Goal: Task Accomplishment & Management: Complete application form

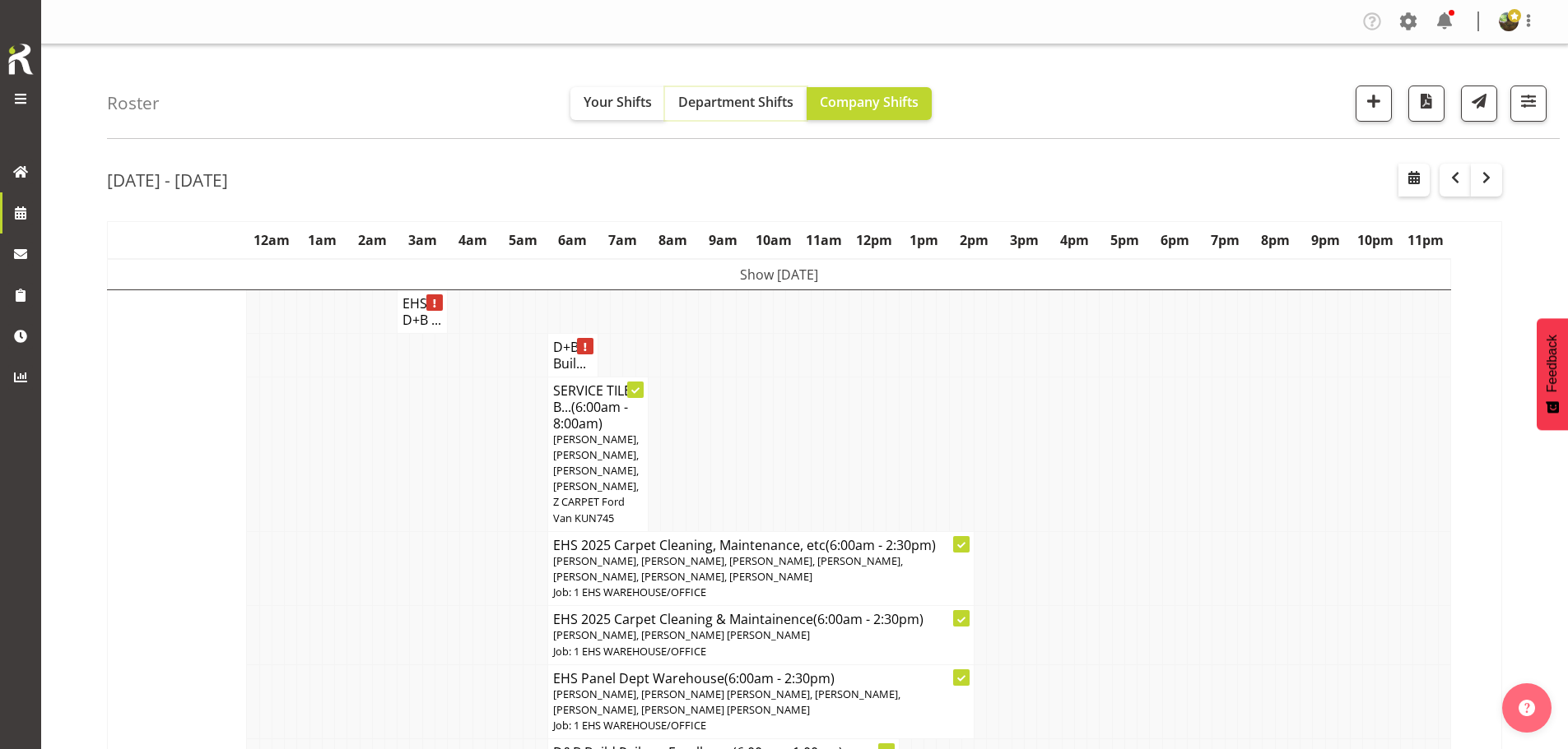
click at [737, 105] on span "Department Shifts" at bounding box center [735, 102] width 115 height 18
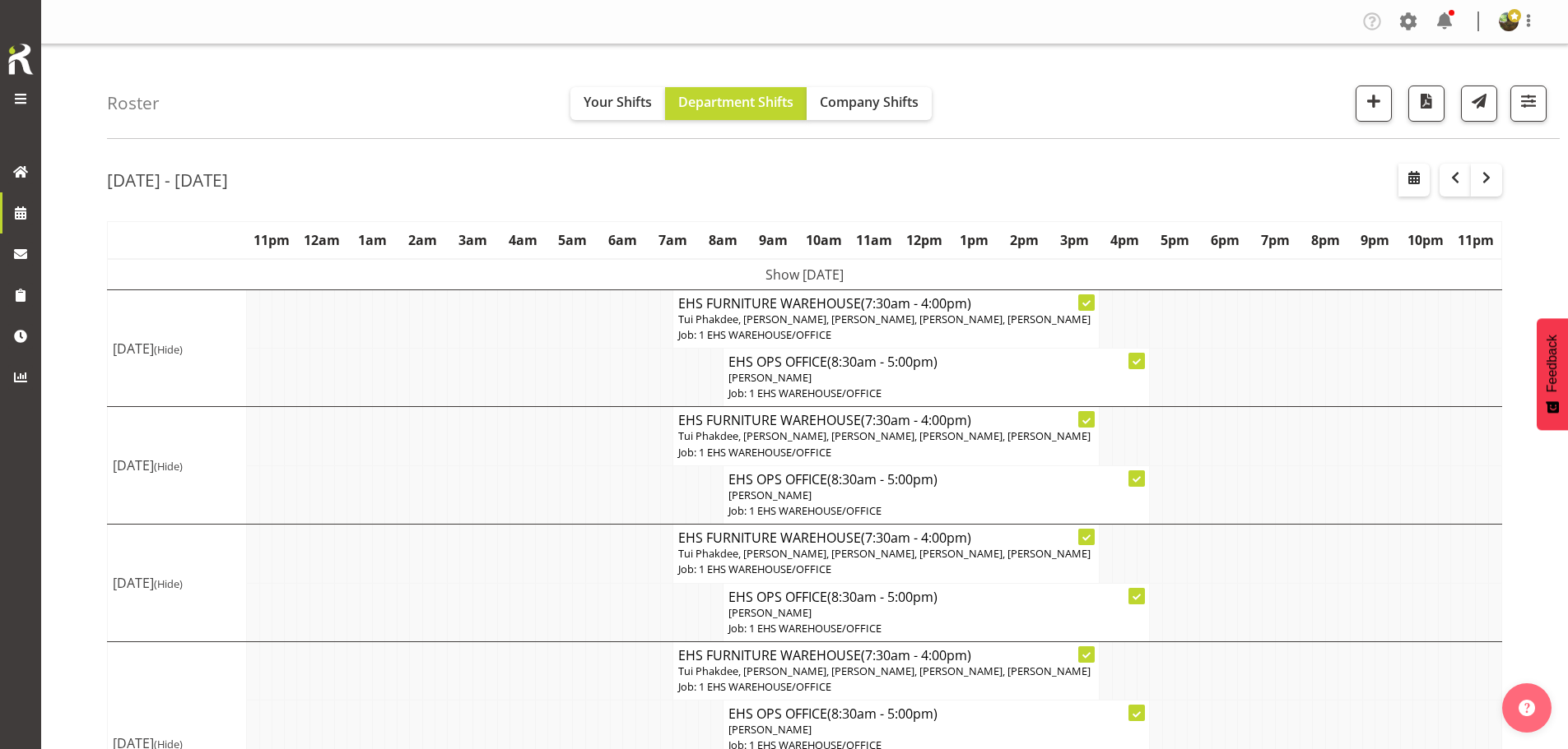
click at [860, 275] on td "Show Mon 11th Aug 2025" at bounding box center [804, 275] width 1394 height 32
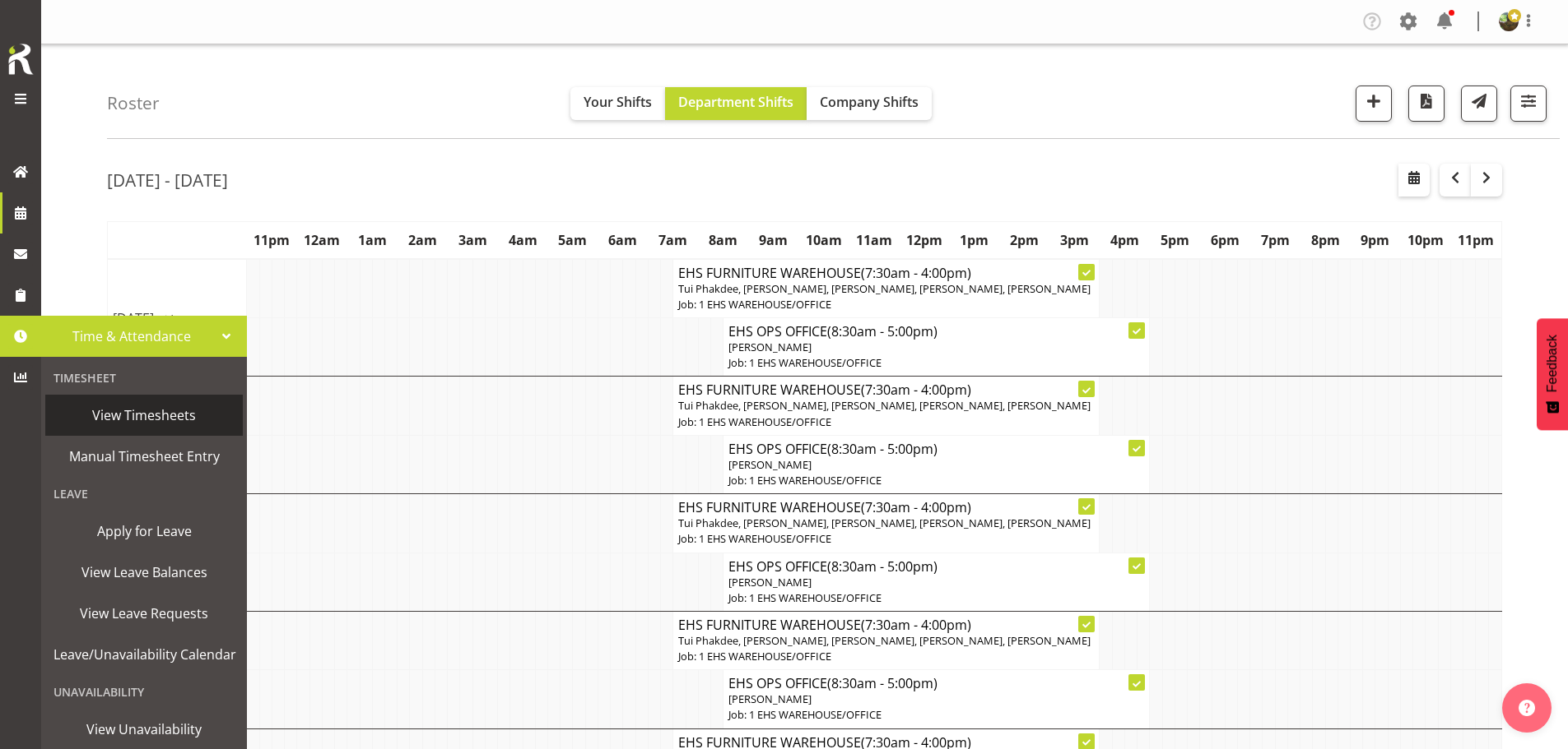
click at [159, 413] on span "View Timesheets" at bounding box center [144, 415] width 181 height 25
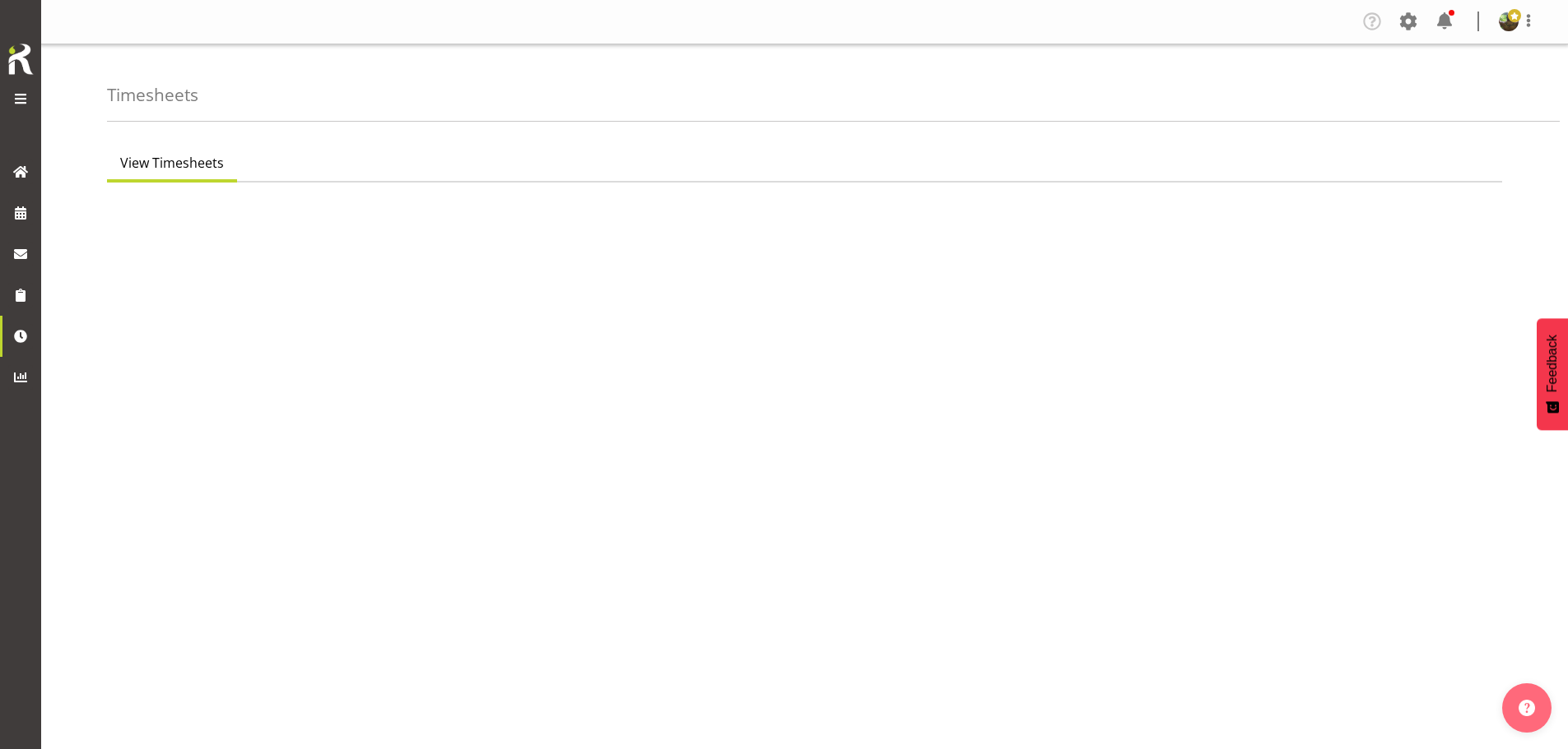
select select "7"
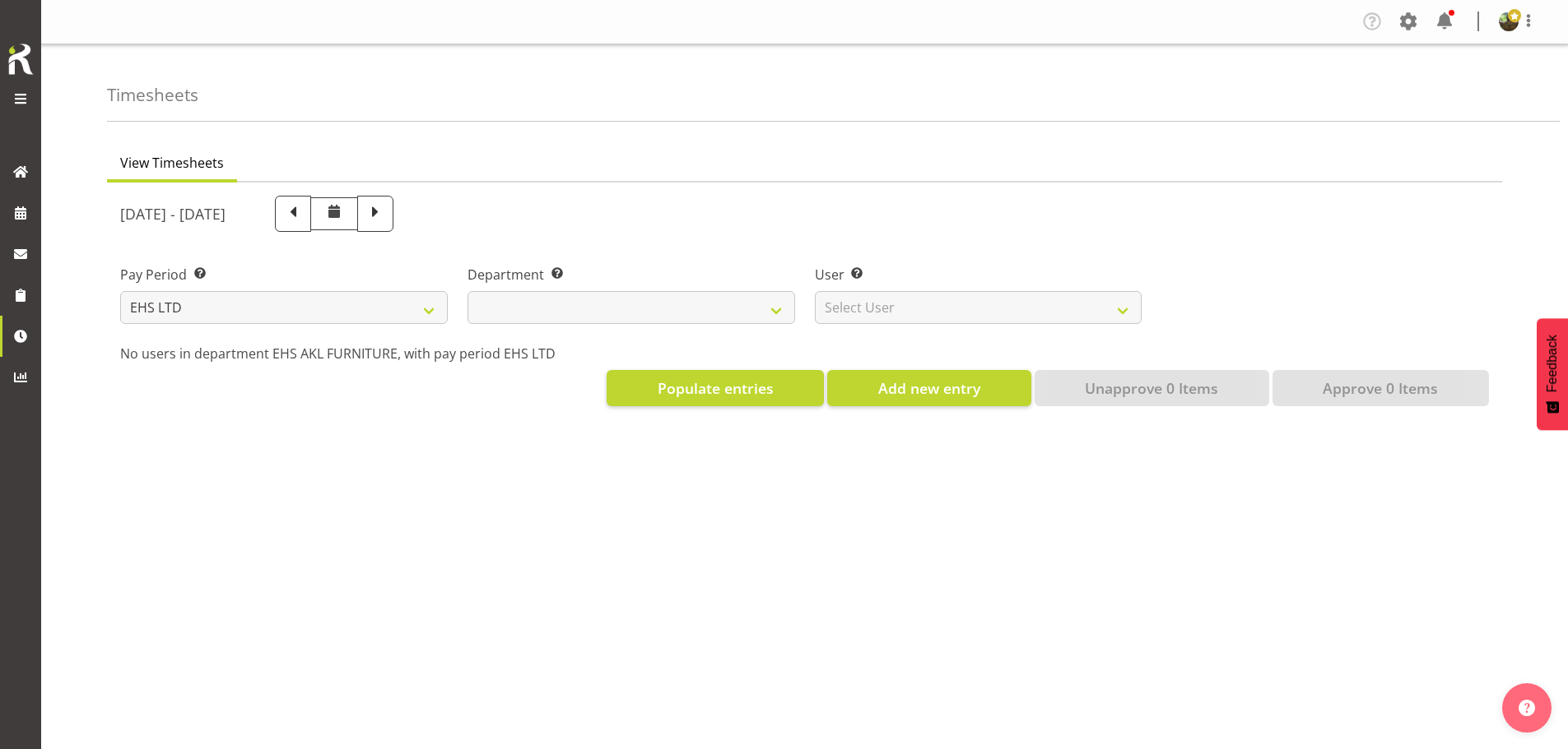
select select
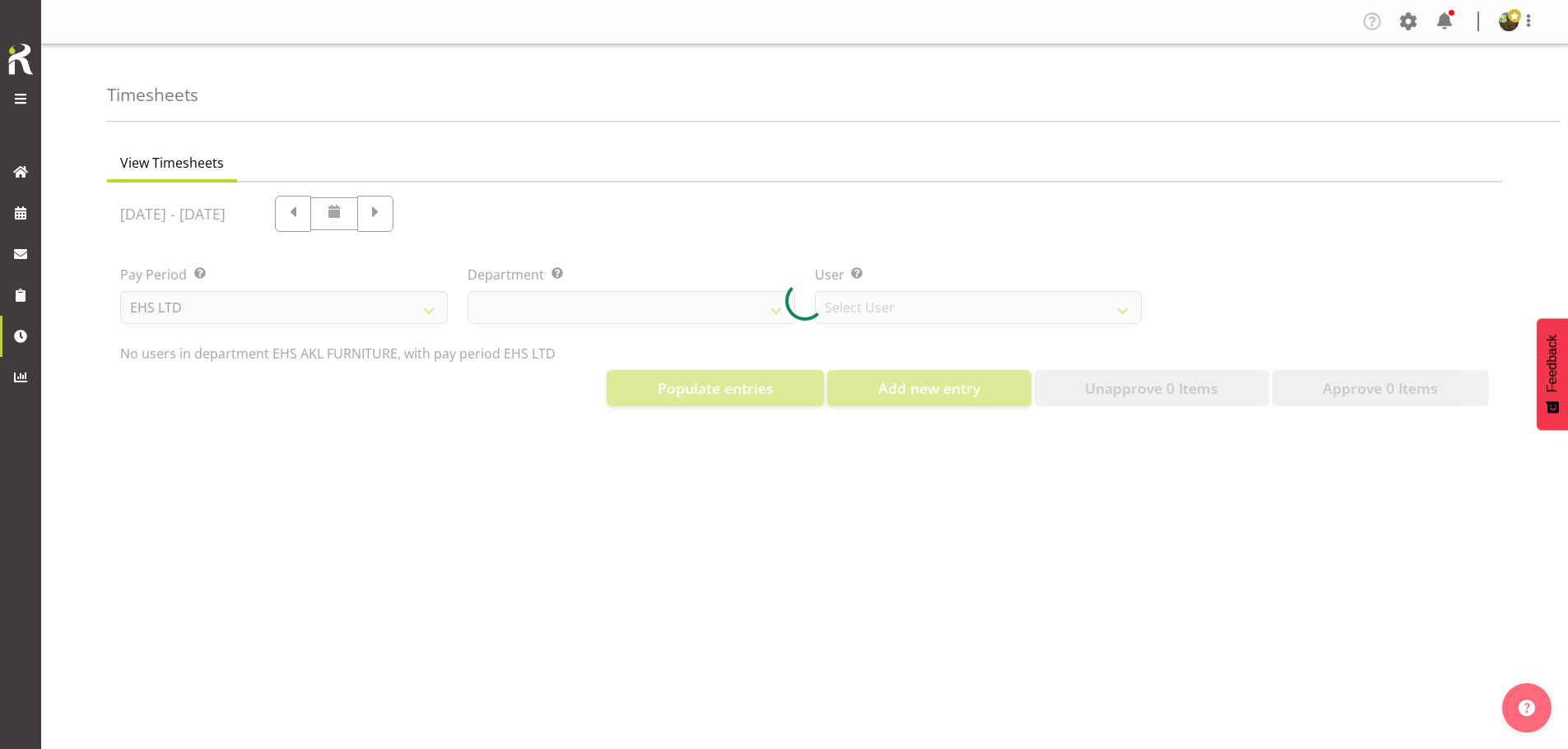
select select "8638"
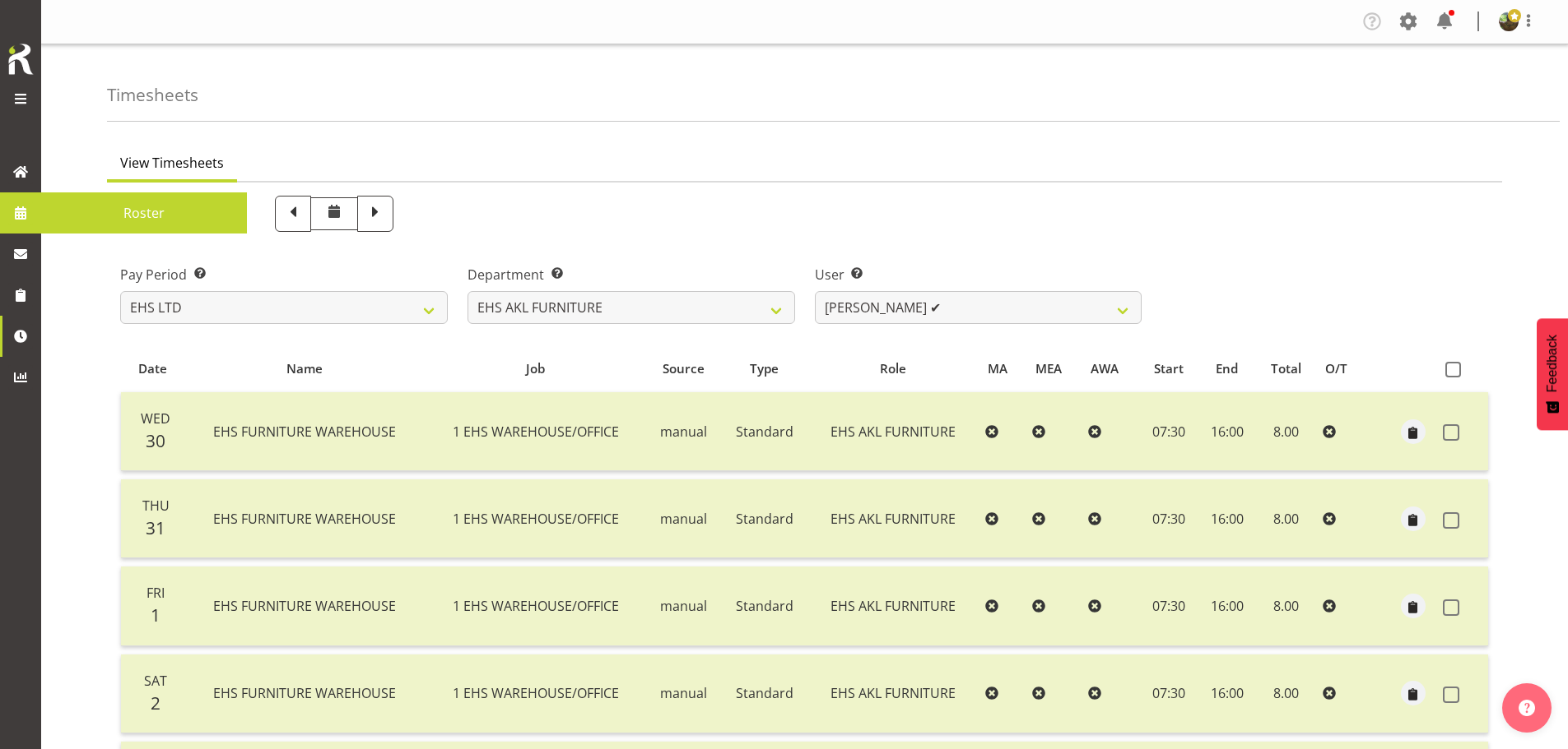
click at [122, 212] on span "Roster" at bounding box center [144, 212] width 189 height 25
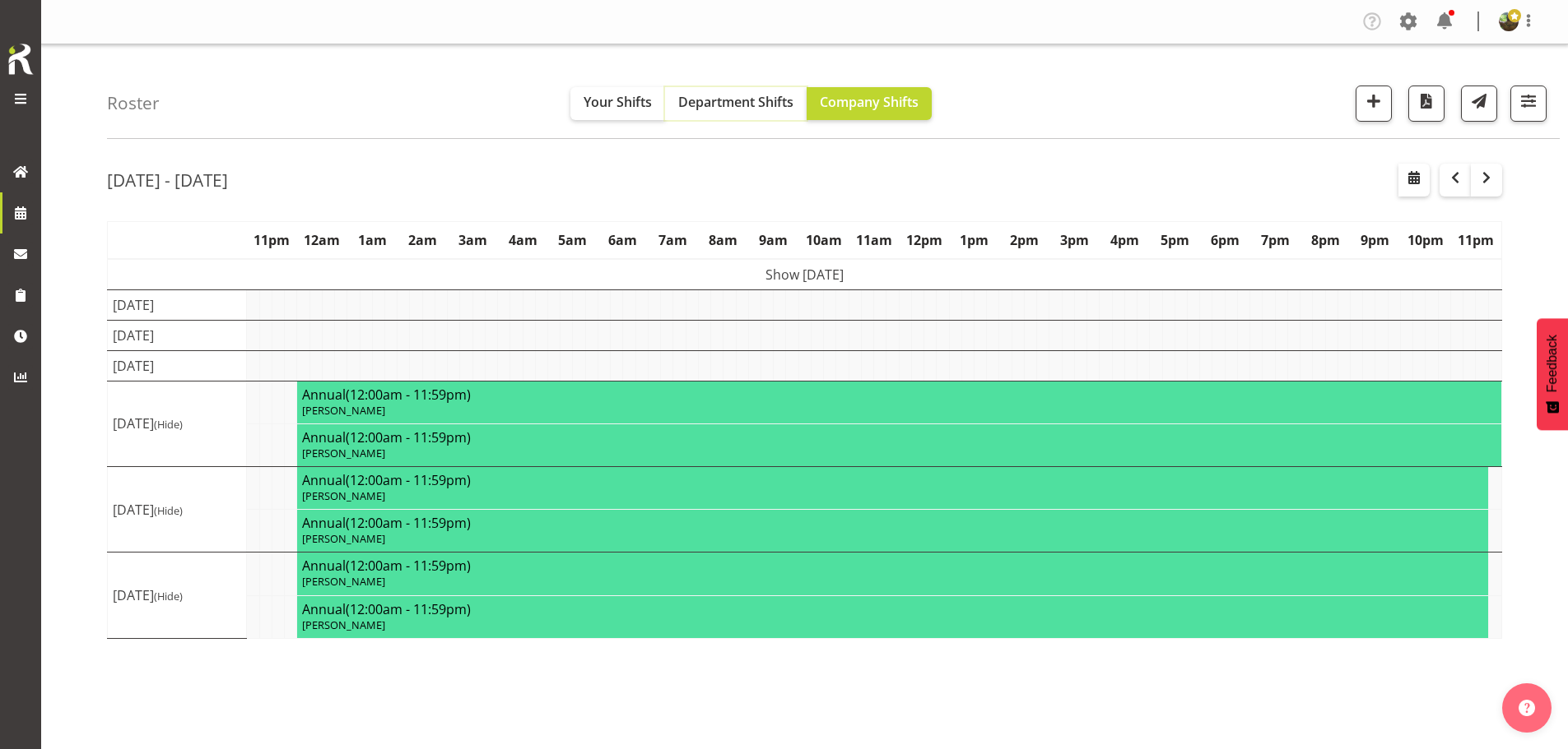
click at [761, 113] on button "Department Shifts" at bounding box center [736, 103] width 142 height 33
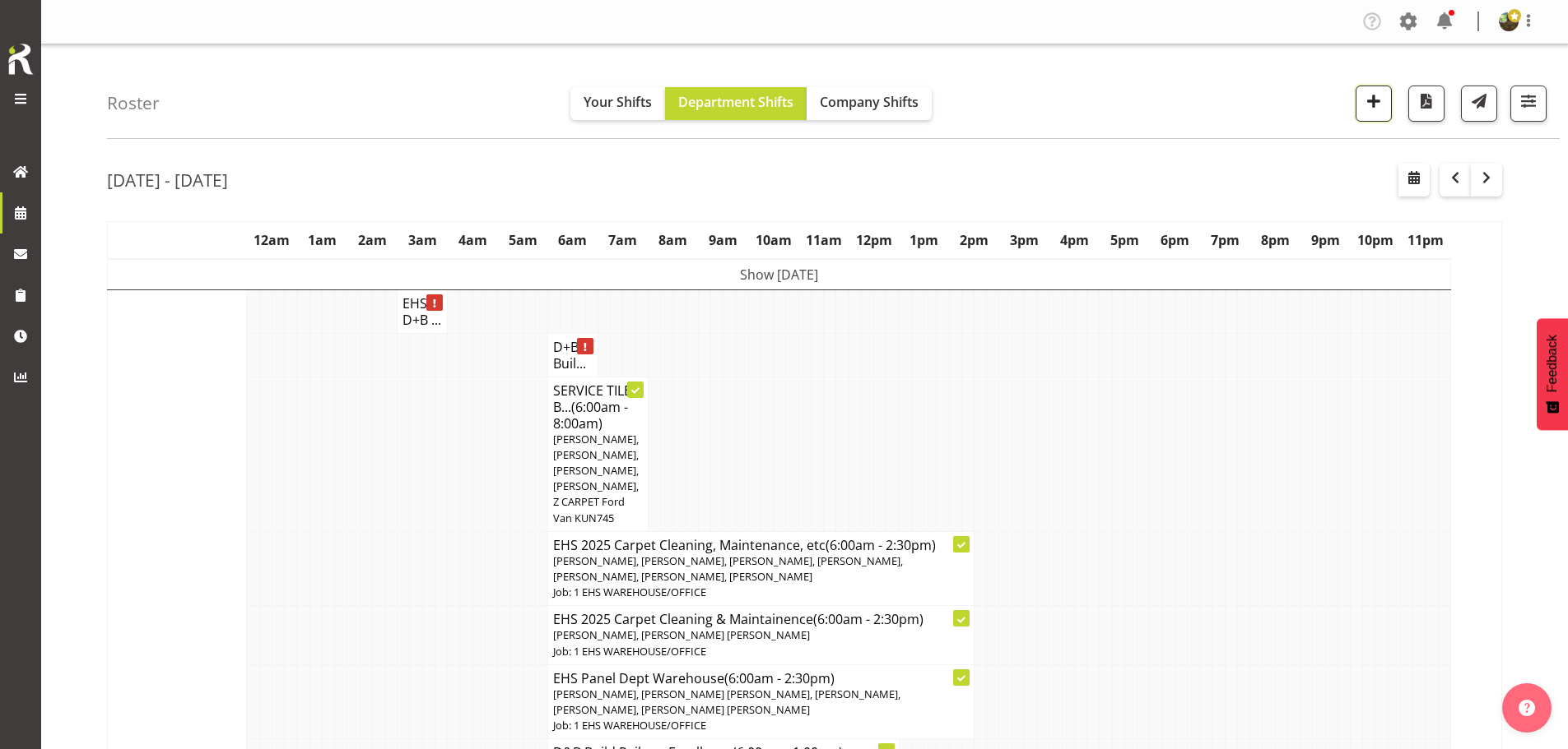
click at [1369, 97] on span "button" at bounding box center [1373, 101] width 21 height 21
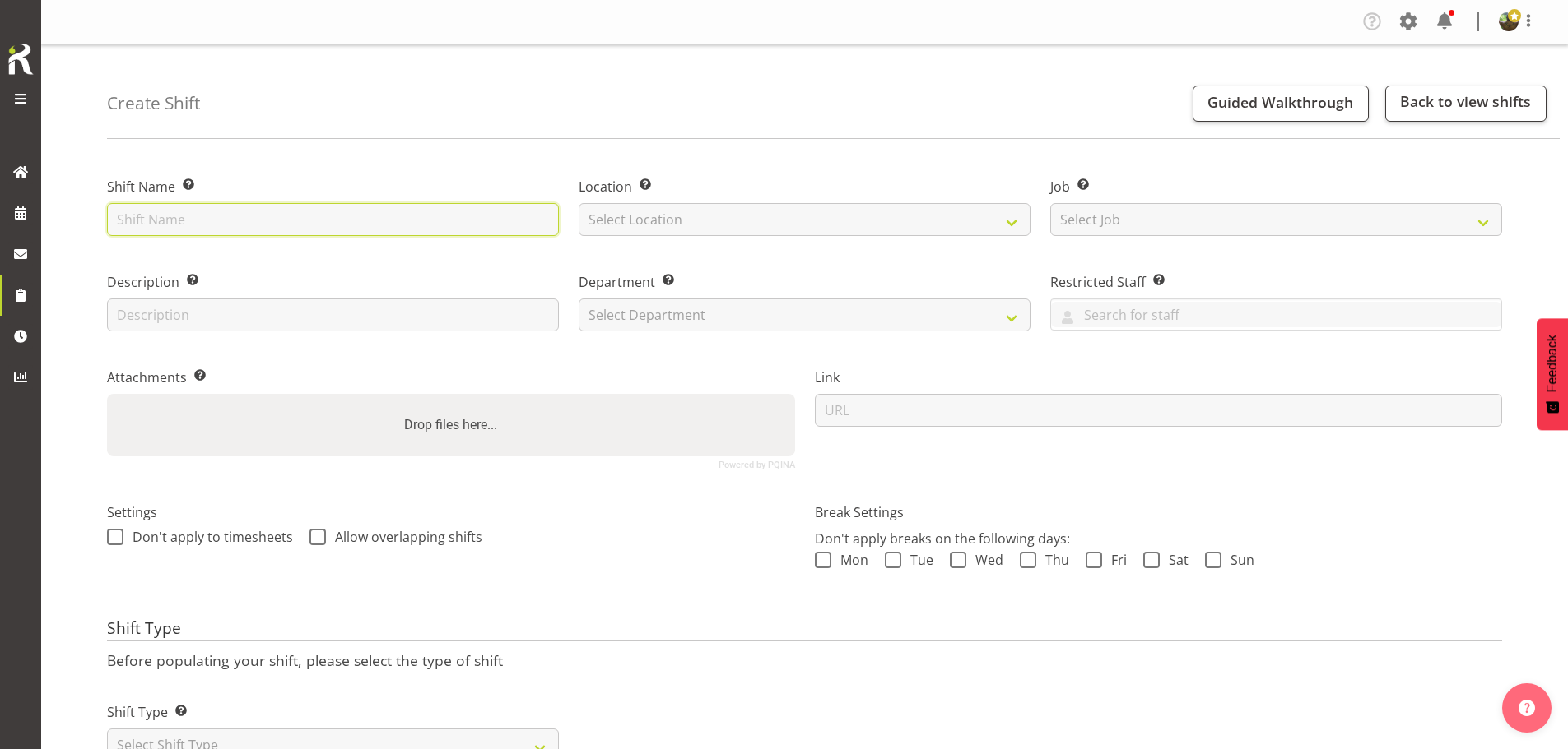
click at [346, 219] on input "text" at bounding box center [332, 219] width 452 height 33
type input "Strike -"
click at [234, 221] on input "Strike -" at bounding box center [332, 219] width 452 height 33
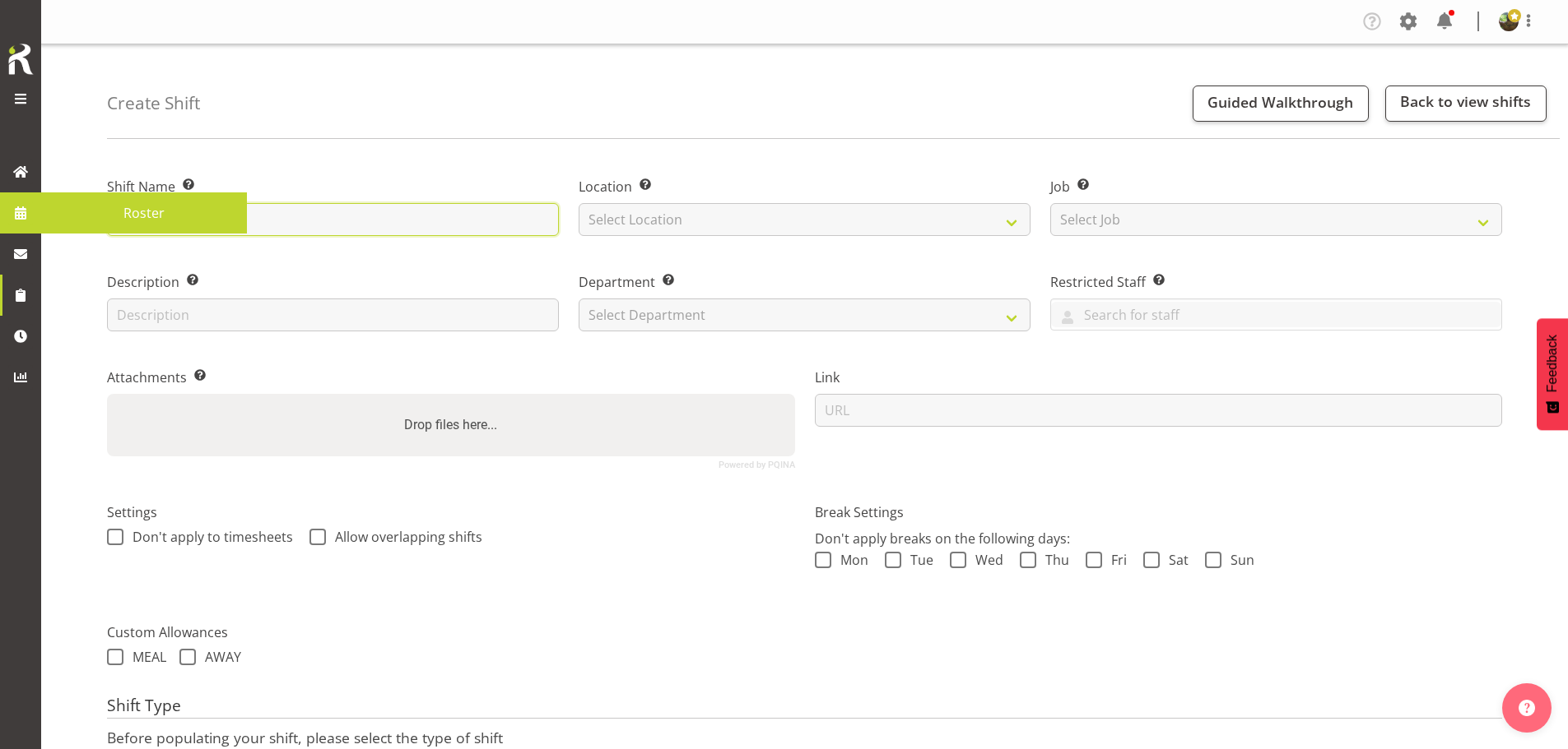
drag, startPoint x: 216, startPoint y: 222, endPoint x: 25, endPoint y: 223, distance: 191.0
click at [25, 223] on div "COAST GROUP Roster Tasks Jobs Employees Profile Log Out Create Shift Guided Wal…" at bounding box center [784, 438] width 1568 height 878
click at [263, 219] on input "Install -" at bounding box center [332, 219] width 452 height 33
type input "Install - Bidfood 2025"
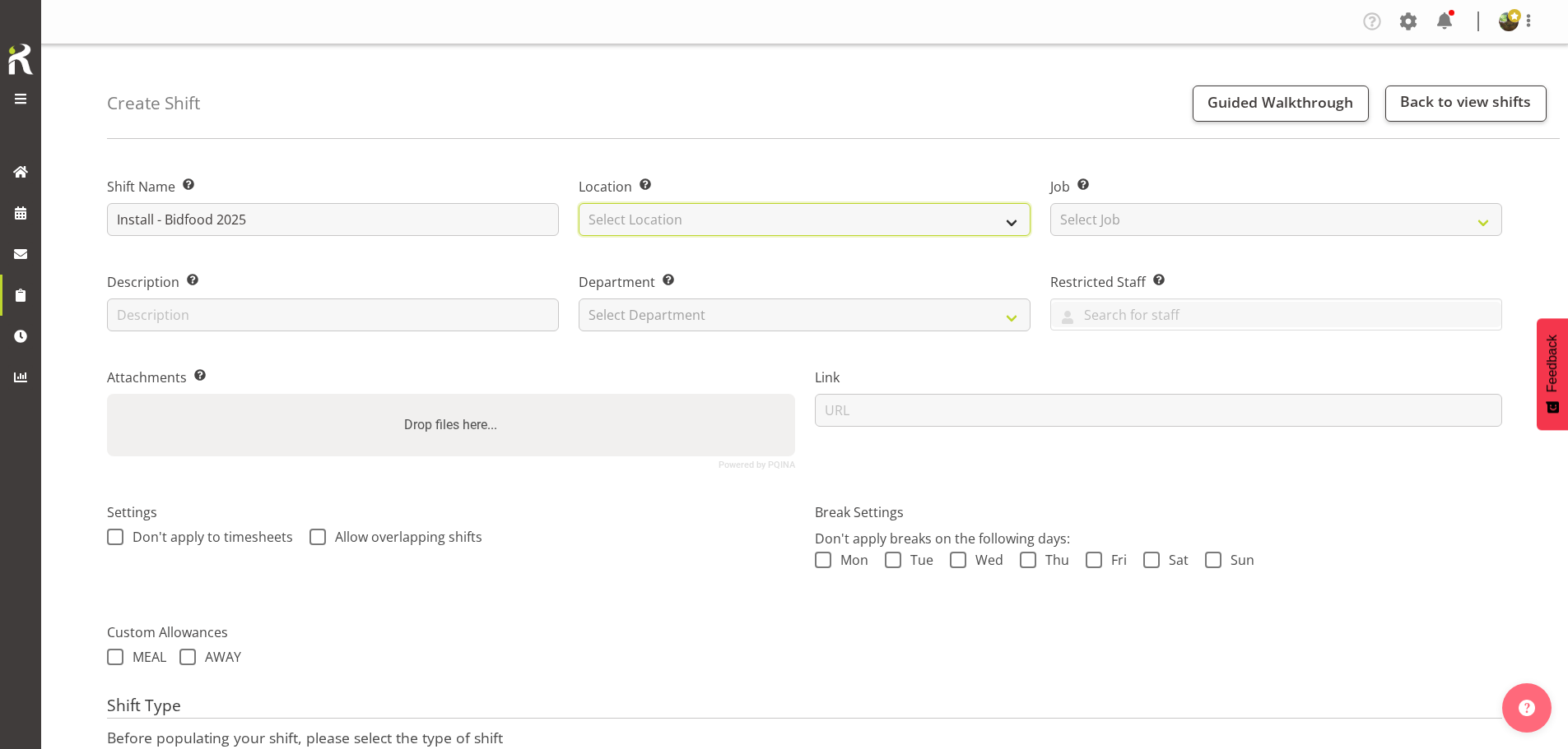
click at [671, 226] on select "Select Location EHS [PERSON_NAME]" at bounding box center [804, 219] width 452 height 33
select select "35"
click at [579, 203] on select "Select Location EHS [PERSON_NAME]" at bounding box center [804, 219] width 452 height 33
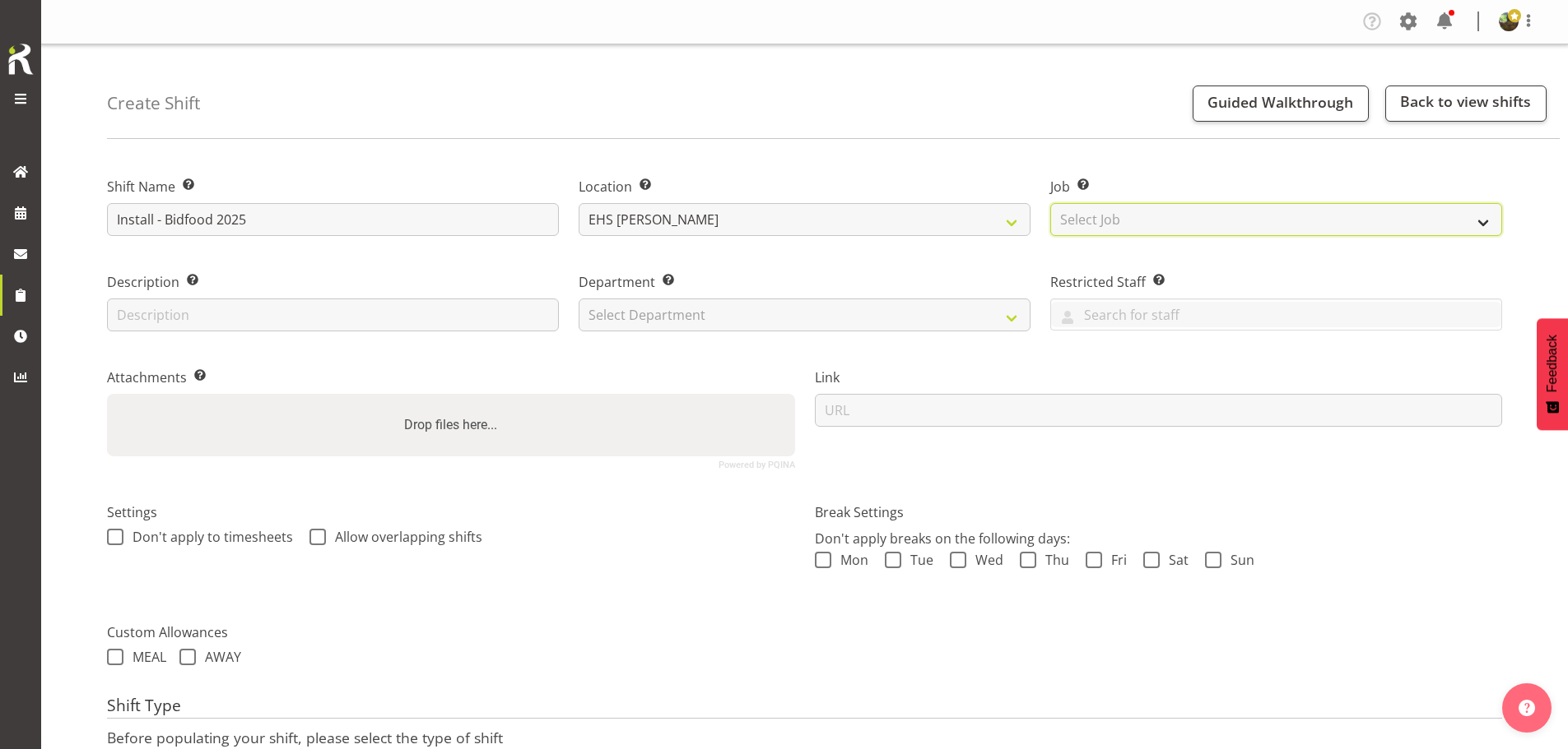
click at [1116, 210] on select "Select Job Create new job 1 Carlton Events 1 [PERSON_NAME][GEOGRAPHIC_DATA] 1 […" at bounding box center [1275, 219] width 452 height 33
select select "9033"
click at [1050, 203] on select "Select Job Create new job 1 Carlton Events 1 [PERSON_NAME][GEOGRAPHIC_DATA] 1 […" at bounding box center [1275, 219] width 452 height 33
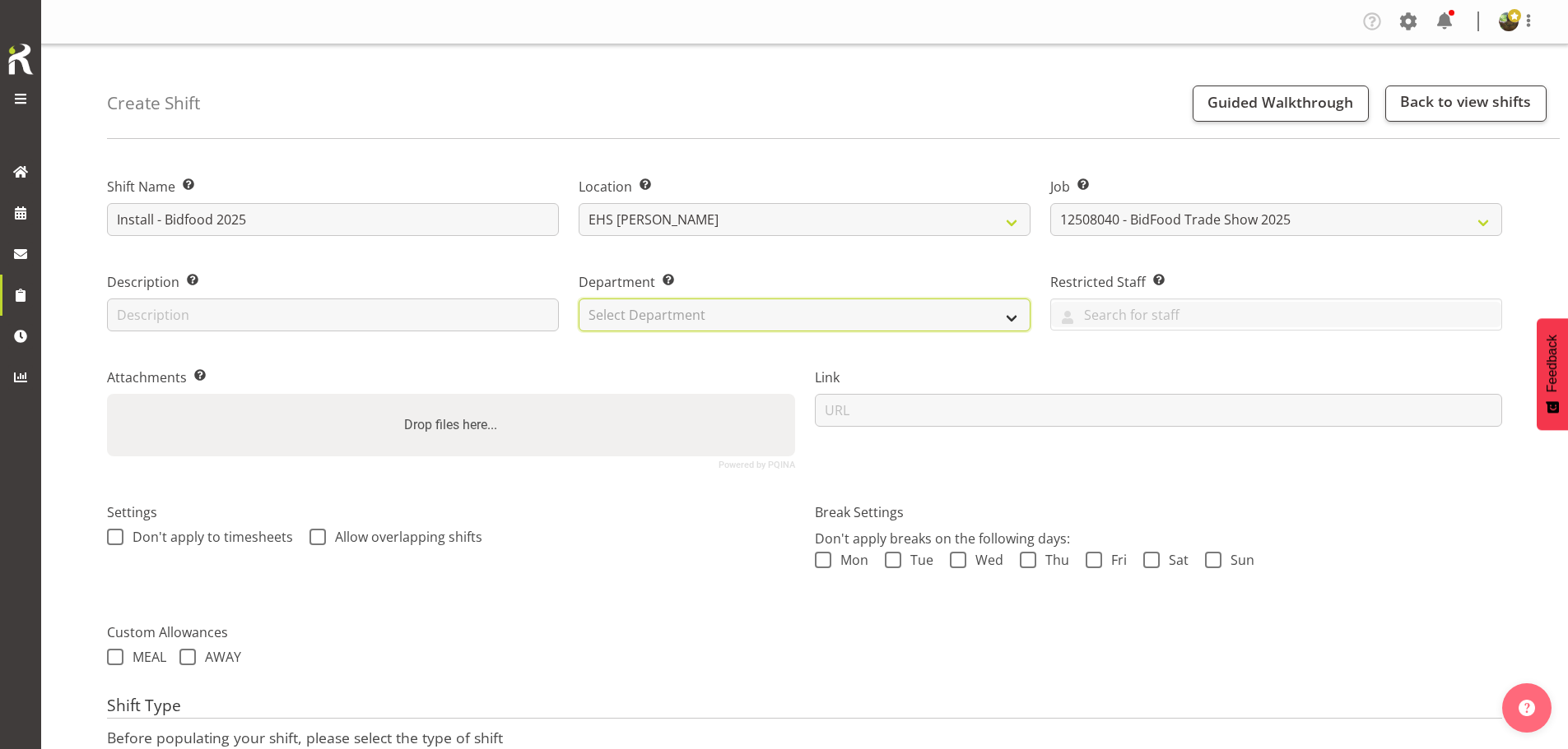
drag, startPoint x: 683, startPoint y: 318, endPoint x: 685, endPoint y: 328, distance: 10.2
click at [683, 318] on select "Select Department EHS AKL FURNITURE" at bounding box center [804, 315] width 452 height 33
select select "38"
click at [579, 299] on select "Select Department EHS AKL FURNITURE" at bounding box center [804, 315] width 452 height 33
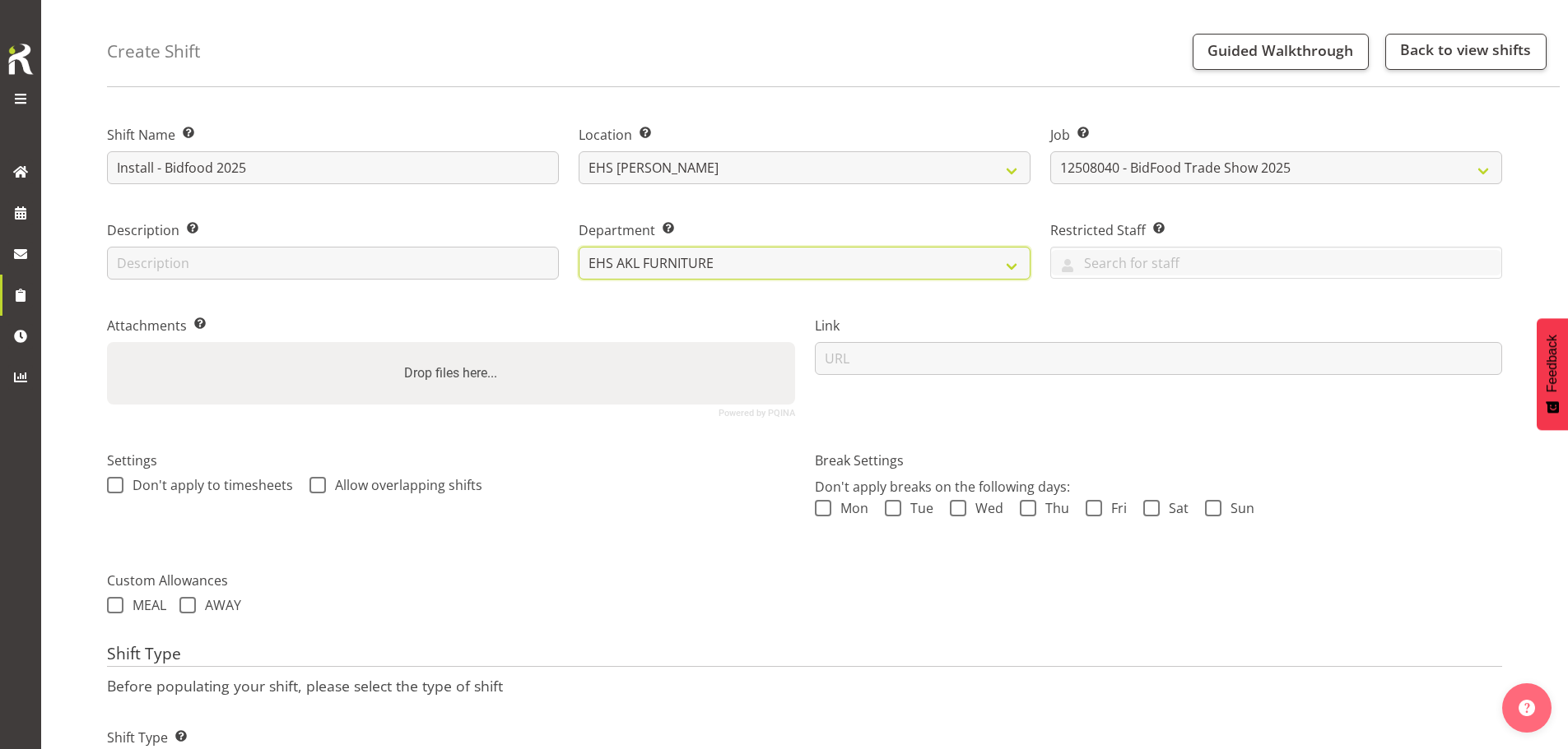
scroll to position [141, 0]
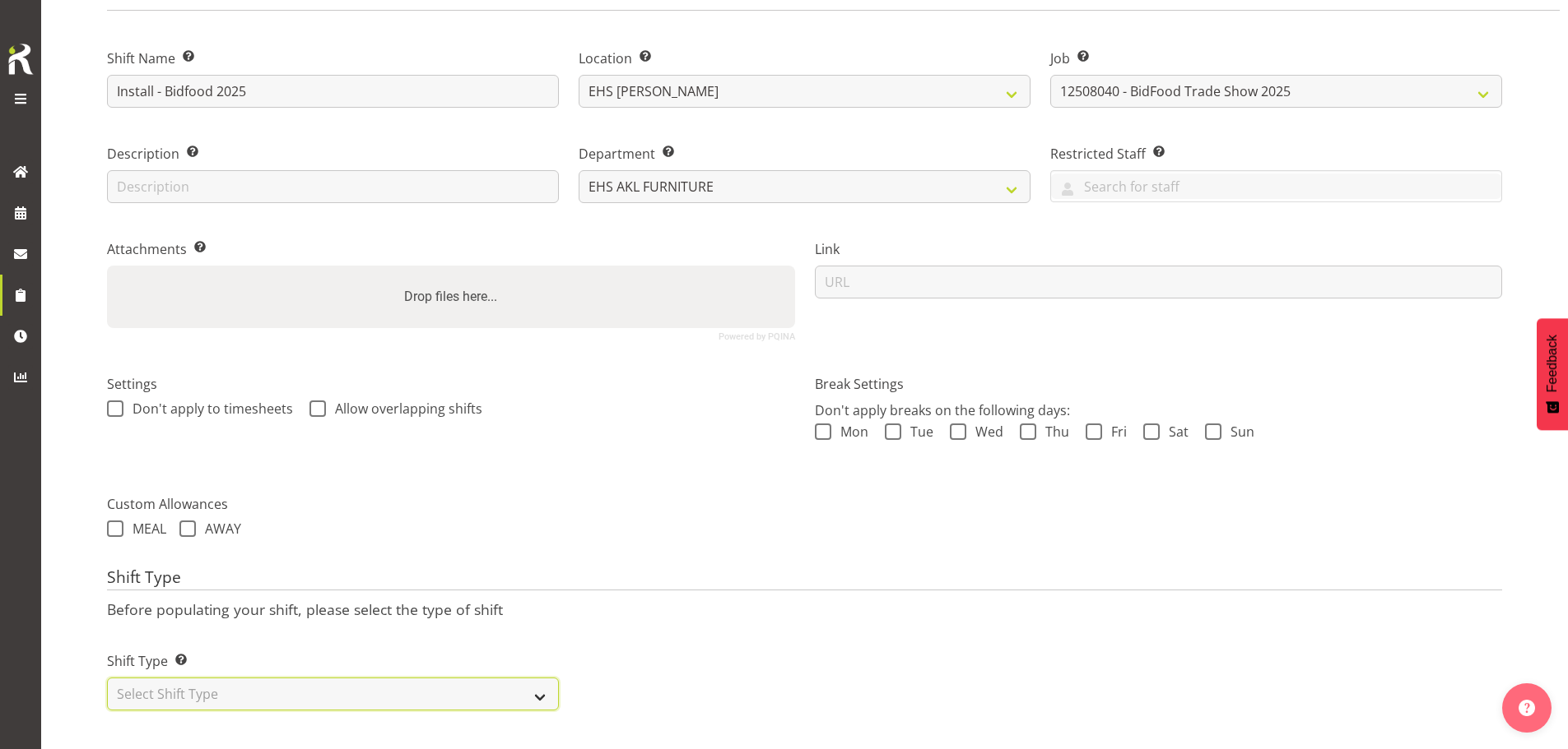
click at [345, 677] on select "Select Shift Type One Off Shift Recurring Shift Rotating Shift" at bounding box center [332, 694] width 452 height 33
select select "one_off"
click at [107, 677] on select "Select Shift Type One Off Shift Recurring Shift Rotating Shift" at bounding box center [332, 694] width 452 height 33
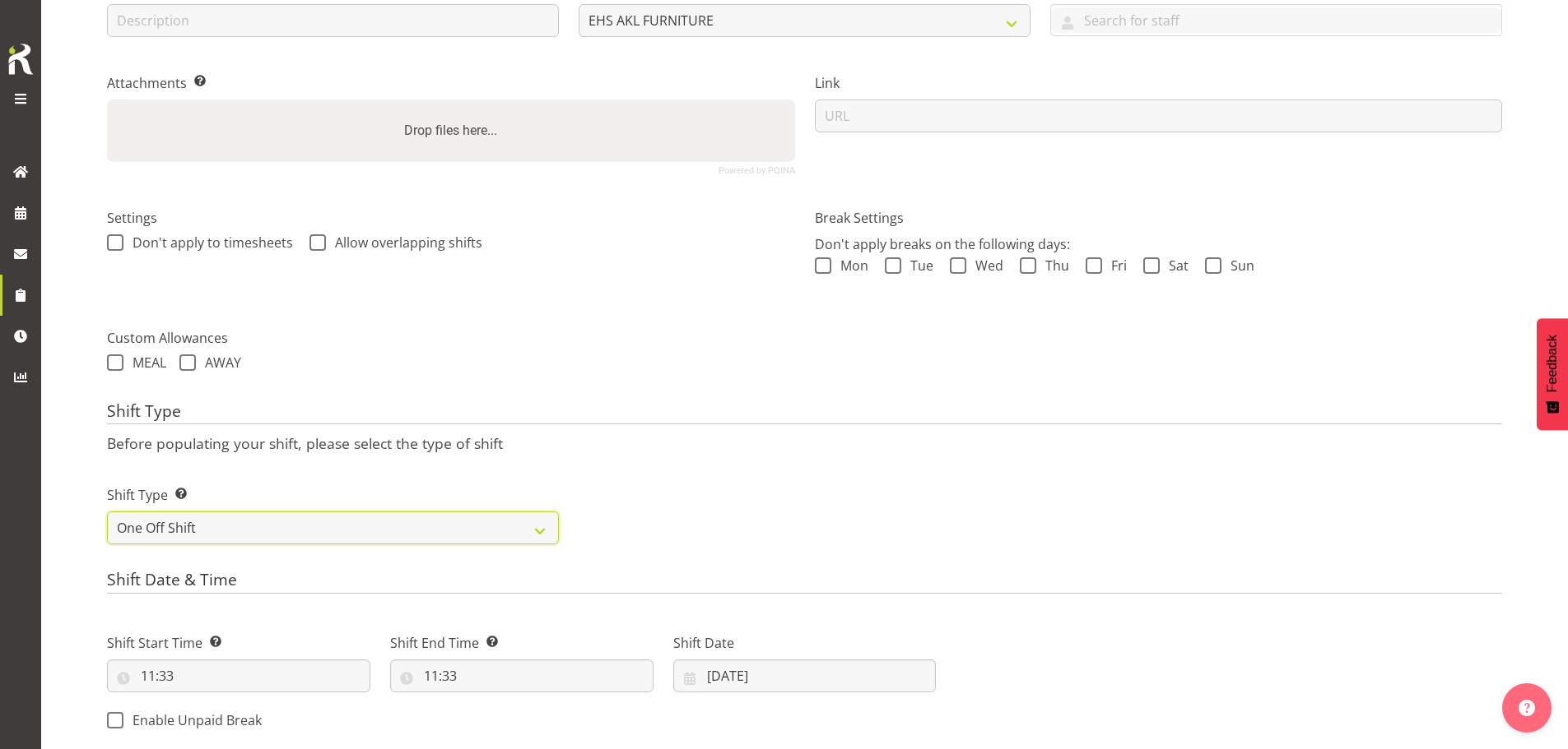
scroll to position [470, 0]
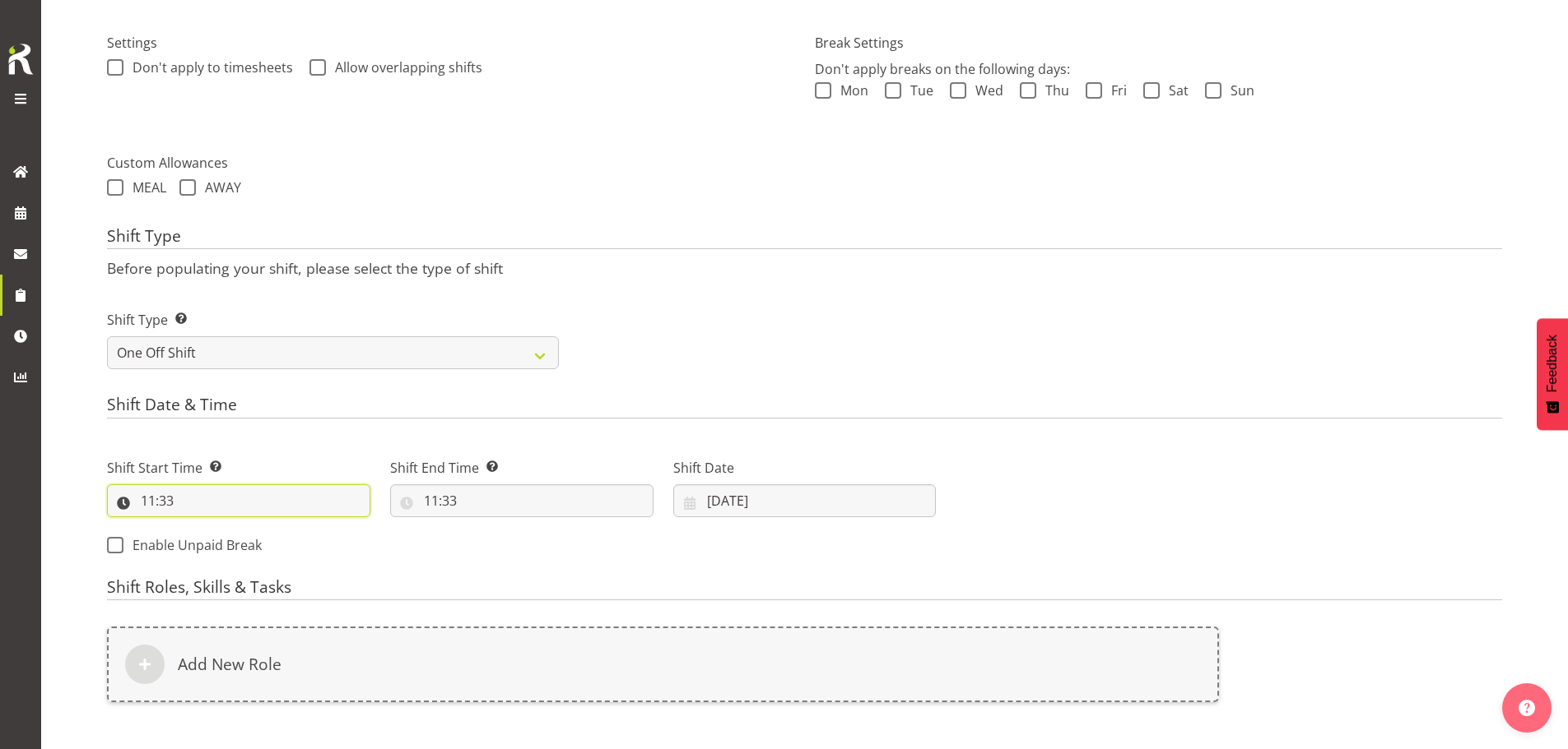
click at [166, 506] on input "11:33" at bounding box center [238, 501] width 264 height 33
click at [189, 529] on div "00 01 02 03 04 05 06 07 08 09 10 11 12 13 14 15 16 17 18 19 20 21 22 23 : 00 01…" at bounding box center [238, 548] width 264 height 41
click at [228, 556] on select "00 01 02 03 04 05 06 07 08 09 10 11 12 13 14 15 16 17 18 19 20 21 22 23" at bounding box center [219, 543] width 37 height 33
select select "7"
click at [201, 527] on select "00 01 02 03 04 05 06 07 08 09 10 11 12 13 14 15 16 17 18 19 20 21 22 23" at bounding box center [219, 543] width 37 height 33
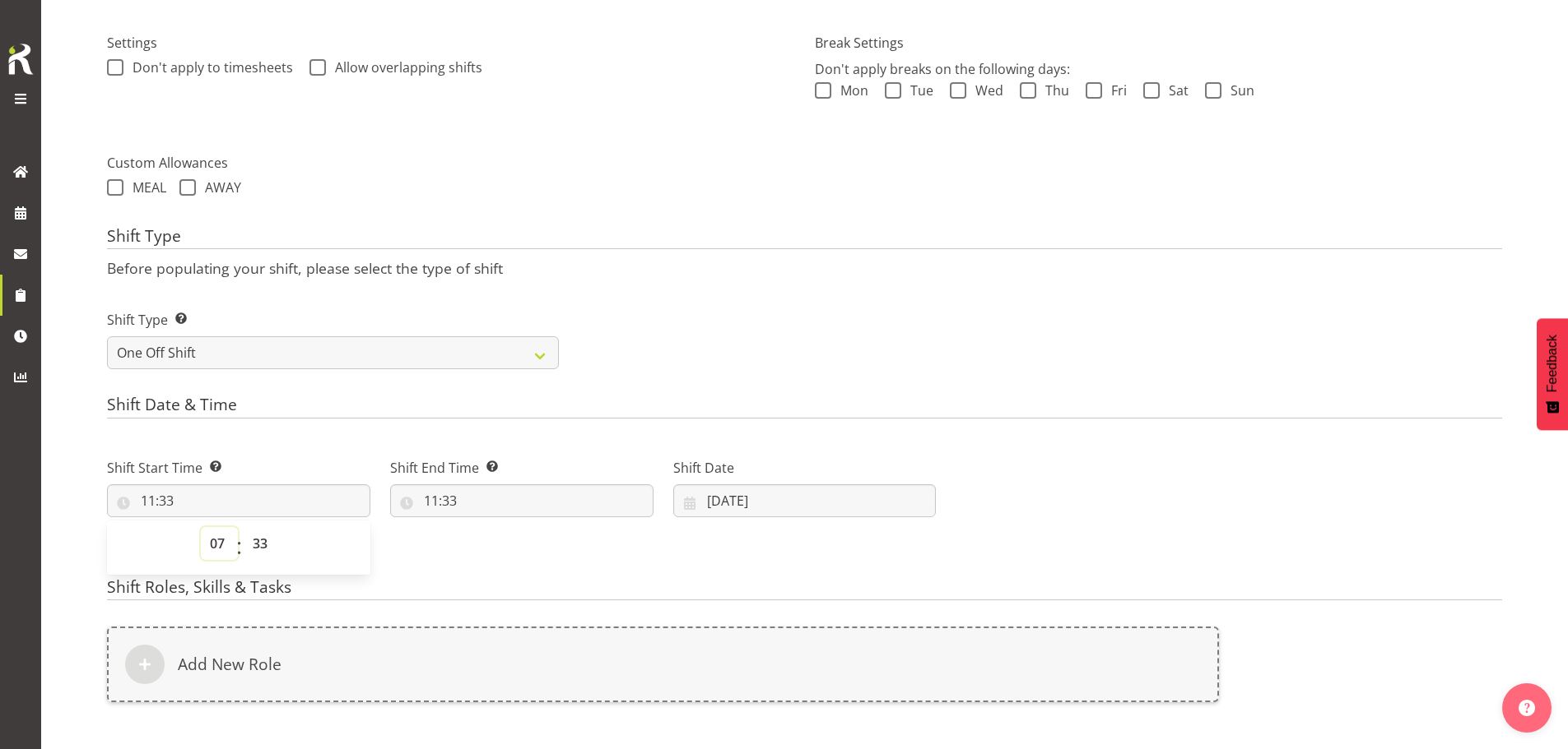
type input "07:33"
click at [260, 534] on select "00 01 02 03 04 05 06 07 08 09 10 11 12 13 14 15 16 17 18 19 20 21 22 23 24 25 2…" at bounding box center [261, 543] width 37 height 33
select select "30"
click at [243, 527] on select "00 01 02 03 04 05 06 07 08 09 10 11 12 13 14 15 16 17 18 19 20 21 22 23 24 25 2…" at bounding box center [261, 543] width 37 height 33
type input "07:30"
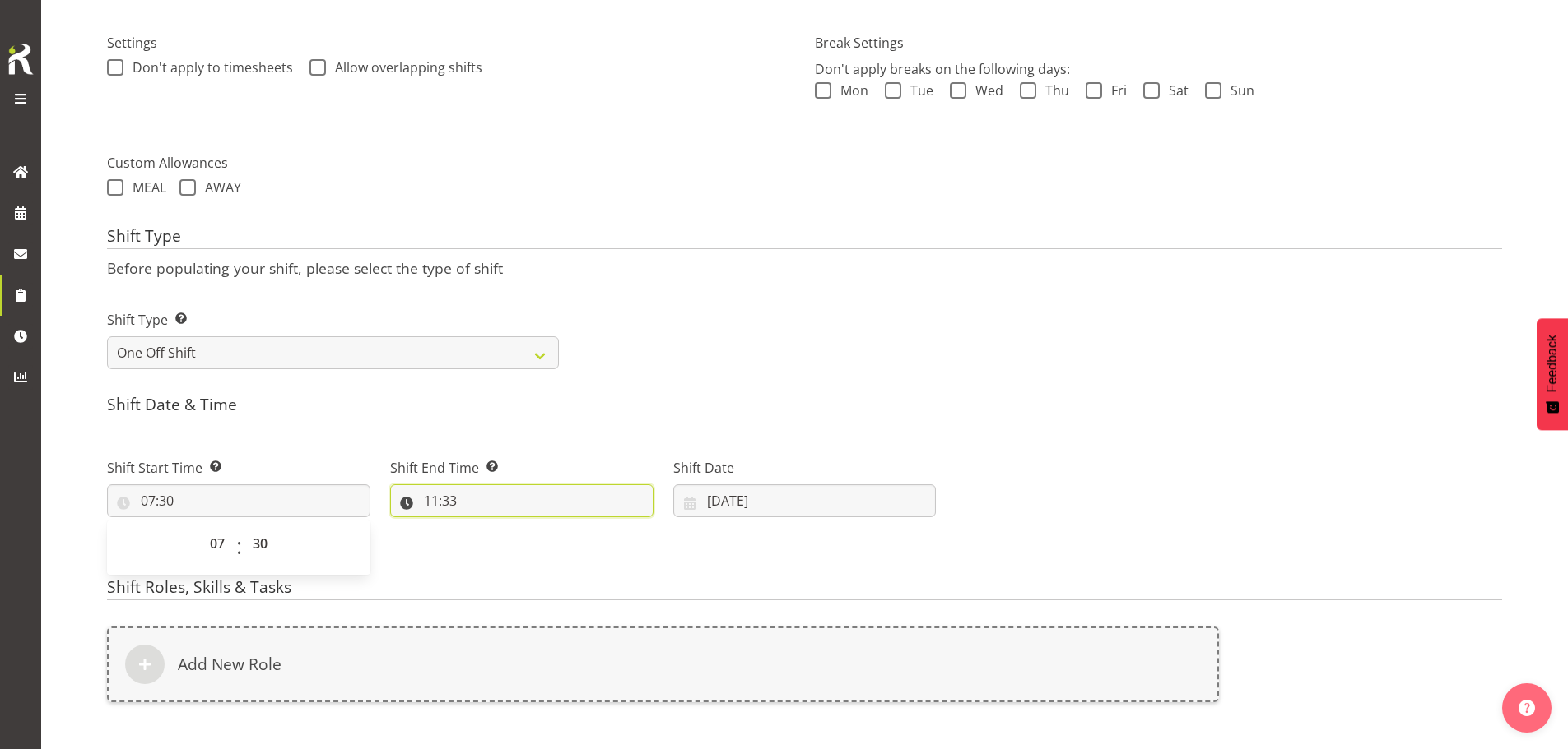
click at [437, 501] on input "11:33" at bounding box center [522, 501] width 264 height 33
click at [502, 543] on select "00 01 02 03 04 05 06 07 08 09 10 11 12 13 14 15 16 17 18 19 20 21 22 23" at bounding box center [502, 543] width 37 height 33
select select "12"
click at [484, 527] on select "00 01 02 03 04 05 06 07 08 09 10 11 12 13 14 15 16 17 18 19 20 21 22 23" at bounding box center [502, 543] width 37 height 33
type input "12:33"
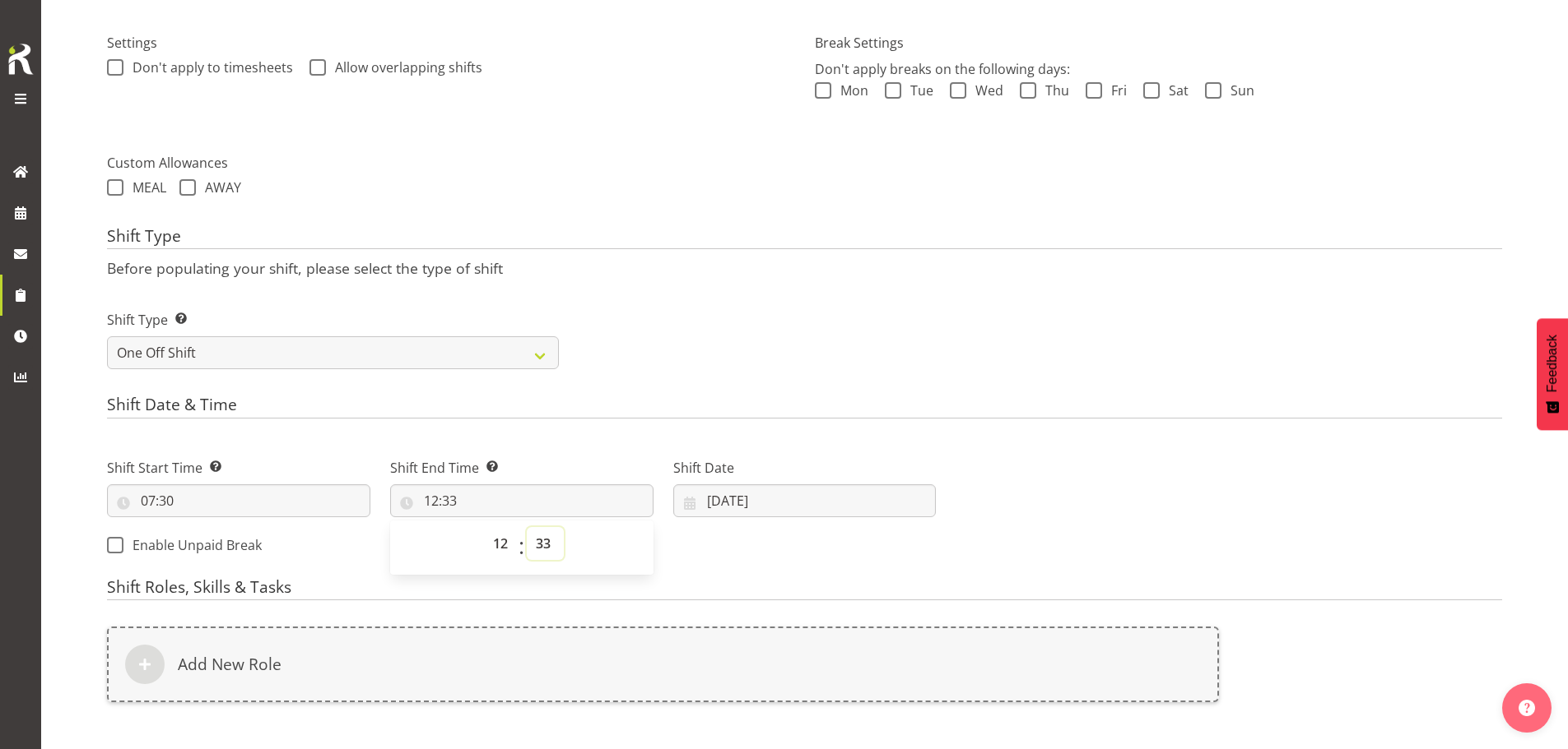
click at [539, 543] on select "00 01 02 03 04 05 06 07 08 09 10 11 12 13 14 15 16 17 18 19 20 21 22 23 24 25 2…" at bounding box center [545, 543] width 37 height 33
select select "0"
click at [527, 527] on select "00 01 02 03 04 05 06 07 08 09 10 11 12 13 14 15 16 17 18 19 20 21 22 23 24 25 2…" at bounding box center [545, 543] width 37 height 33
type input "12:00"
click at [742, 504] on input "[DATE]" at bounding box center [805, 501] width 264 height 33
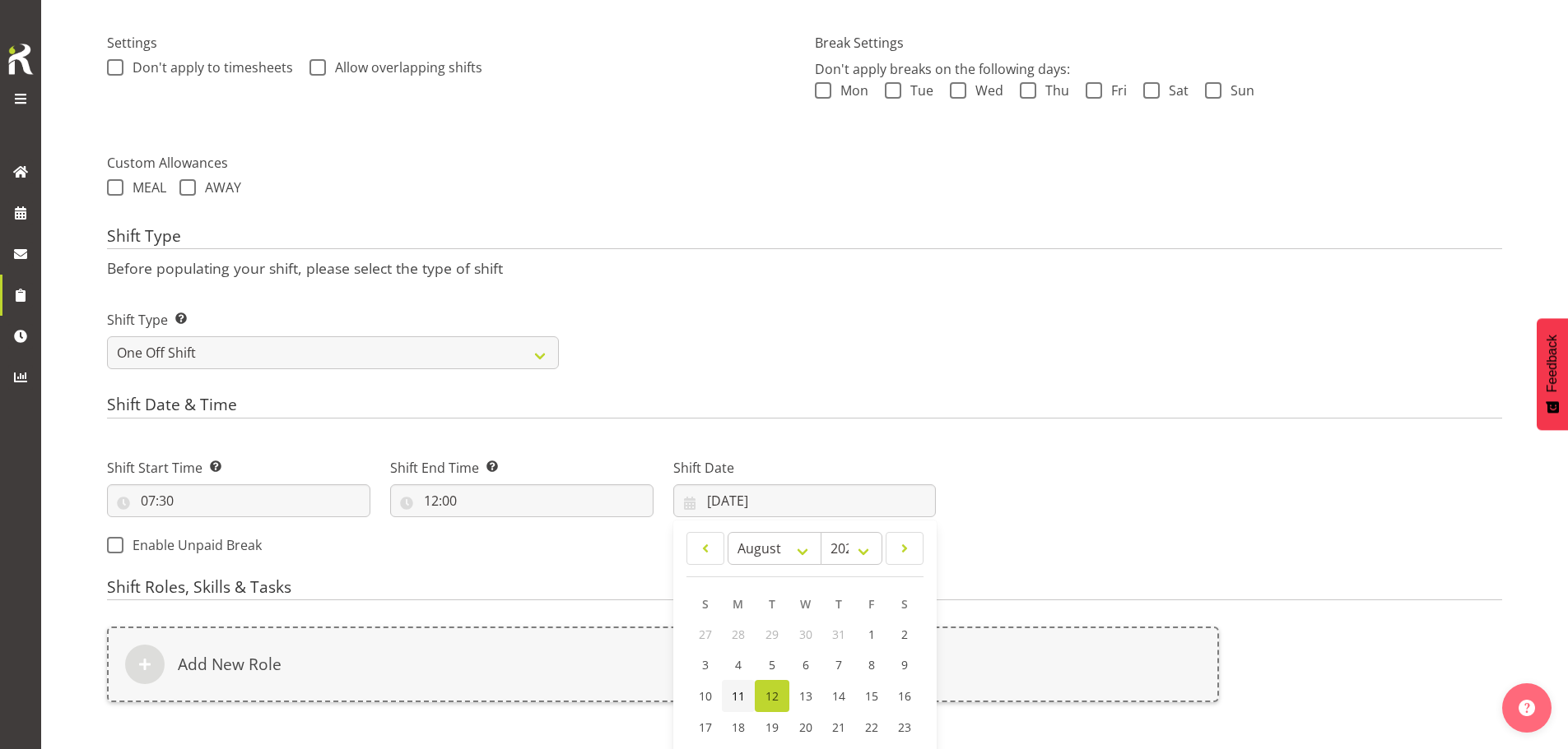
click at [736, 694] on span "11" at bounding box center [737, 696] width 13 height 15
type input "11/08/2025"
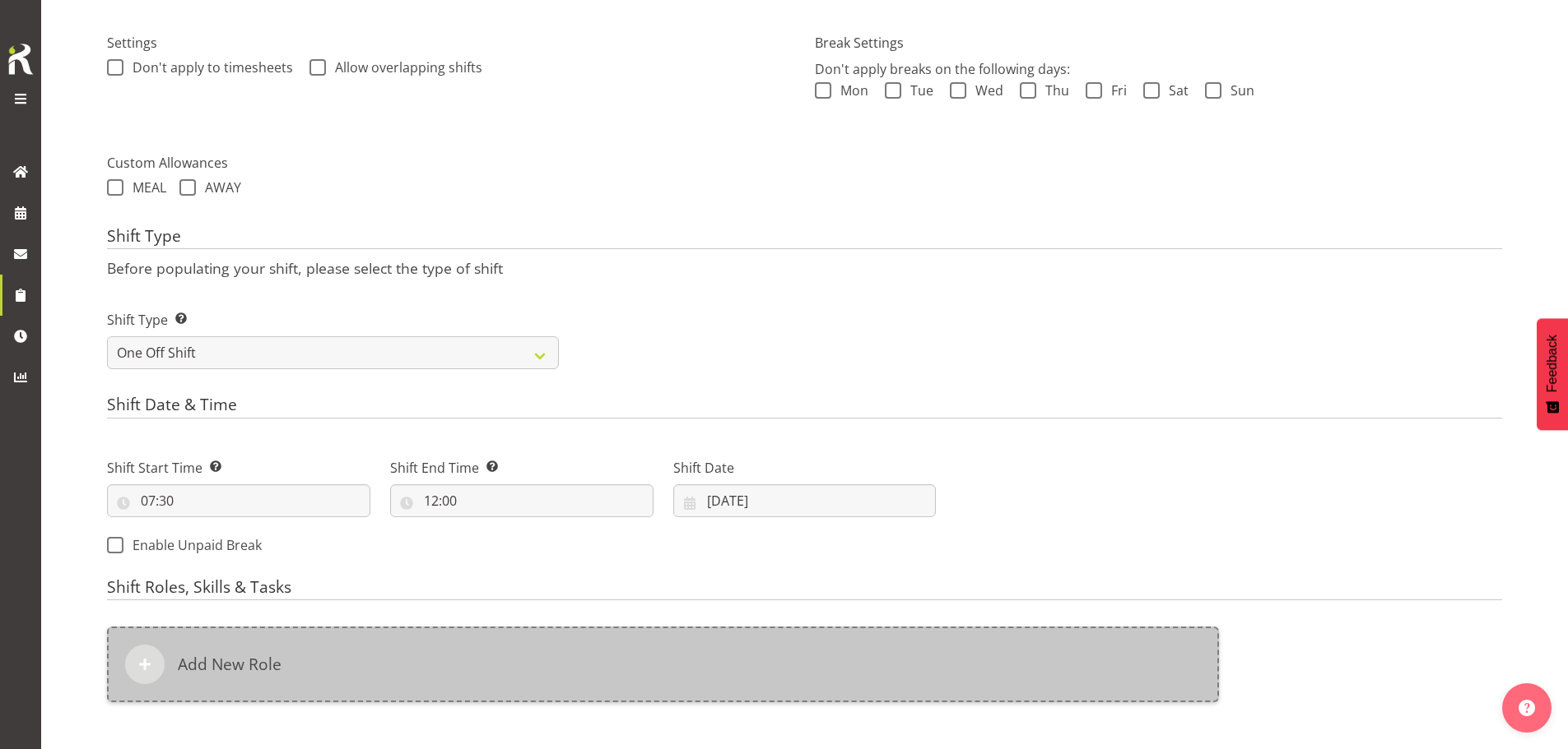
click at [711, 654] on div "Add New Role" at bounding box center [662, 665] width 1112 height 76
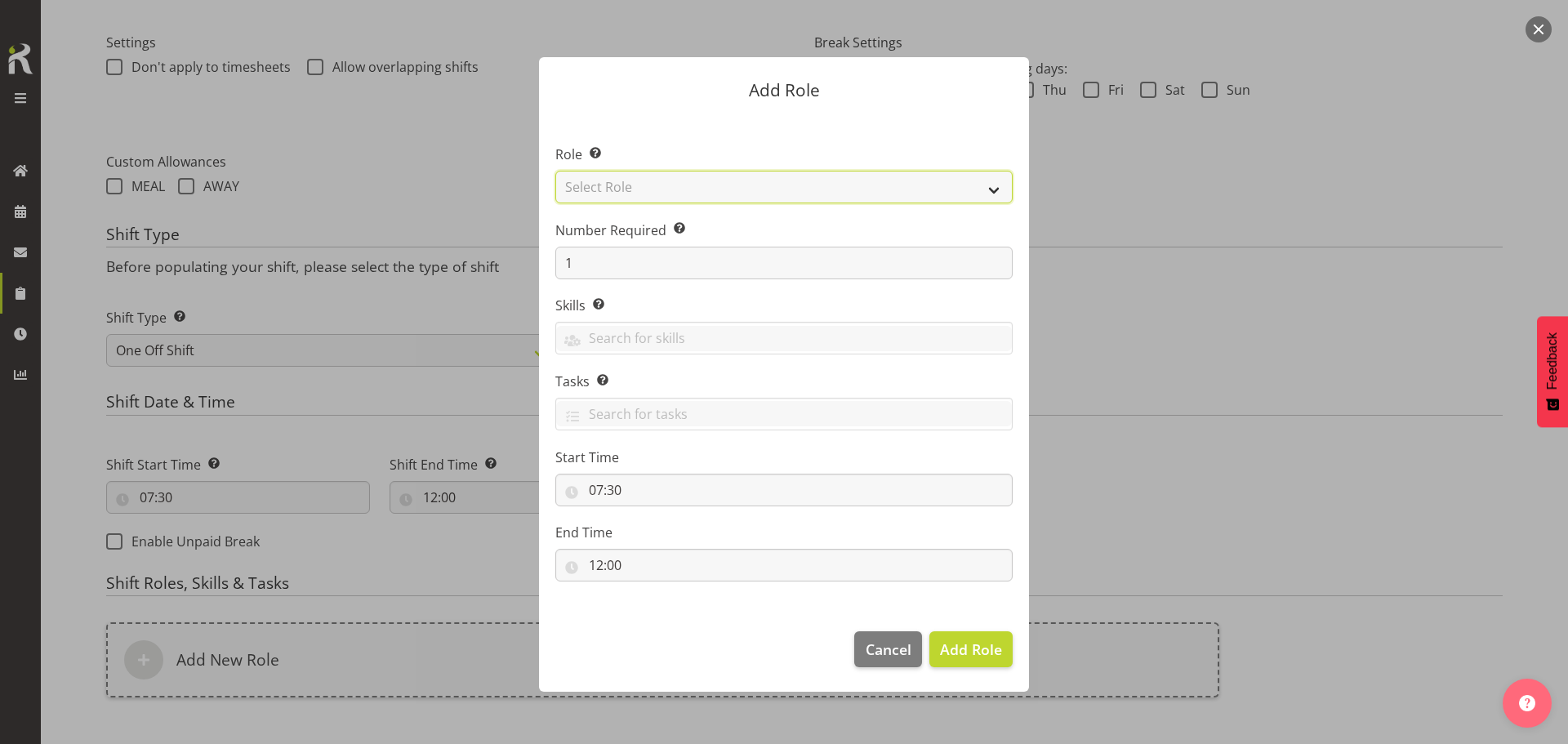
click at [783, 184] on select "Select Role ACCOUNT MANAGER ACCOUNT MANAGER DW ACCOUNTS AKL DIANNA VEHICLES AKL…" at bounding box center [784, 187] width 457 height 33
select select "189"
click at [556, 171] on select "Select Role ACCOUNT MANAGER ACCOUNT MANAGER DW ACCOUNTS AKL DIANNA VEHICLES AKL…" at bounding box center [784, 187] width 457 height 33
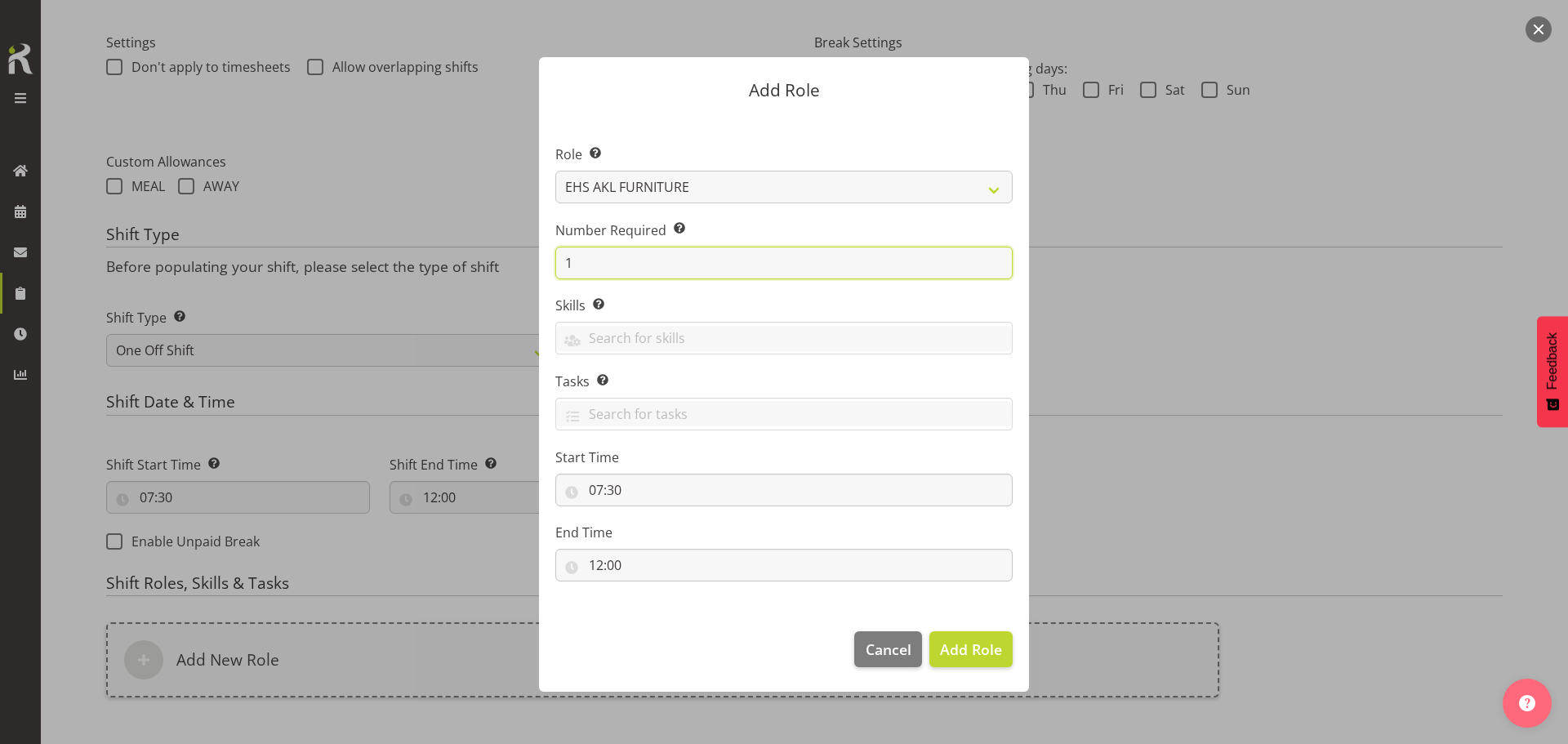
click at [736, 266] on input "1" at bounding box center [784, 263] width 457 height 33
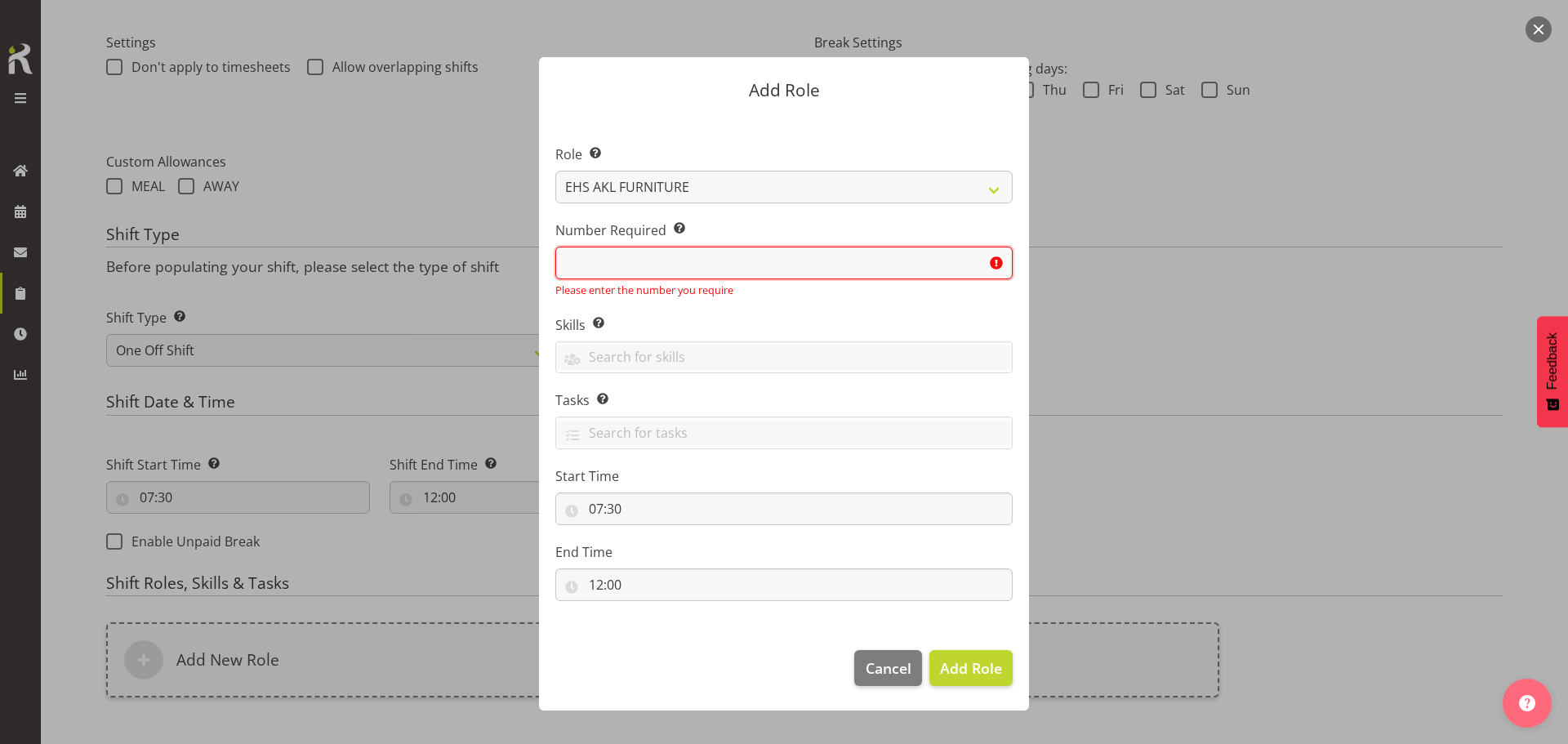
click at [736, 266] on input "text" at bounding box center [784, 263] width 457 height 33
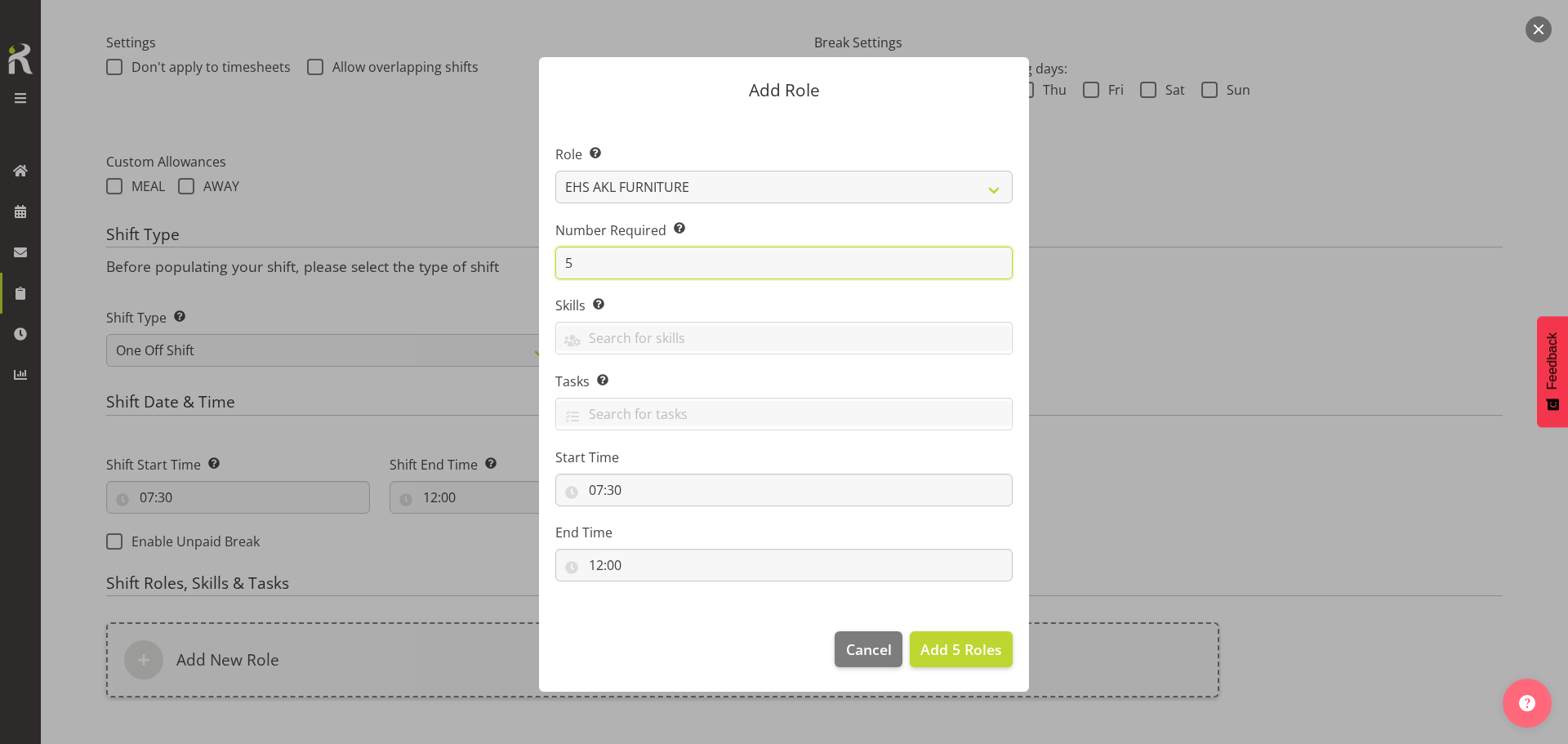
type input "5"
click at [910, 631] on button "Add 5 Roles" at bounding box center [961, 649] width 103 height 36
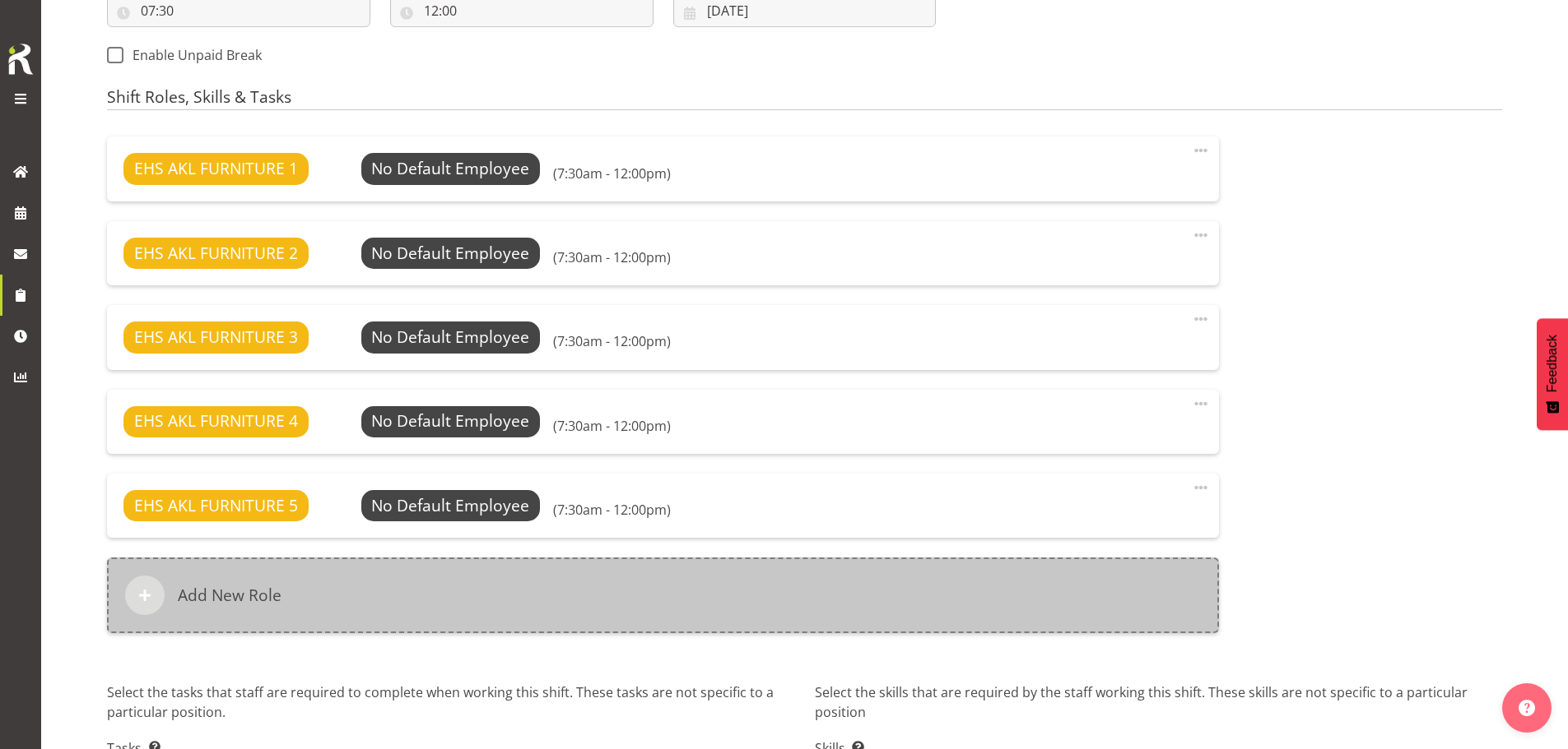
scroll to position [1045, 0]
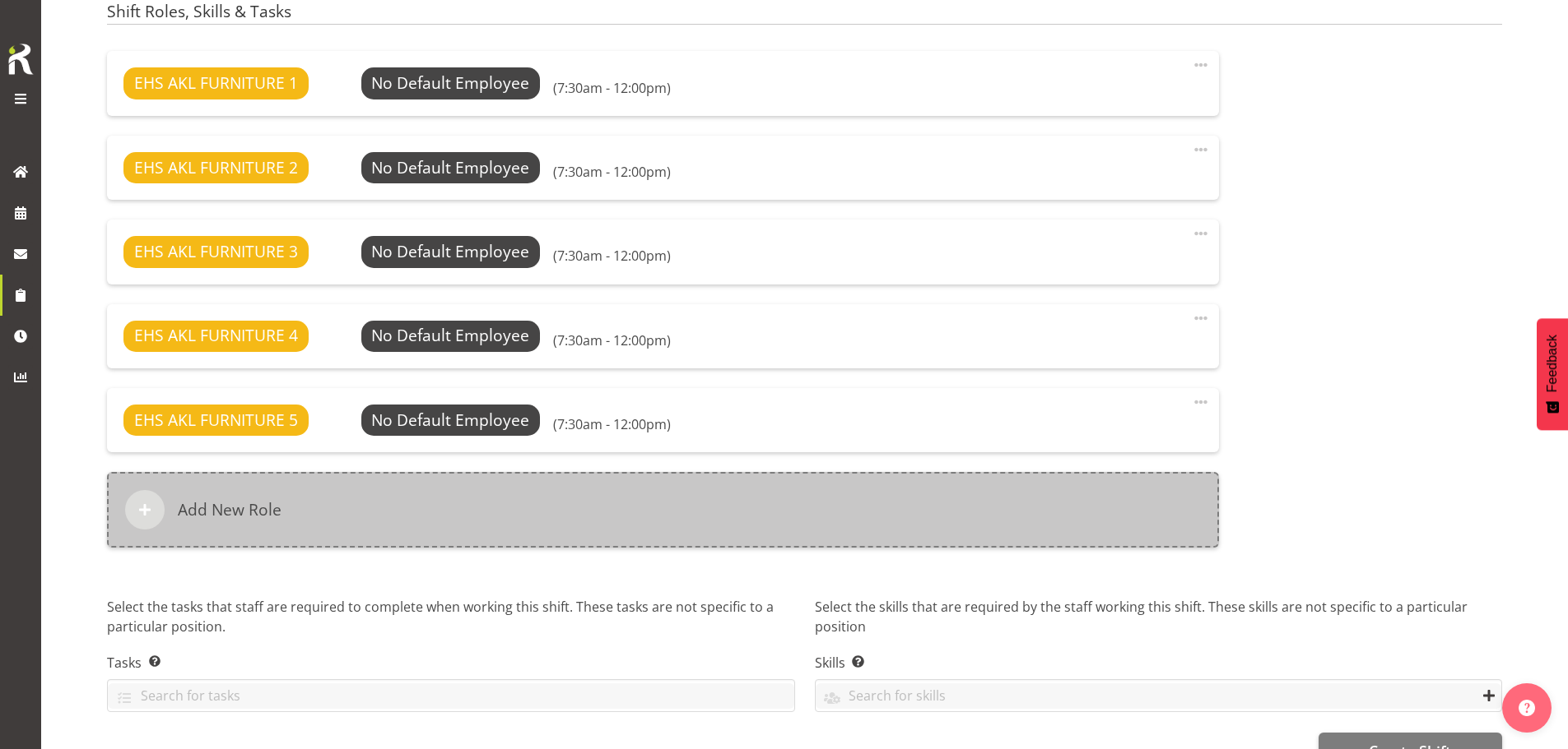
click at [483, 514] on div "Add New Role" at bounding box center [662, 509] width 1112 height 76
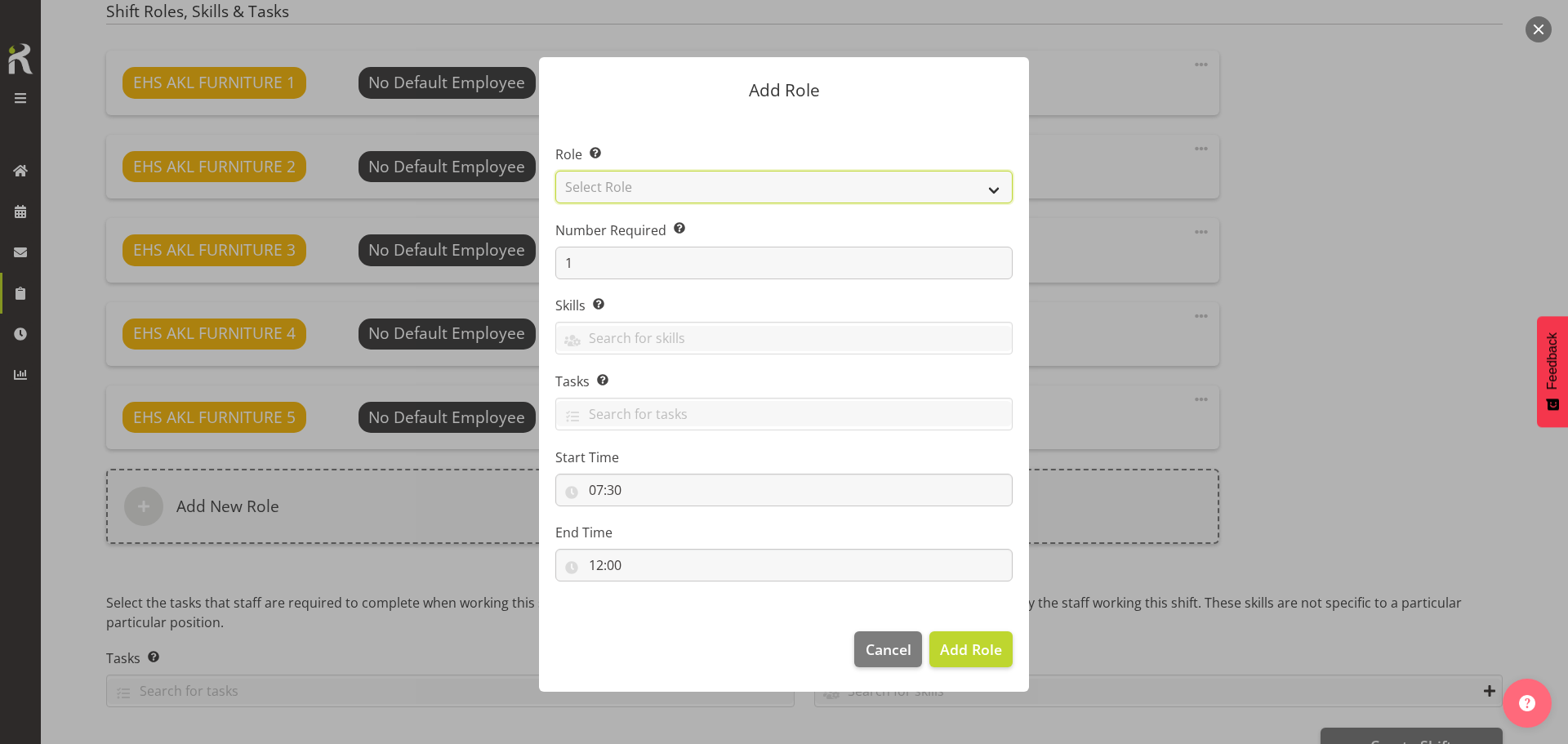
click at [681, 192] on select "Select Role ACCOUNT MANAGER ACCOUNT MANAGER DW ACCOUNTS AKL DIANNA VEHICLES AKL…" at bounding box center [784, 187] width 457 height 33
click at [360, 570] on div at bounding box center [784, 372] width 1568 height 744
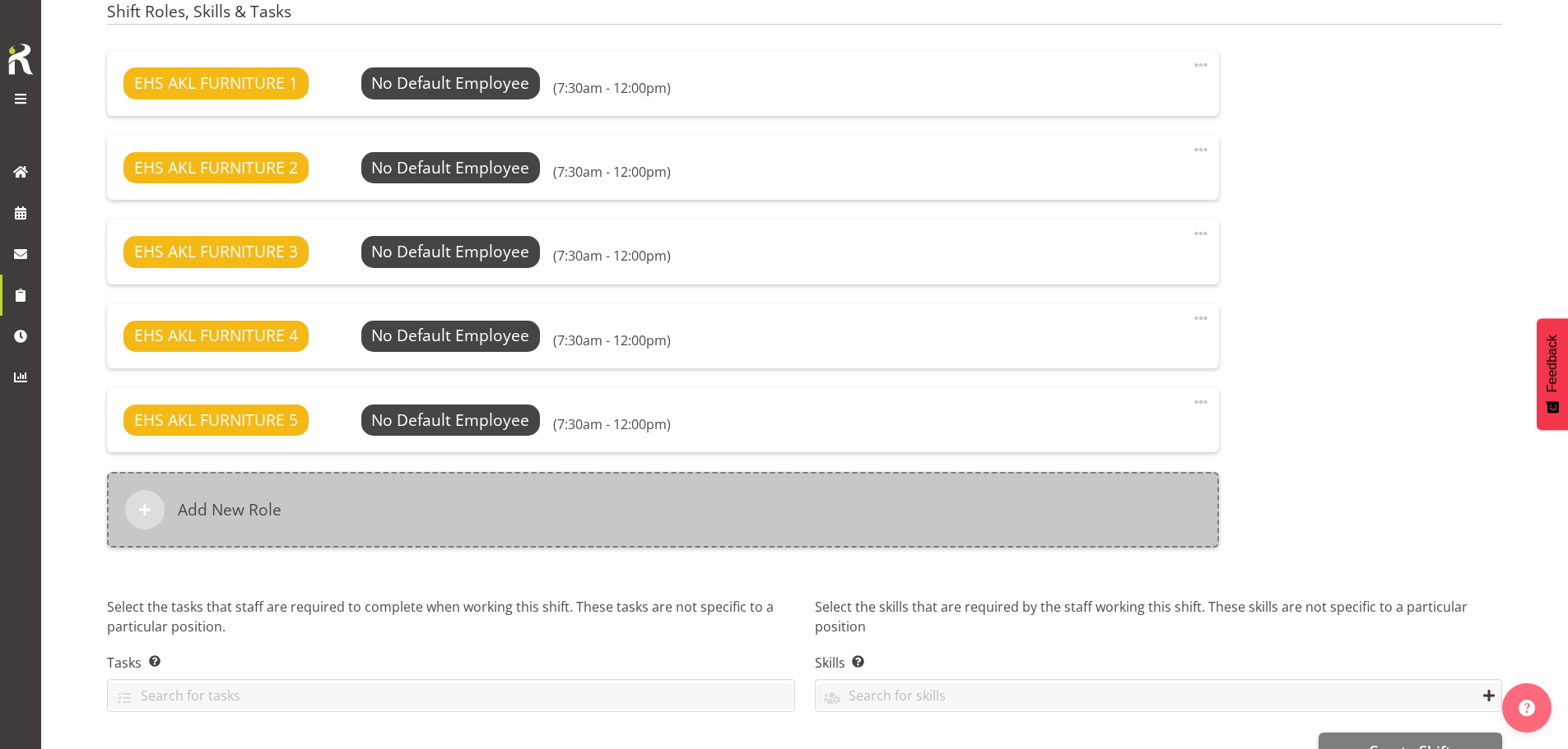
click at [818, 508] on div "Add New Role" at bounding box center [662, 509] width 1112 height 76
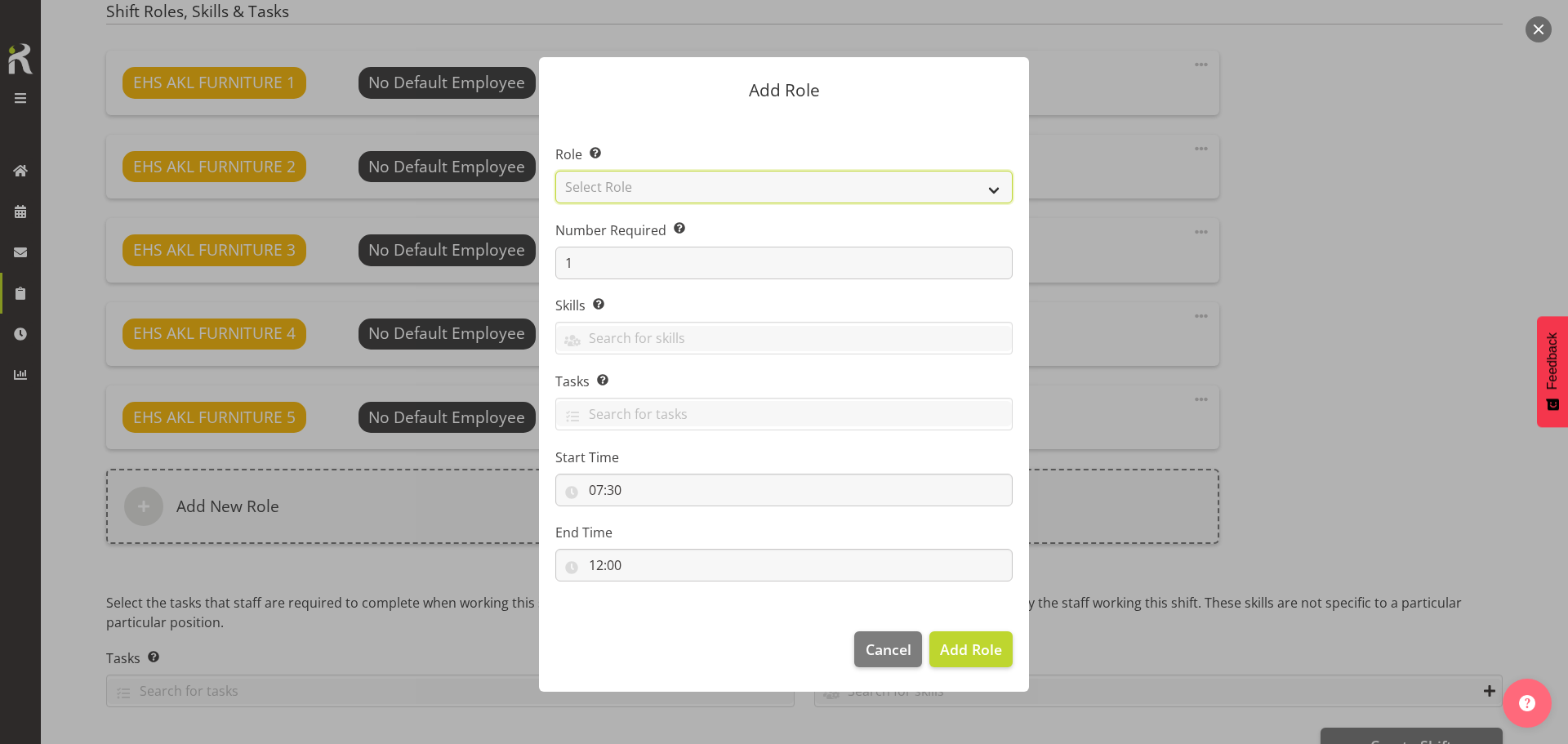
click at [702, 193] on select "Select Role ACCOUNT MANAGER ACCOUNT MANAGER DW ACCOUNTS AKL DIANNA VEHICLES AKL…" at bounding box center [784, 187] width 457 height 33
select select "189"
click at [556, 171] on select "Select Role ACCOUNT MANAGER ACCOUNT MANAGER DW ACCOUNTS AKL DIANNA VEHICLES AKL…" at bounding box center [784, 187] width 457 height 33
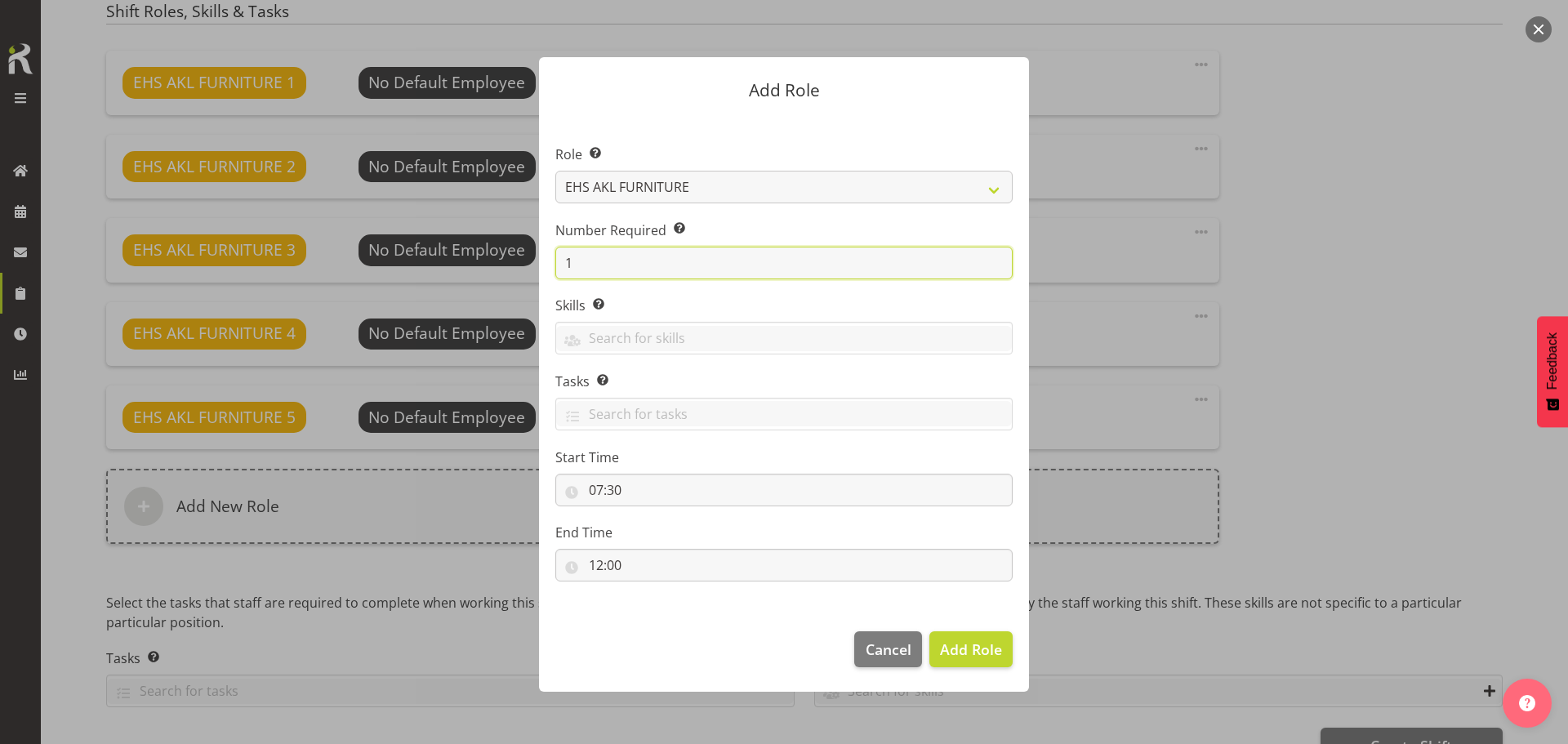
click at [718, 266] on input "1" at bounding box center [784, 263] width 457 height 33
type input "2"
click at [910, 631] on button "Add 2 Roles" at bounding box center [961, 649] width 103 height 36
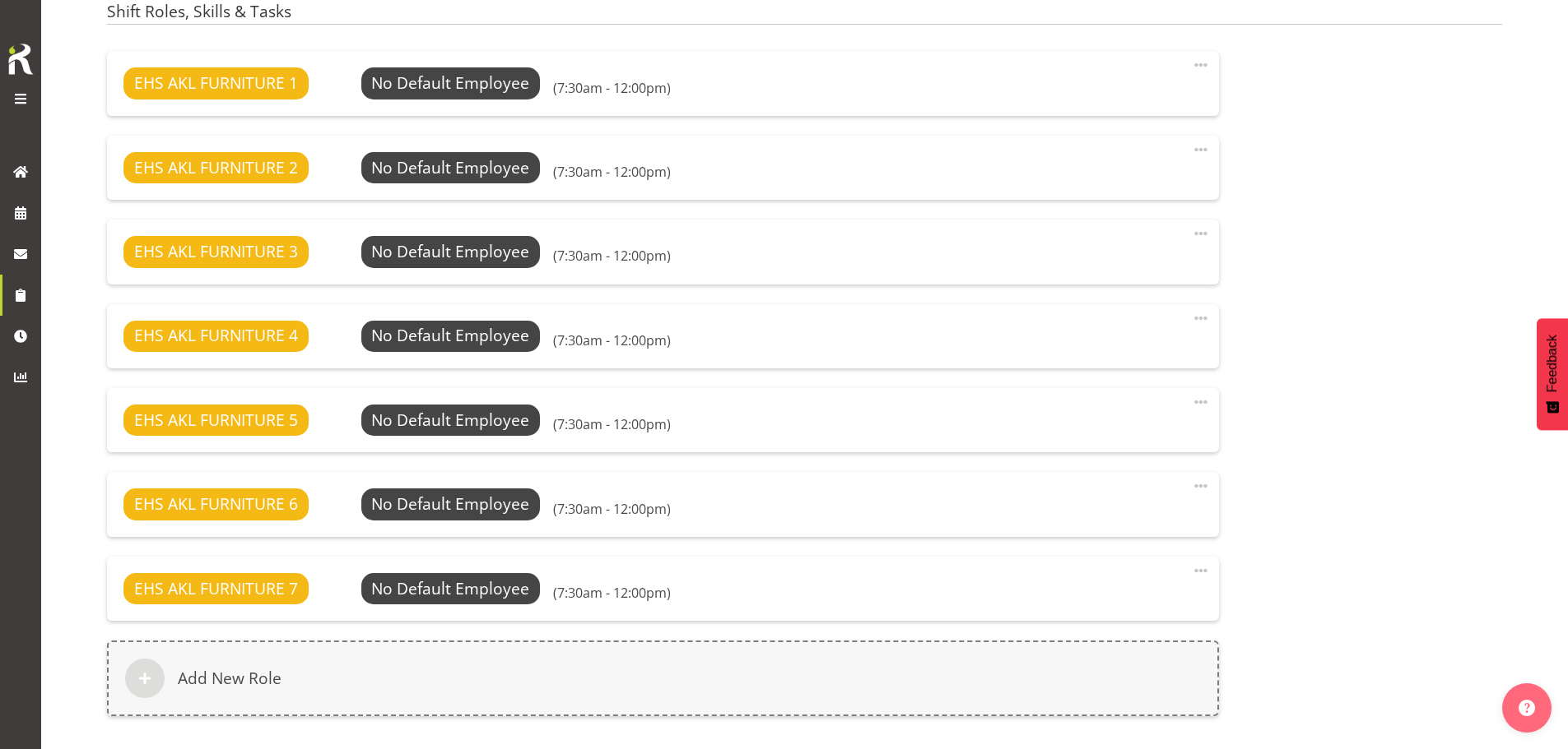
click at [1197, 487] on span at bounding box center [1200, 485] width 20 height 20
click at [1145, 554] on link "Delete" at bounding box center [1131, 552] width 158 height 30
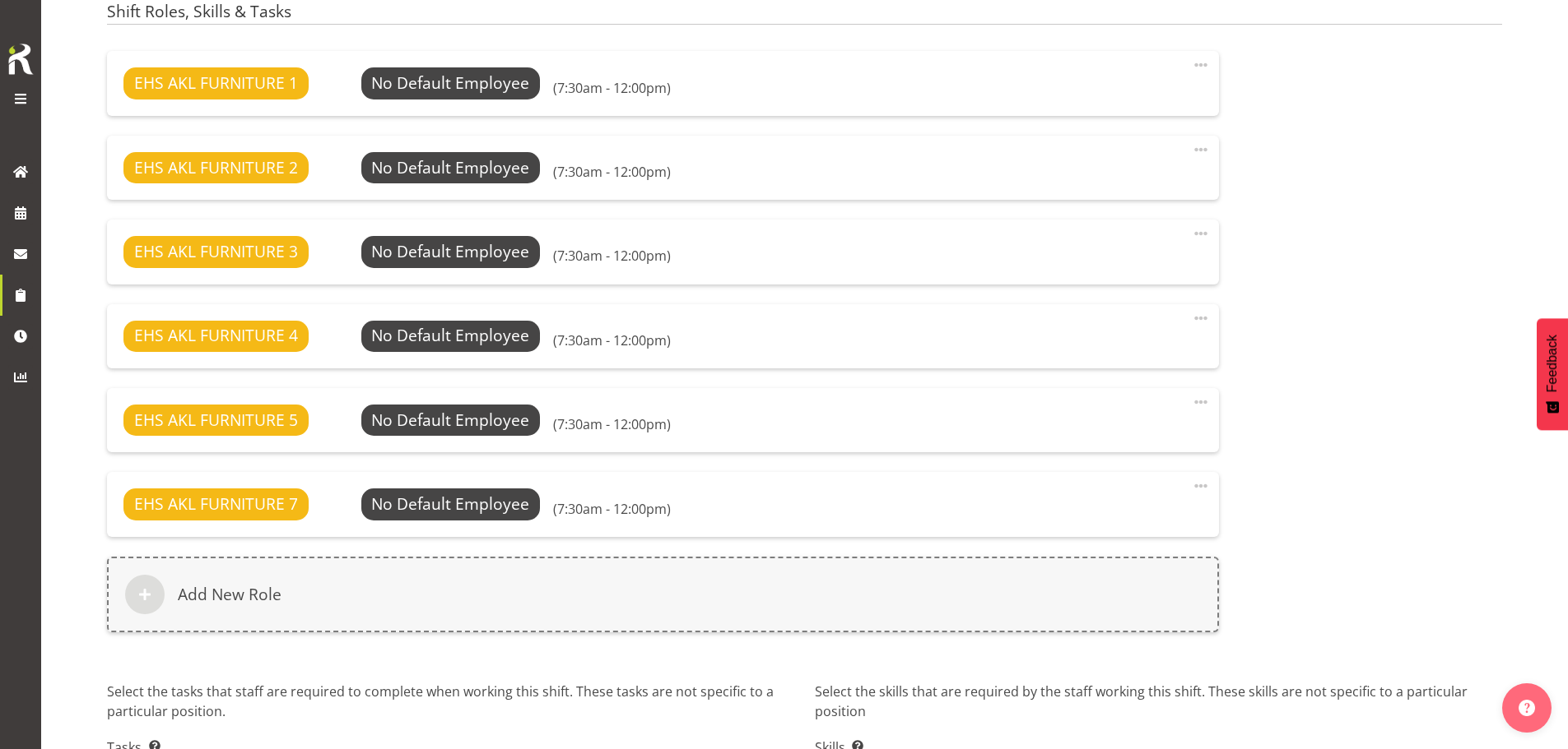
click at [1198, 484] on span at bounding box center [1200, 485] width 20 height 20
click at [1165, 549] on link "Delete" at bounding box center [1131, 552] width 158 height 30
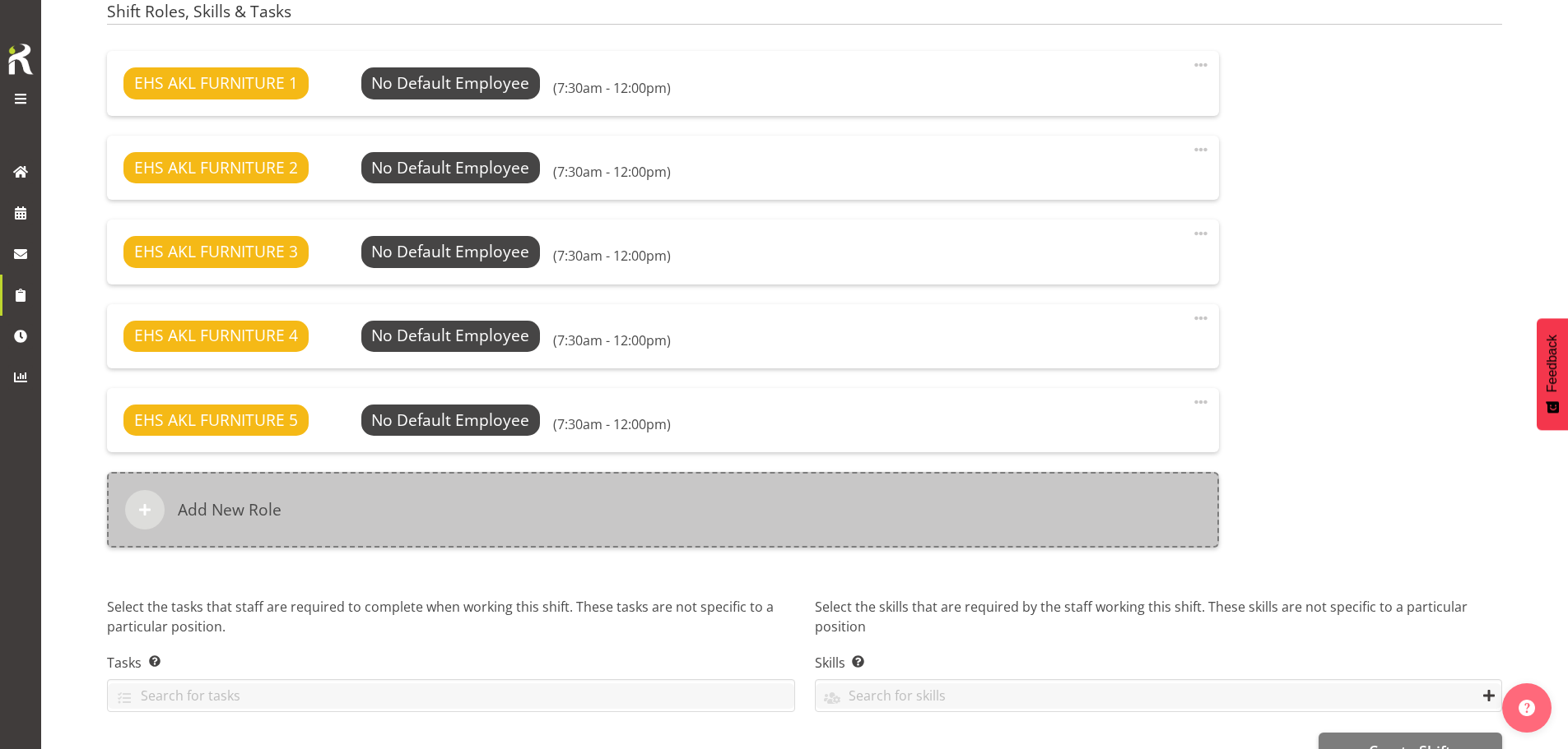
click at [721, 522] on div "Add New Role" at bounding box center [662, 509] width 1112 height 76
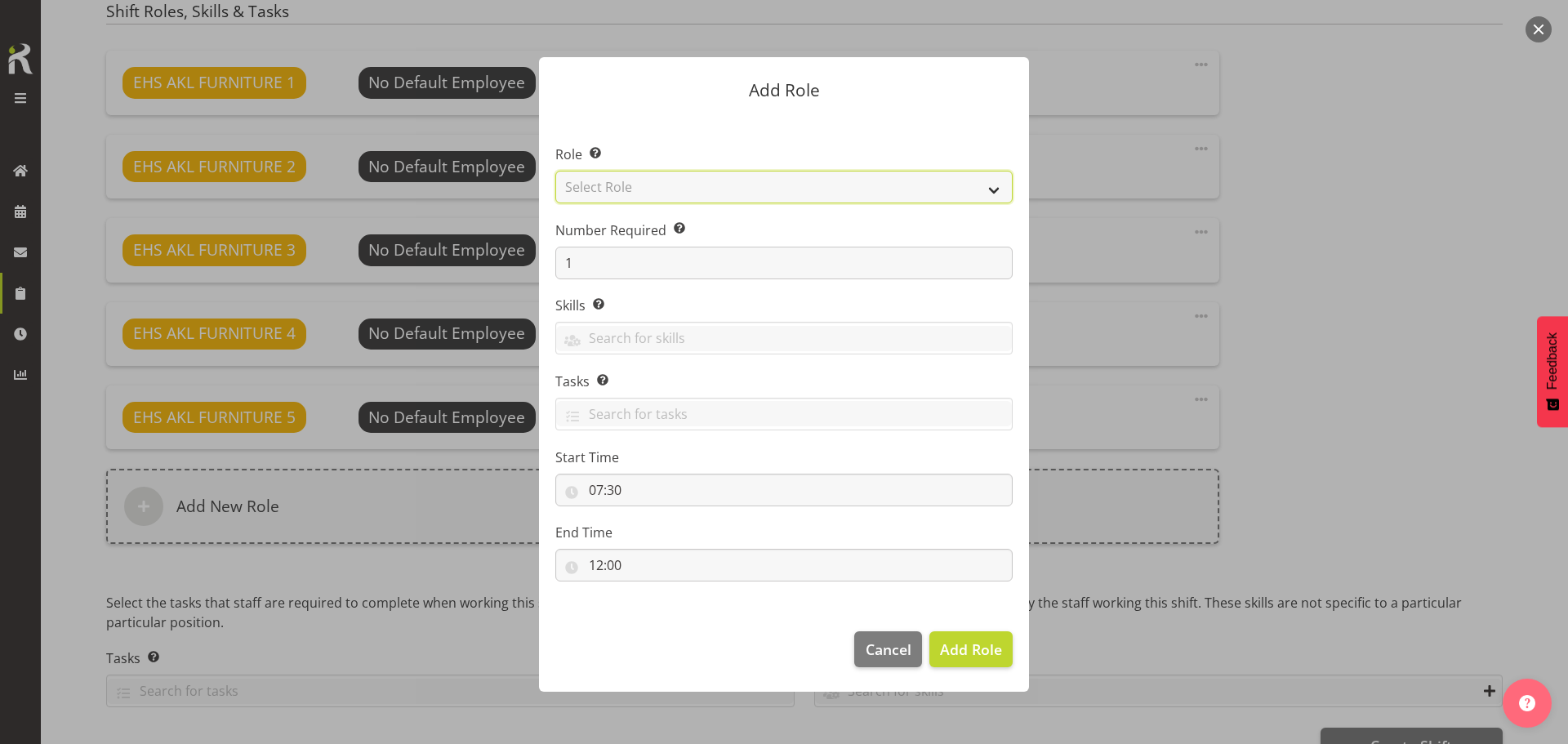
click at [733, 188] on select "Select Role ACCOUNT MANAGER ACCOUNT MANAGER DW ACCOUNTS AKL DIANNA VEHICLES AKL…" at bounding box center [784, 187] width 457 height 33
select select "81"
click at [556, 171] on select "Select Role ACCOUNT MANAGER ACCOUNT MANAGER DW ACCOUNTS AKL DIANNA VEHICLES AKL…" at bounding box center [784, 187] width 457 height 33
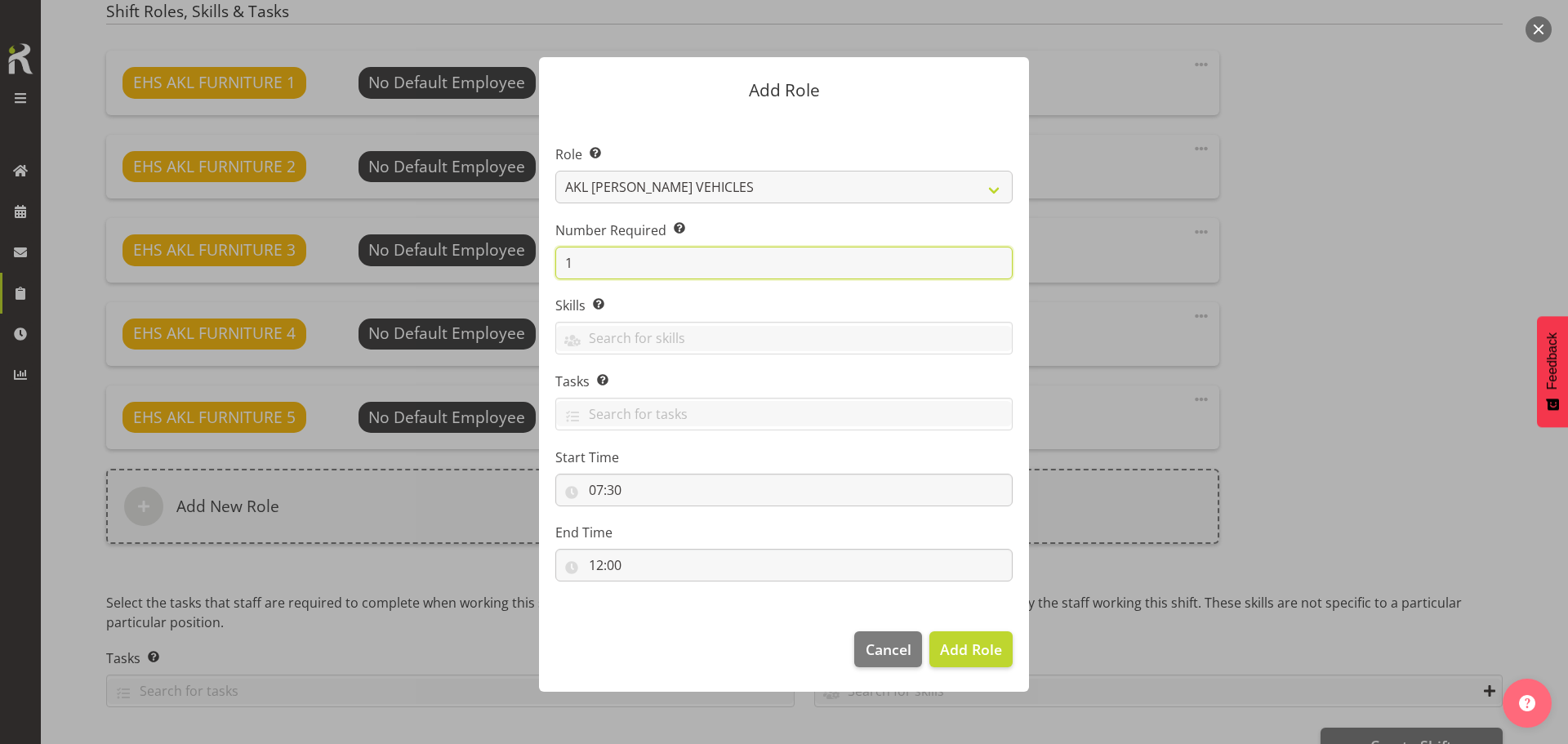
click at [722, 264] on input "1" at bounding box center [784, 263] width 457 height 33
type input "2"
click at [910, 631] on button "Add 2 Roles" at bounding box center [961, 649] width 103 height 36
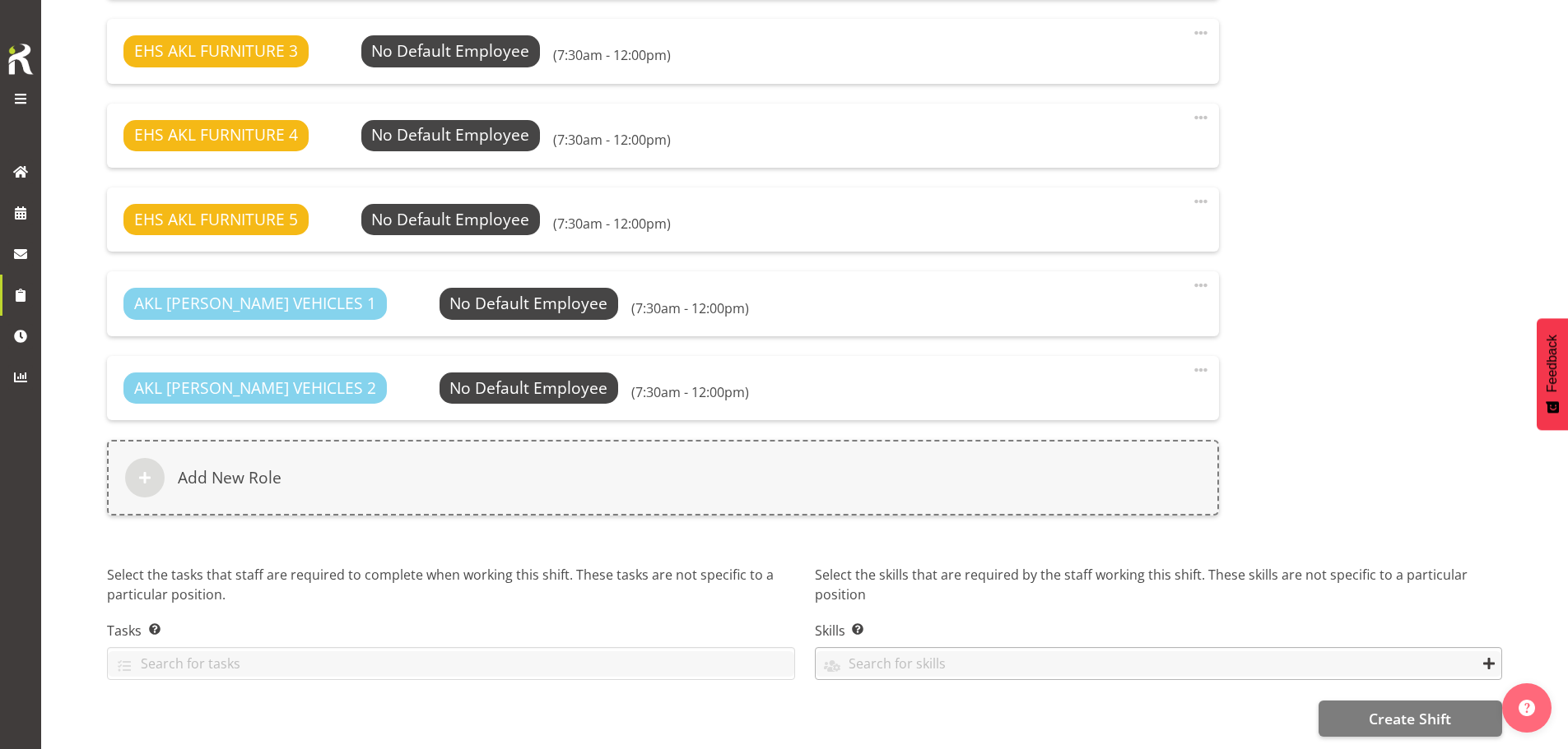
scroll to position [1258, 0]
click at [1405, 708] on span "Create Shift" at bounding box center [1409, 718] width 82 height 21
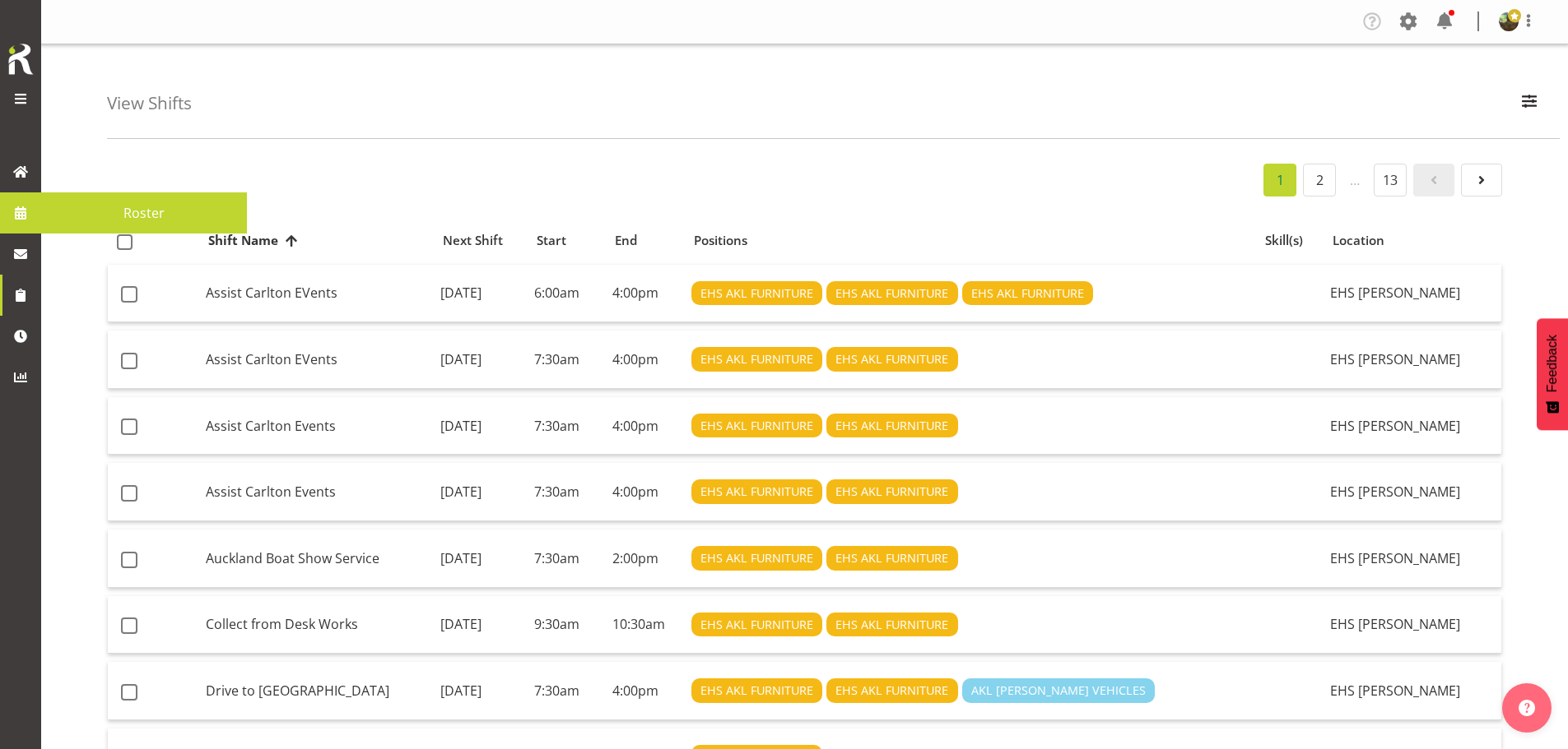
click at [115, 216] on span "Roster" at bounding box center [144, 212] width 189 height 25
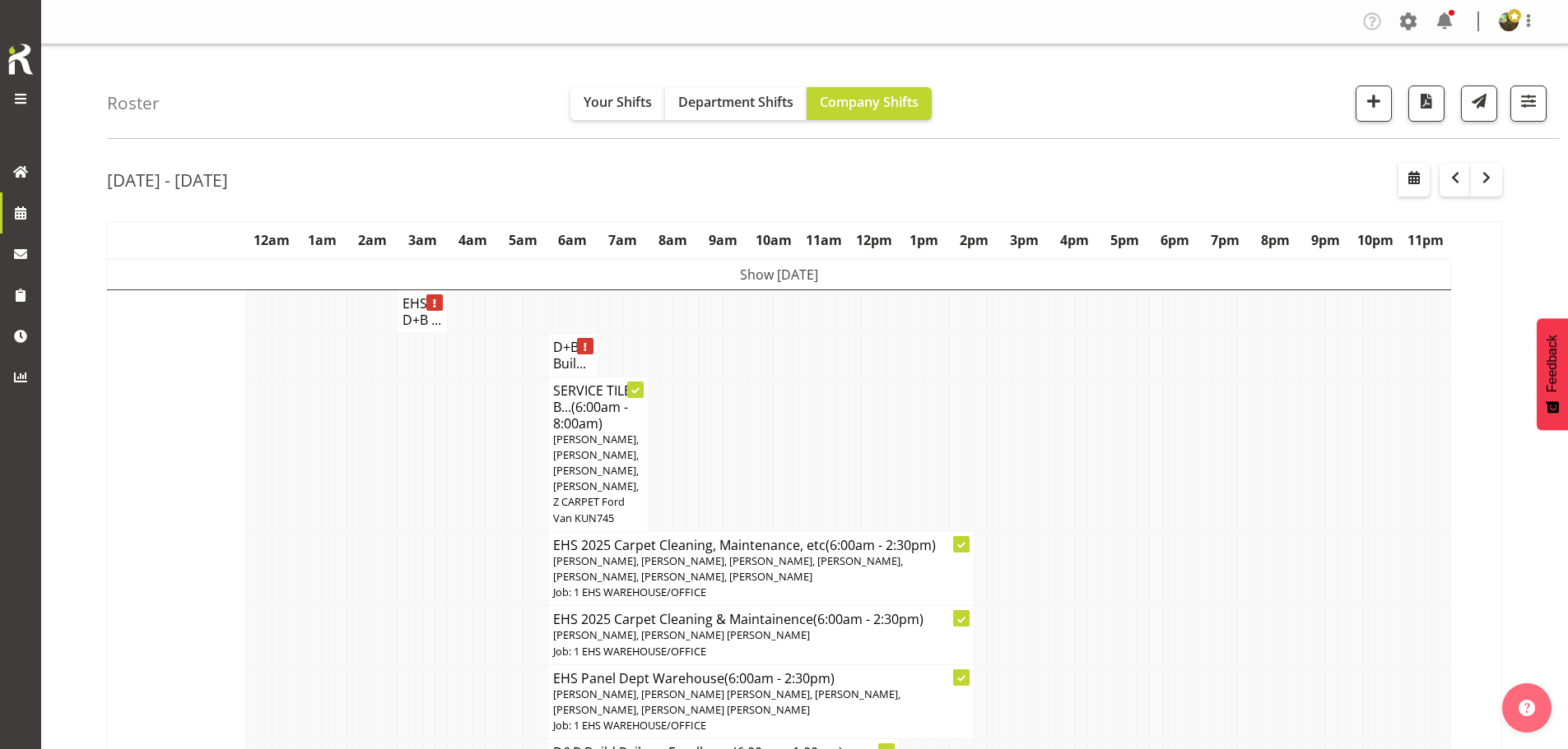
click at [813, 276] on td "Show Mon 11th Aug 2025" at bounding box center [778, 275] width 1343 height 32
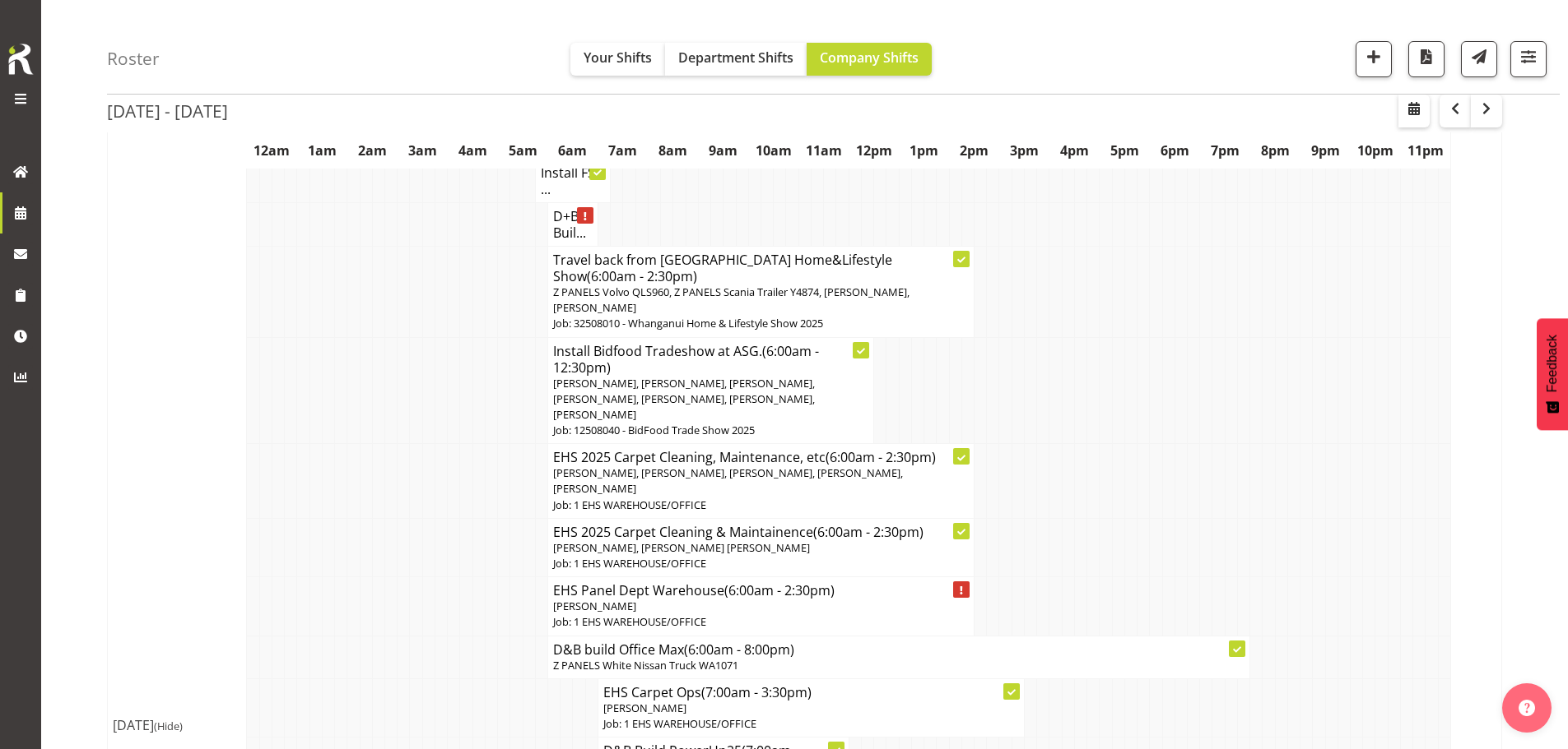
scroll to position [329, 0]
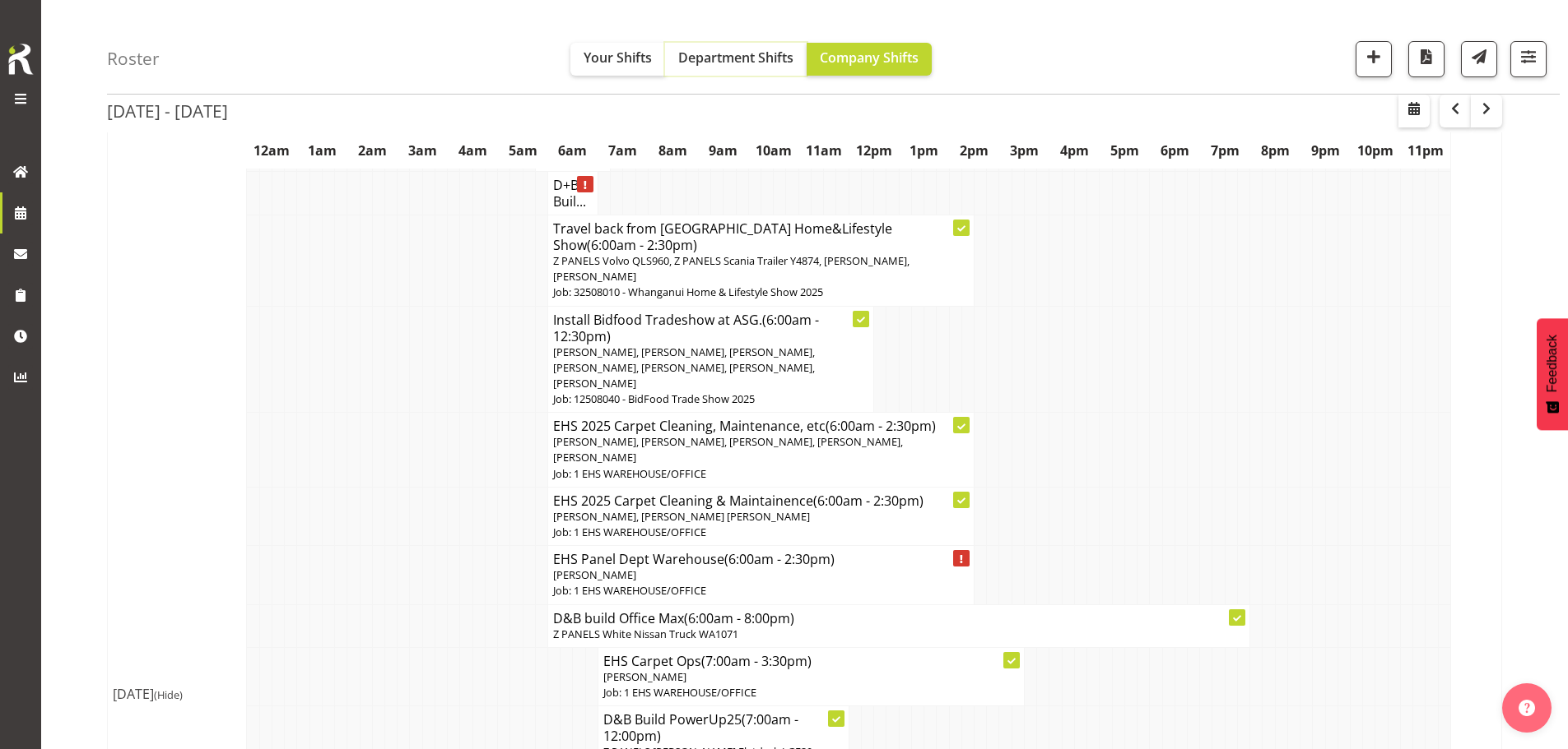
click at [754, 59] on span "Department Shifts" at bounding box center [735, 57] width 115 height 18
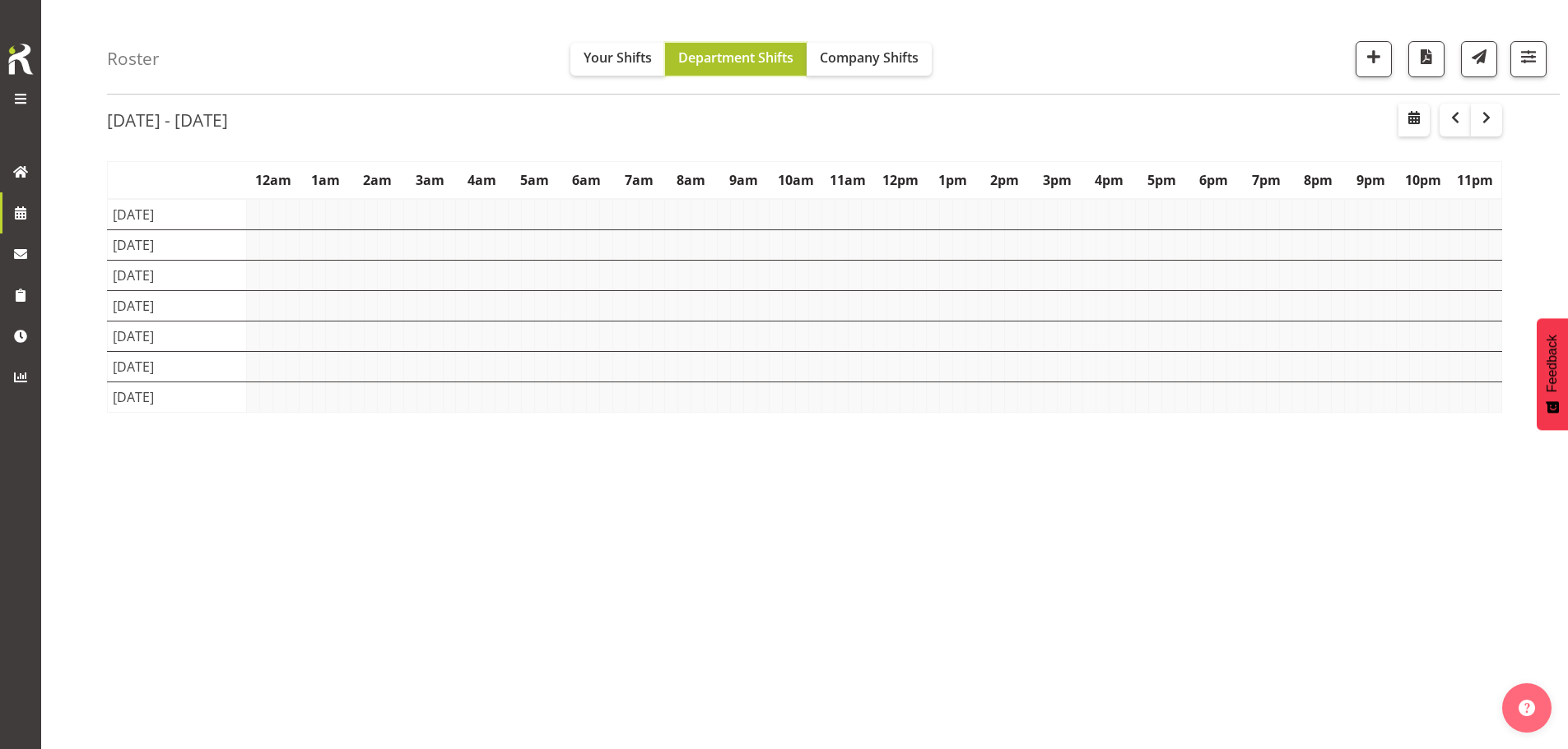
scroll to position [60, 0]
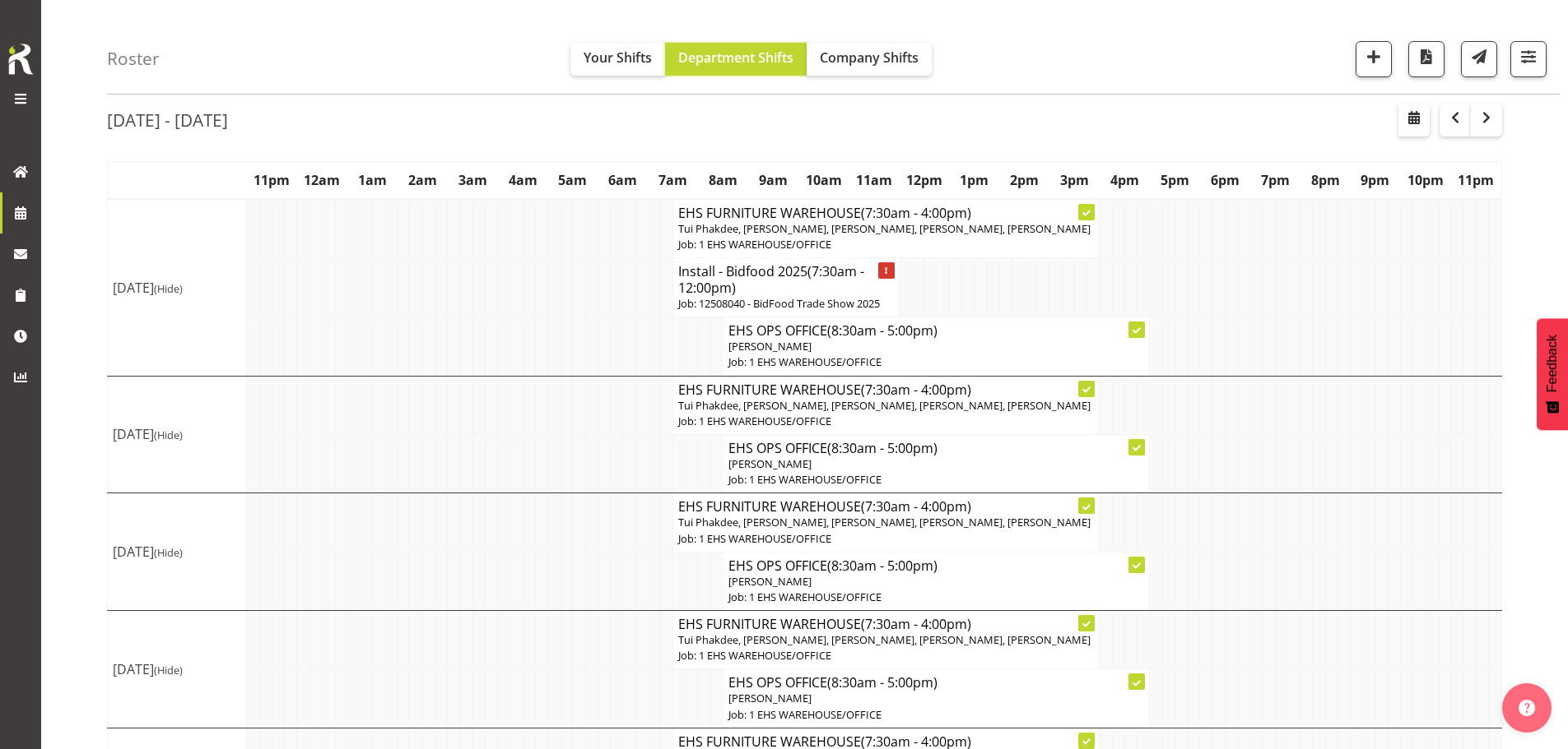
scroll to position [329, 0]
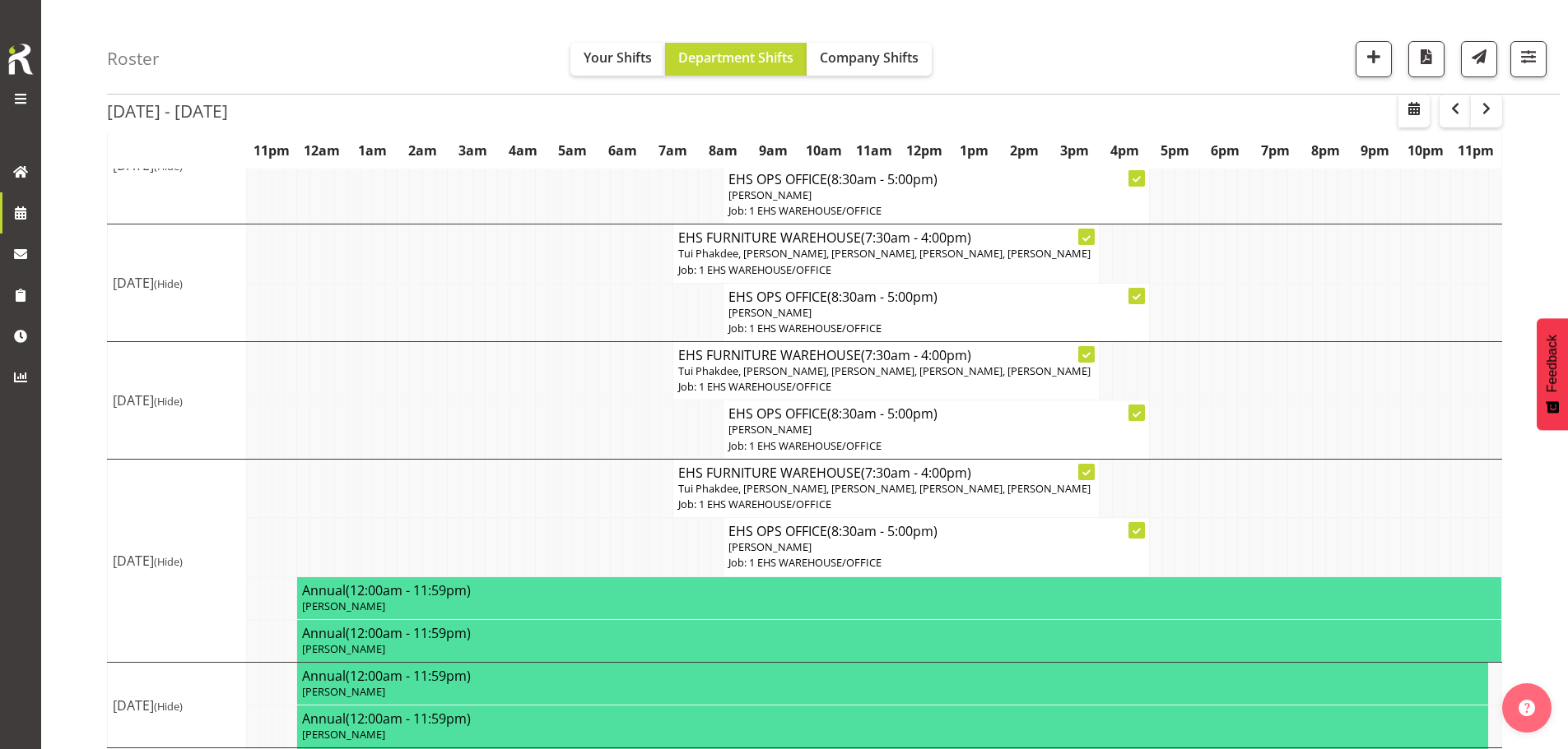
click at [645, 195] on td at bounding box center [641, 195] width 12 height 58
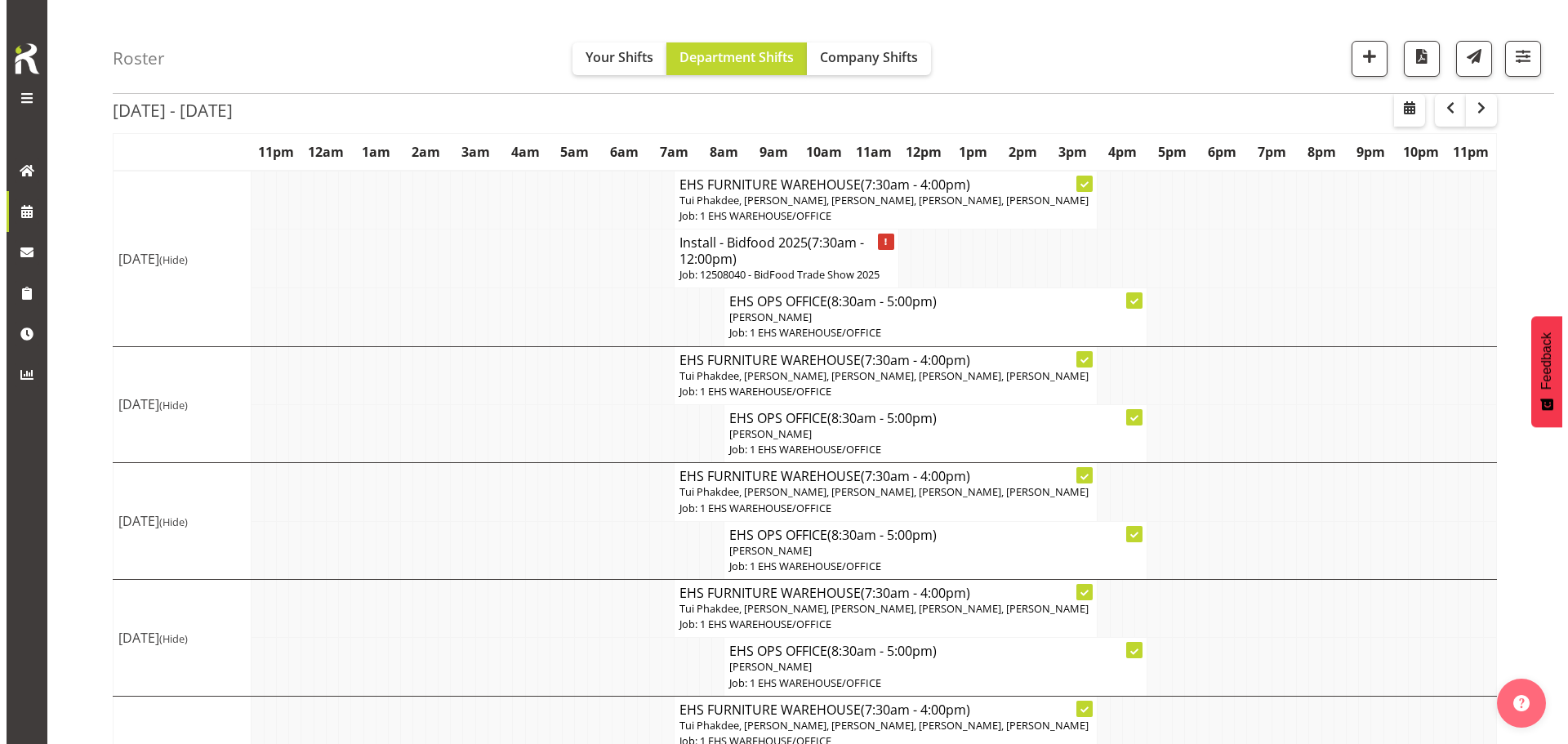
scroll to position [0, 0]
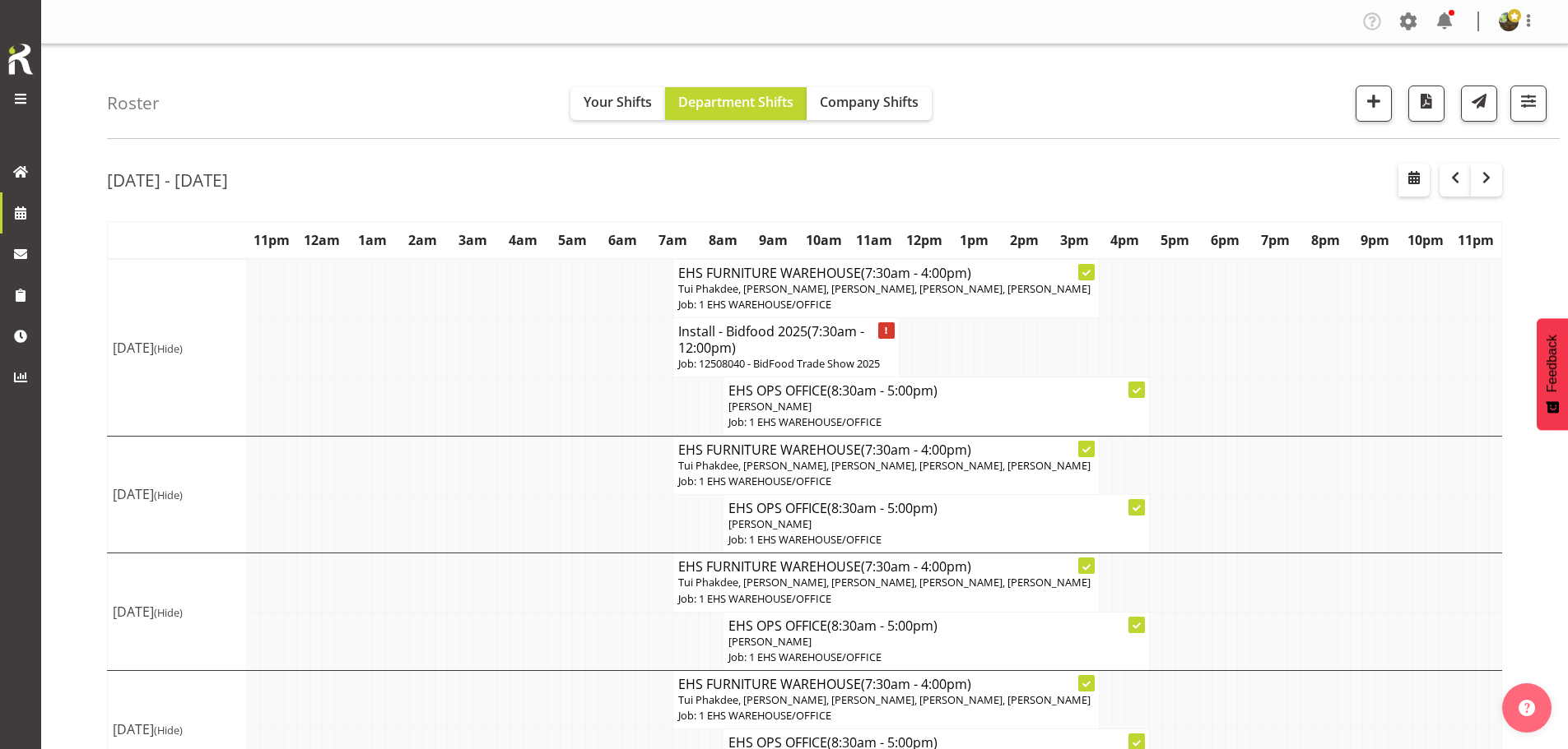
click at [801, 411] on p "[PERSON_NAME]" at bounding box center [936, 407] width 416 height 15
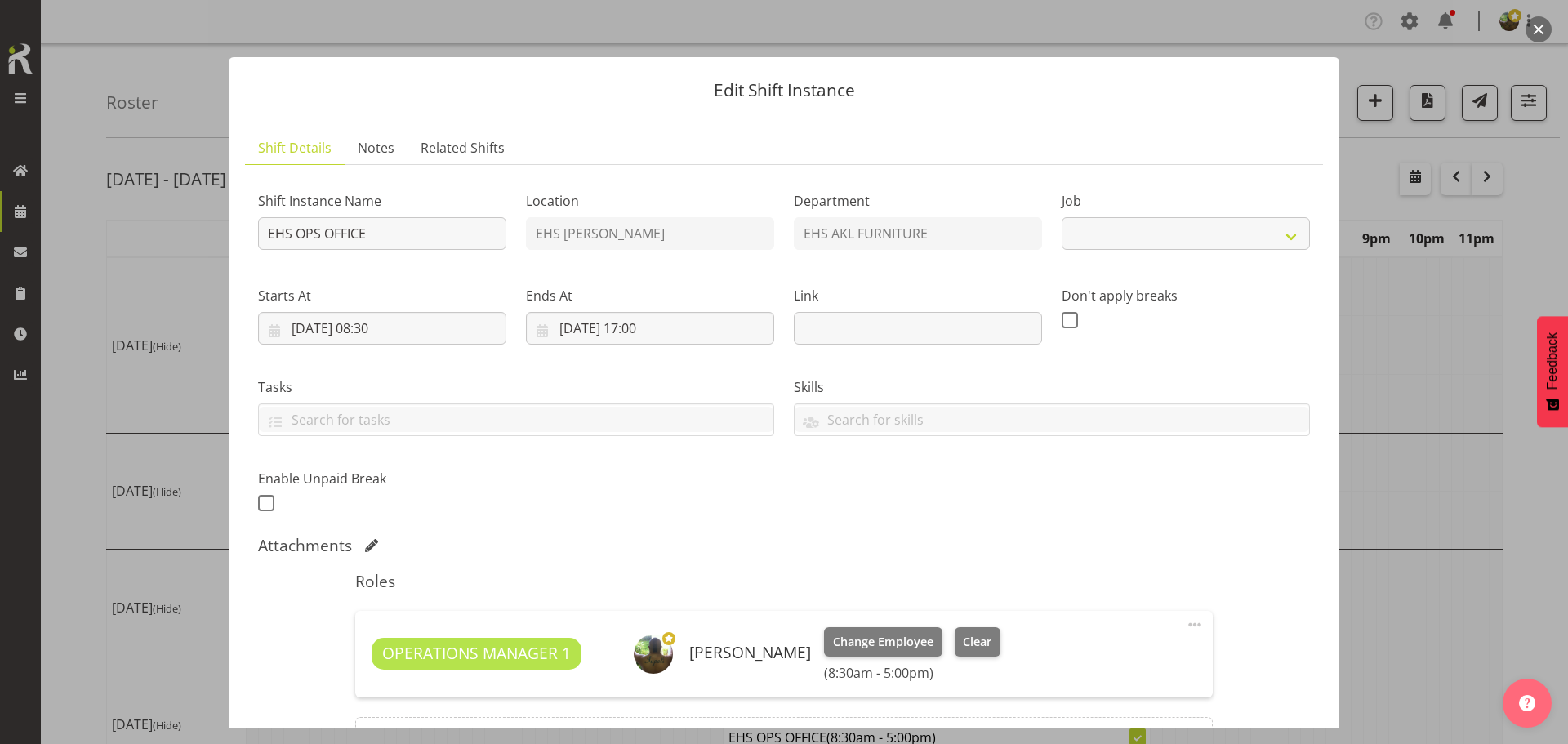
select select "69"
click at [382, 332] on input "11/08/2025, 08:30" at bounding box center [382, 328] width 248 height 33
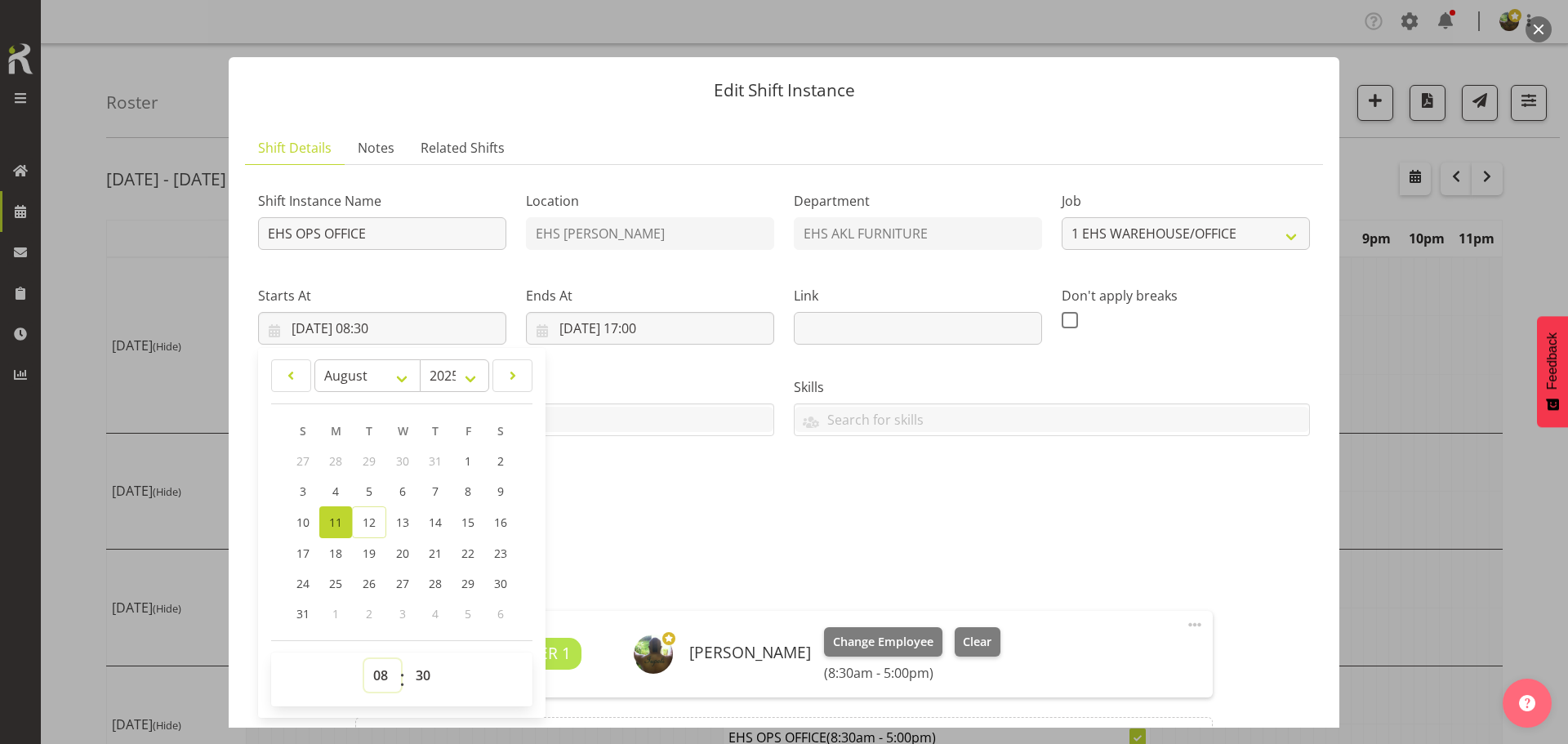
click at [379, 672] on select "00 01 02 03 04 05 06 07 08 09 10 11 12 13 14 15 16 17 18 19 20 21 22 23" at bounding box center [382, 675] width 36 height 33
select select "12"
click at [364, 659] on select "00 01 02 03 04 05 06 07 08 09 10 11 12 13 14 15 16 17 18 19 20 21 22 23" at bounding box center [382, 675] width 36 height 33
type input "11/08/2025, 12:30"
click at [1238, 525] on div "Shift Instance Name EHS OPS OFFICE Location EHS RYMER Department EHS AKL FURNIT…" at bounding box center [784, 347] width 1072 height 358
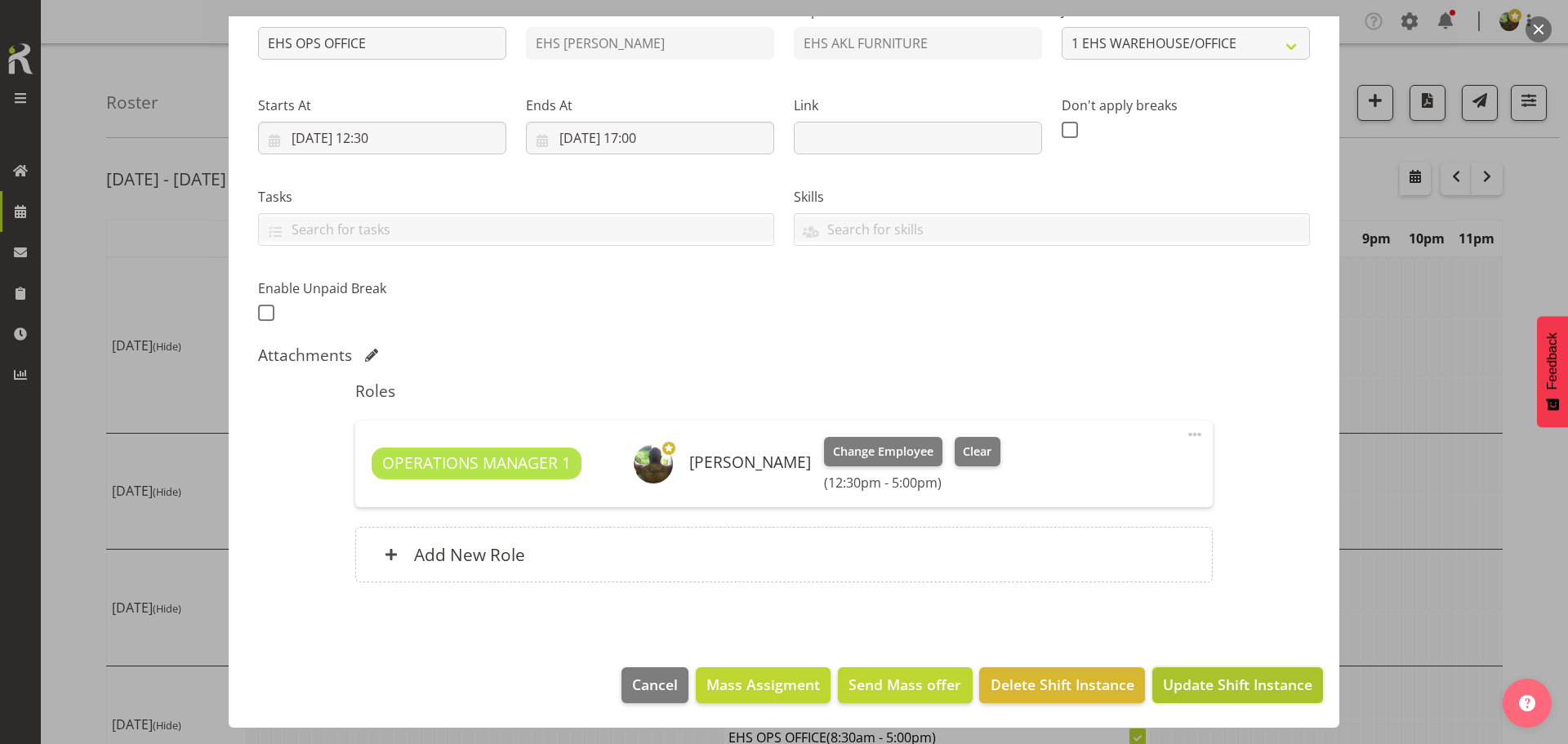
click at [1215, 682] on span "Update Shift Instance" at bounding box center [1238, 684] width 149 height 21
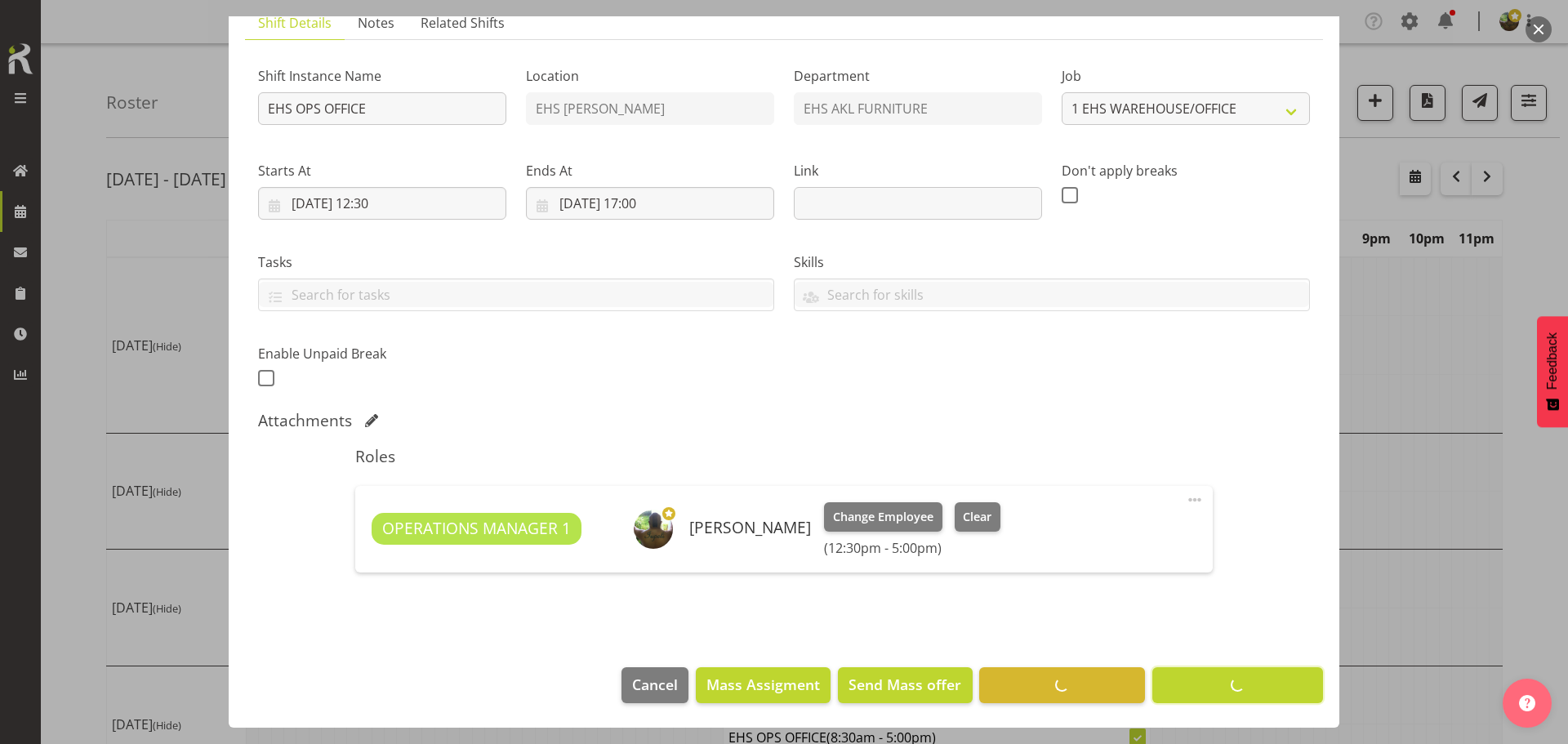
scroll to position [125, 0]
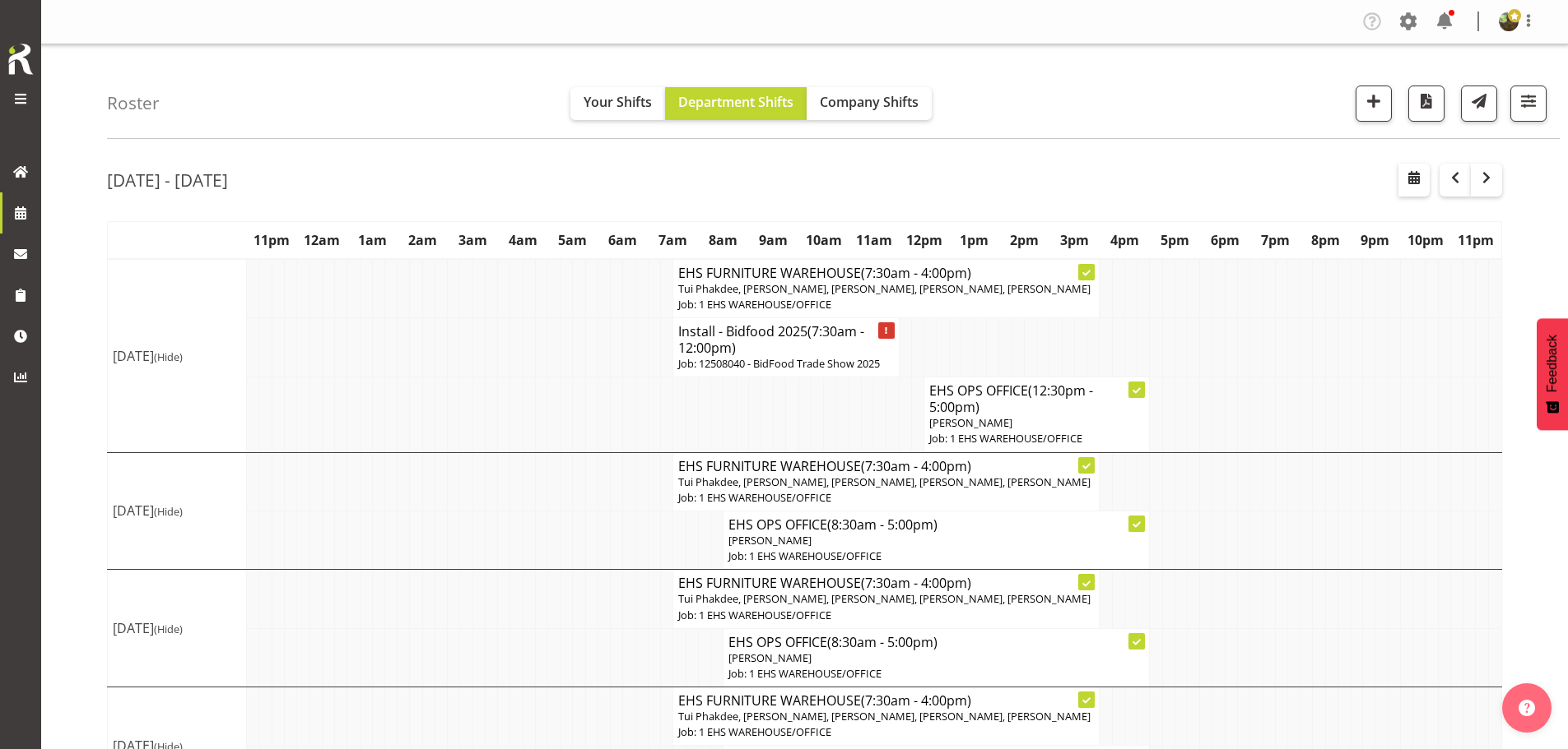
click at [790, 355] on h4 "Install - Bidfood 2025 (7:30am - 12:00pm)" at bounding box center [785, 340] width 215 height 33
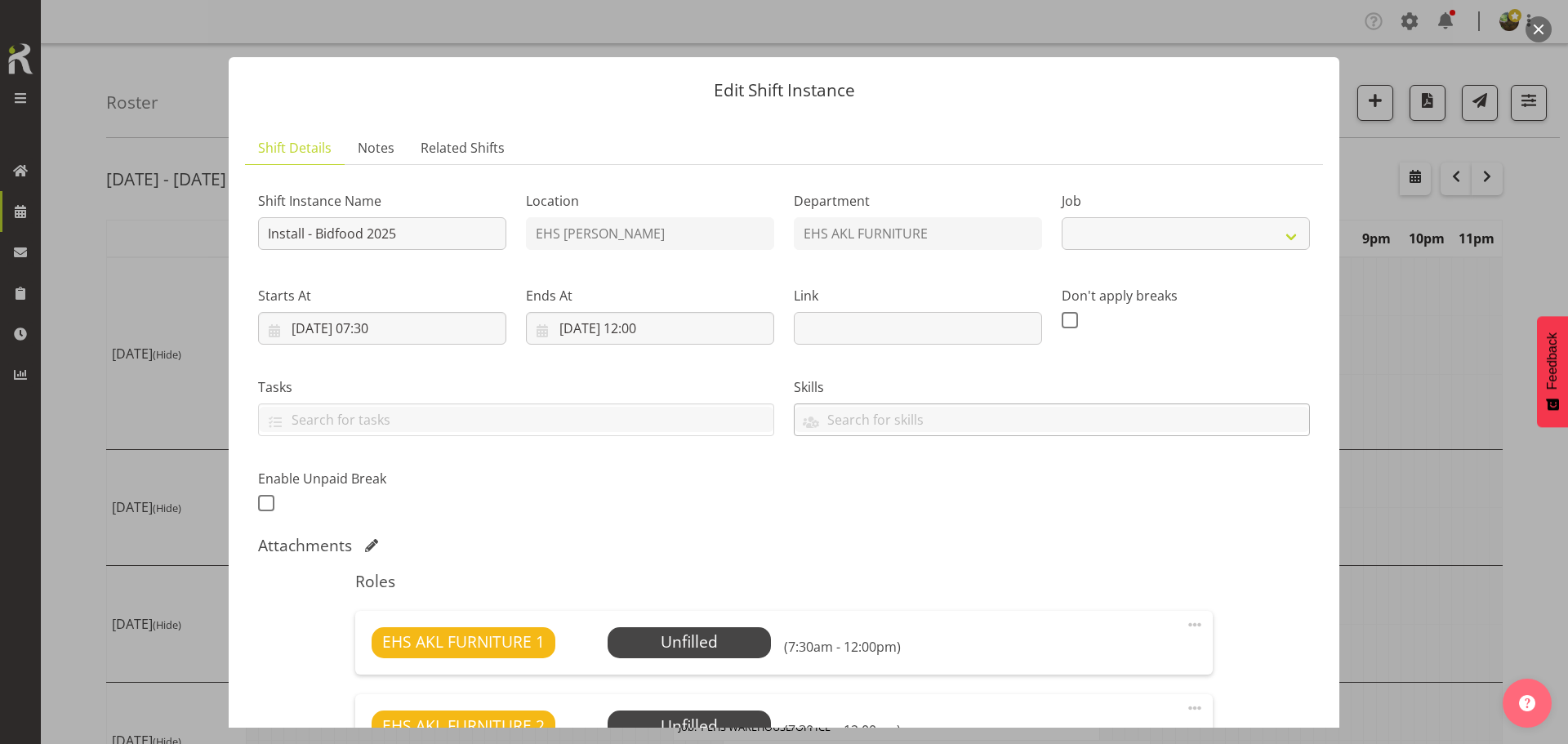
select select "9033"
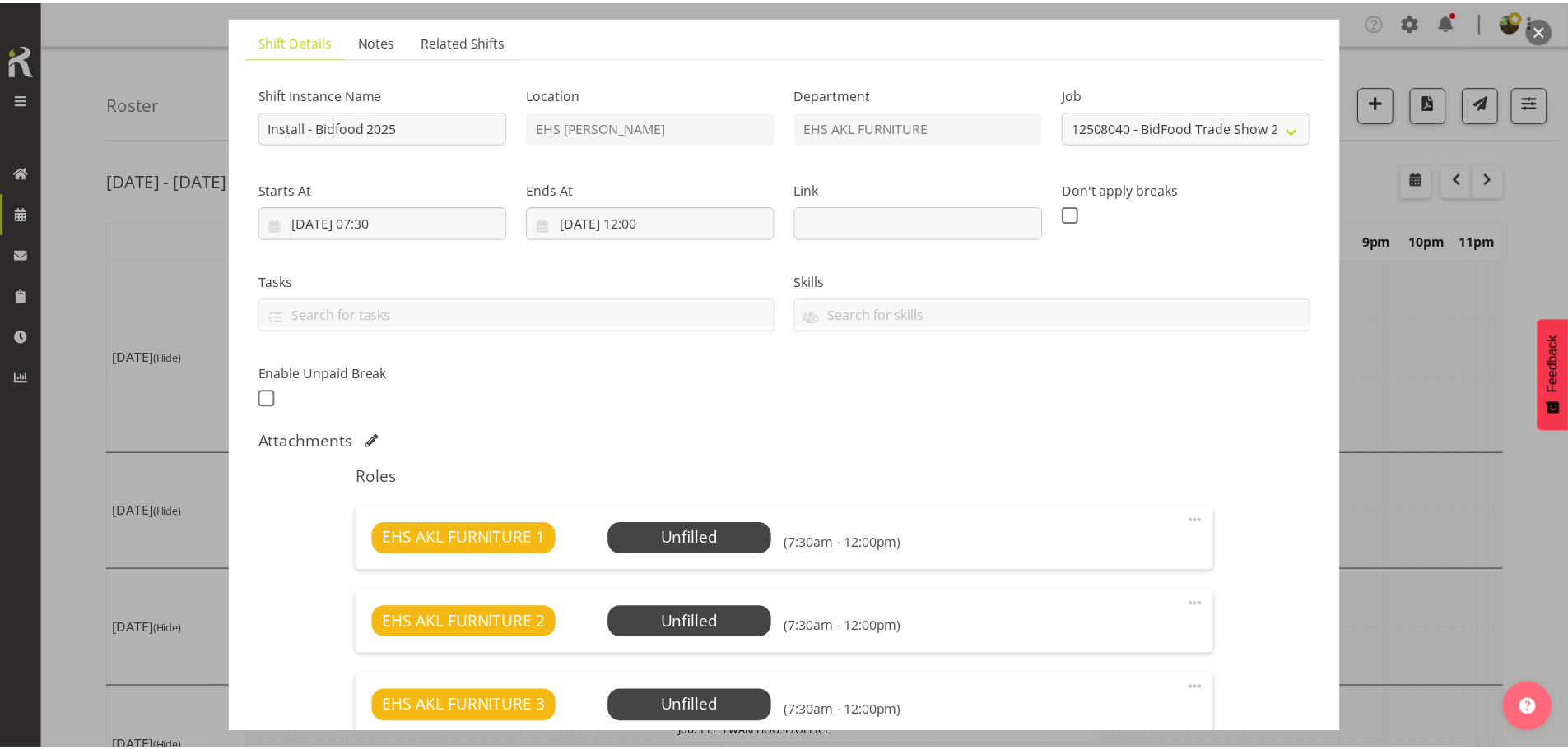
scroll to position [576, 0]
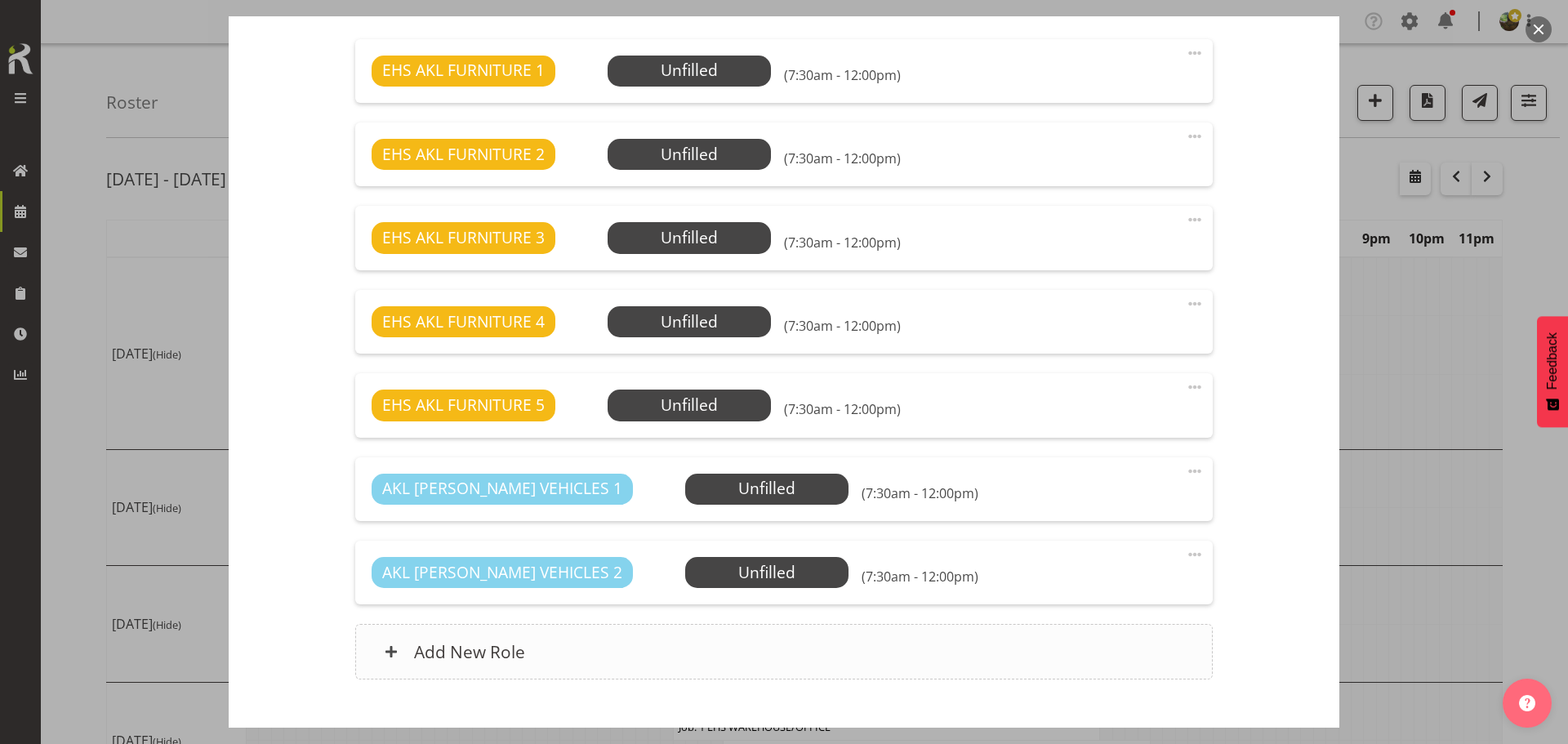
click at [583, 647] on div "Add New Role" at bounding box center [783, 652] width 856 height 56
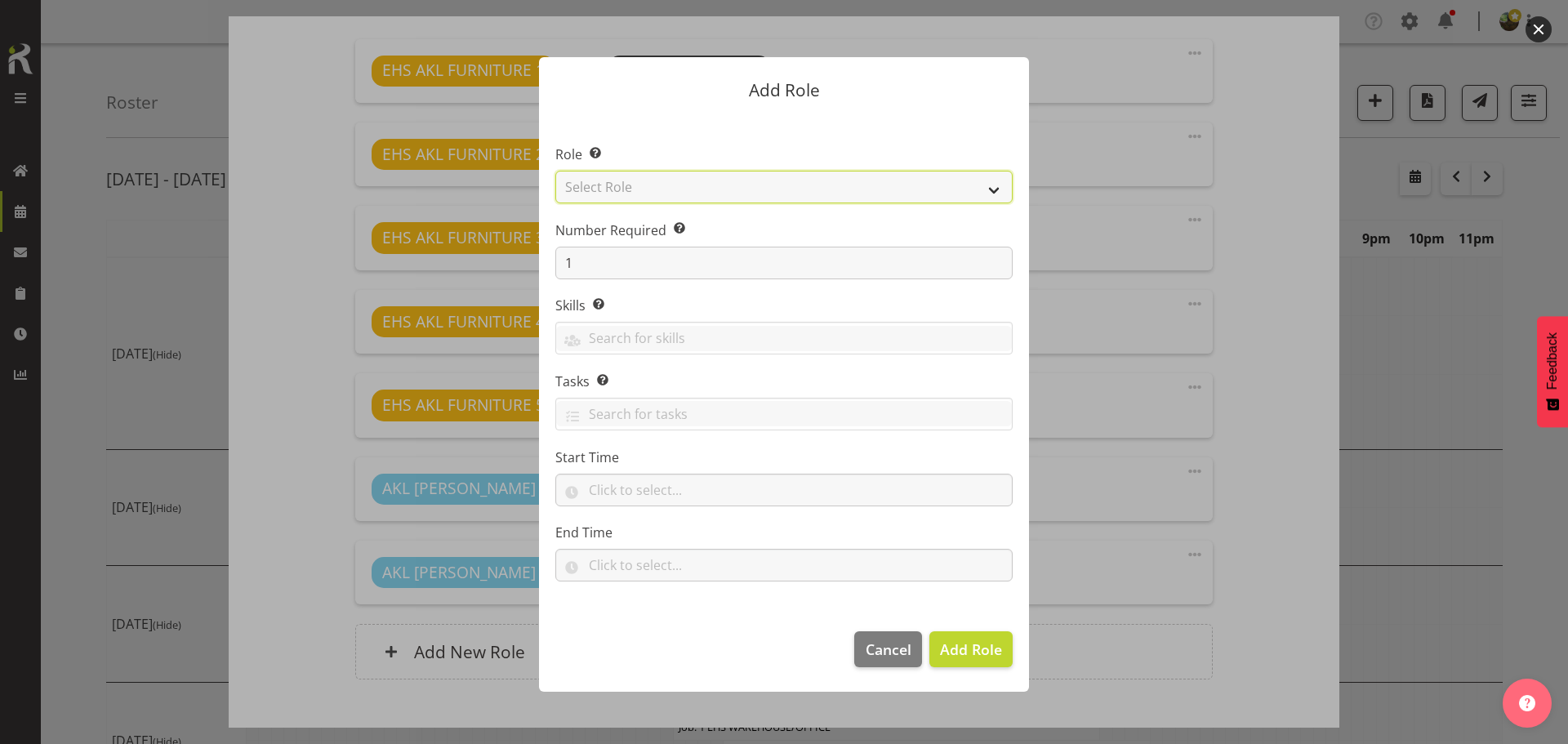
click at [686, 192] on select "Select Role ACCOUNT MANAGER ACCOUNT MANAGER DW ACCOUNTS AKL DIANNA VEHICLES AKL…" at bounding box center [784, 187] width 457 height 33
select select "198"
click at [556, 171] on select "Select Role ACCOUNT MANAGER ACCOUNT MANAGER DW ACCOUNTS AKL DIANNA VEHICLES AKL…" at bounding box center [784, 187] width 457 height 33
click at [957, 642] on span "Add Role" at bounding box center [971, 649] width 62 height 19
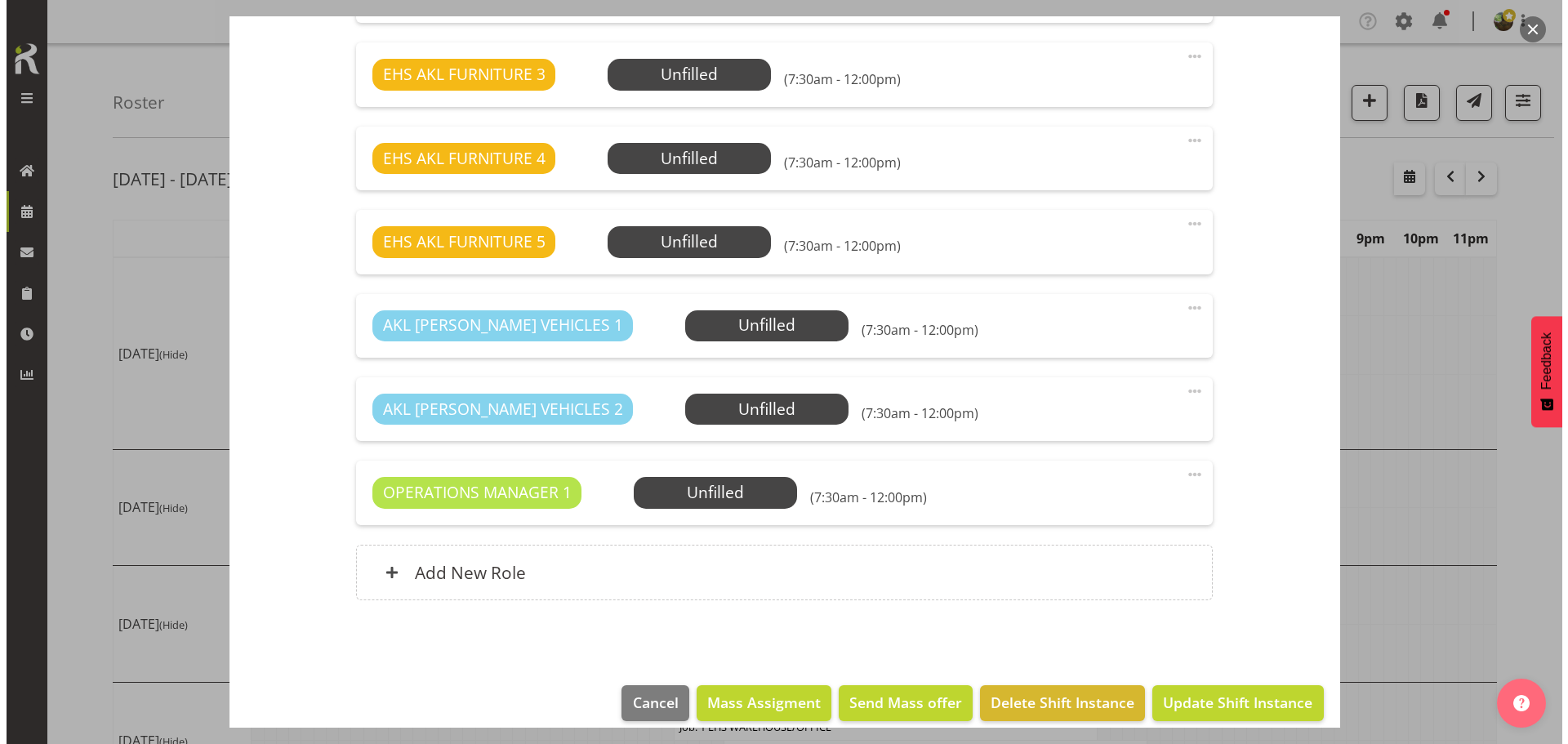
scroll to position [753, 0]
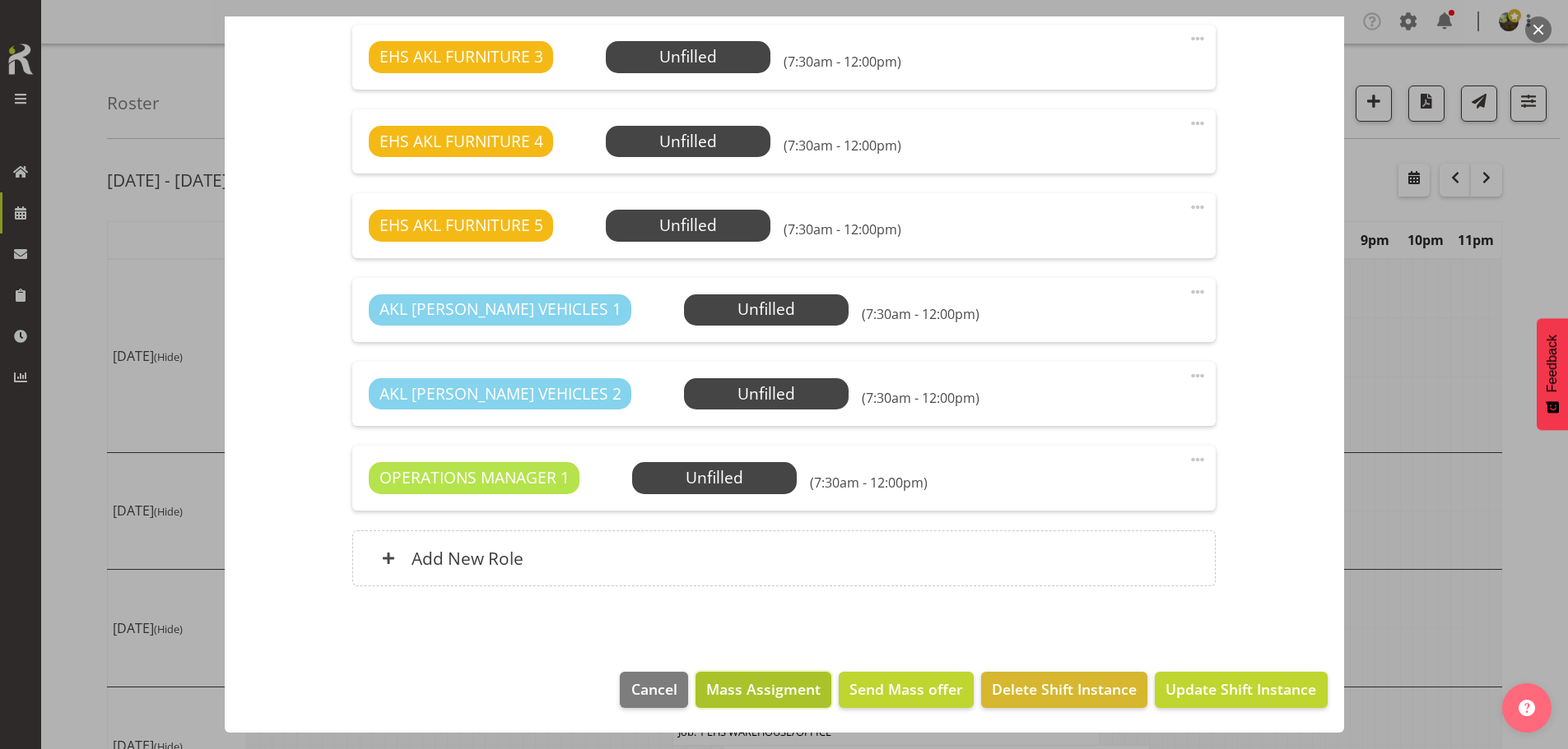
click at [760, 691] on span "Mass Assigment" at bounding box center [763, 688] width 114 height 21
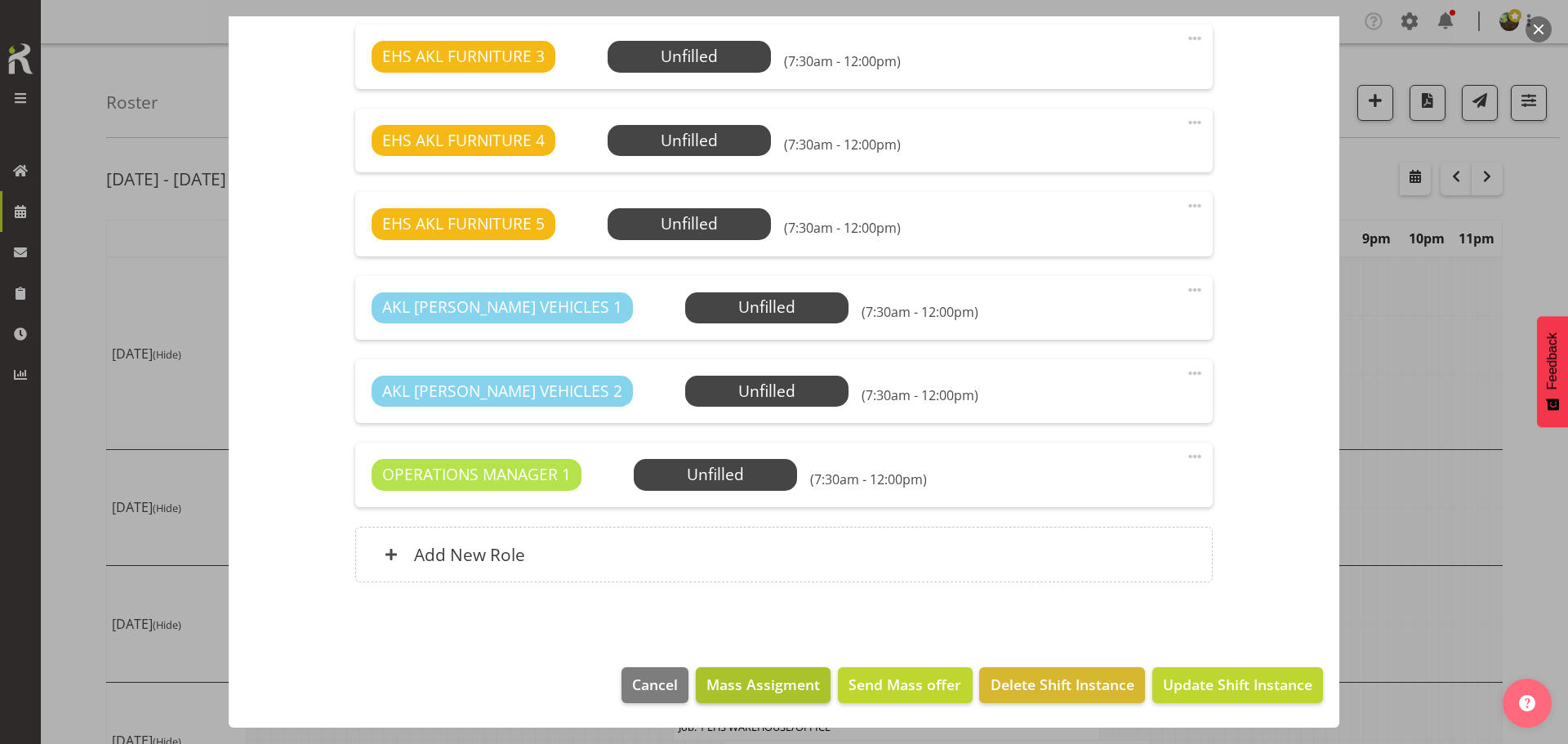
scroll to position [688, 0]
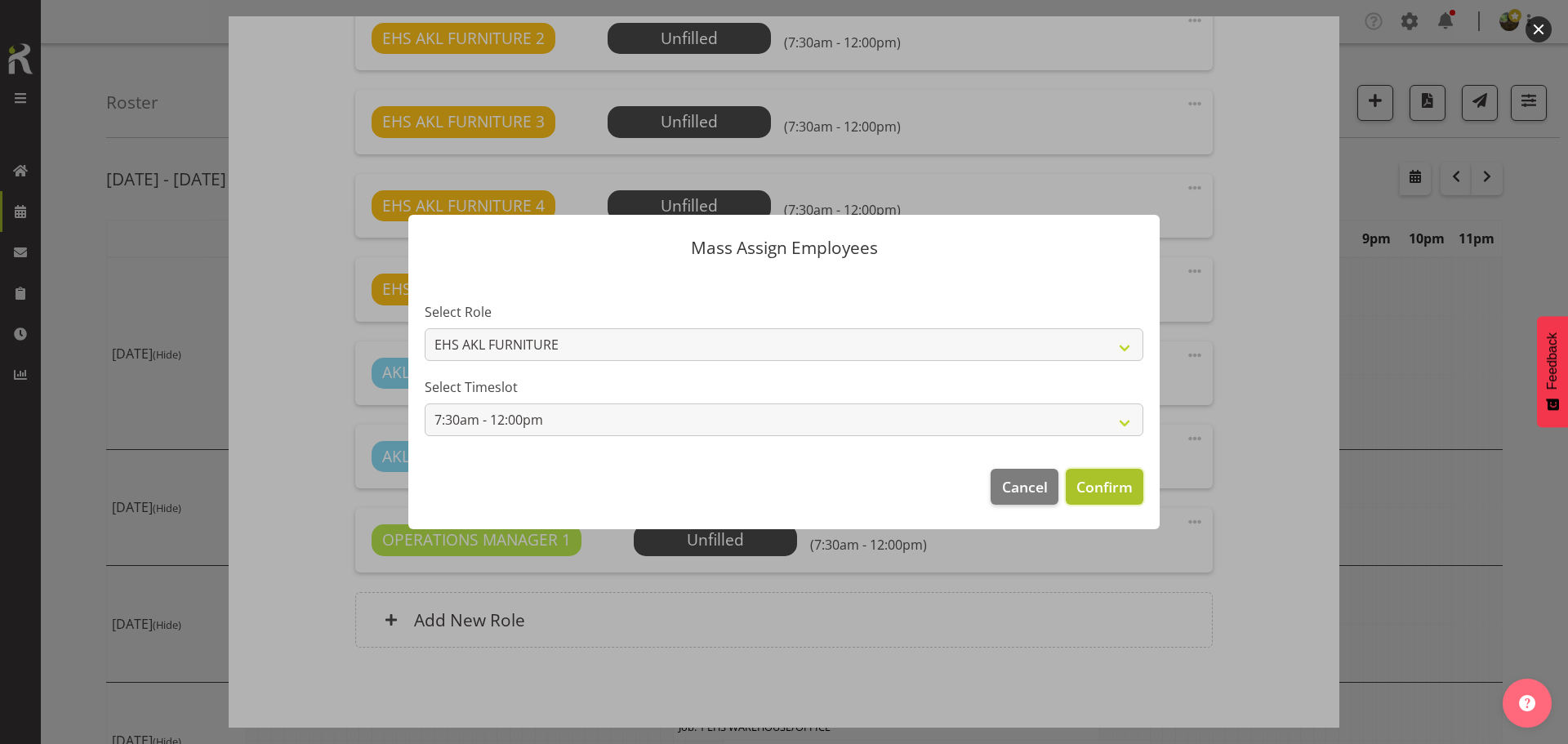
click at [1110, 482] on span "Confirm" at bounding box center [1105, 486] width 57 height 21
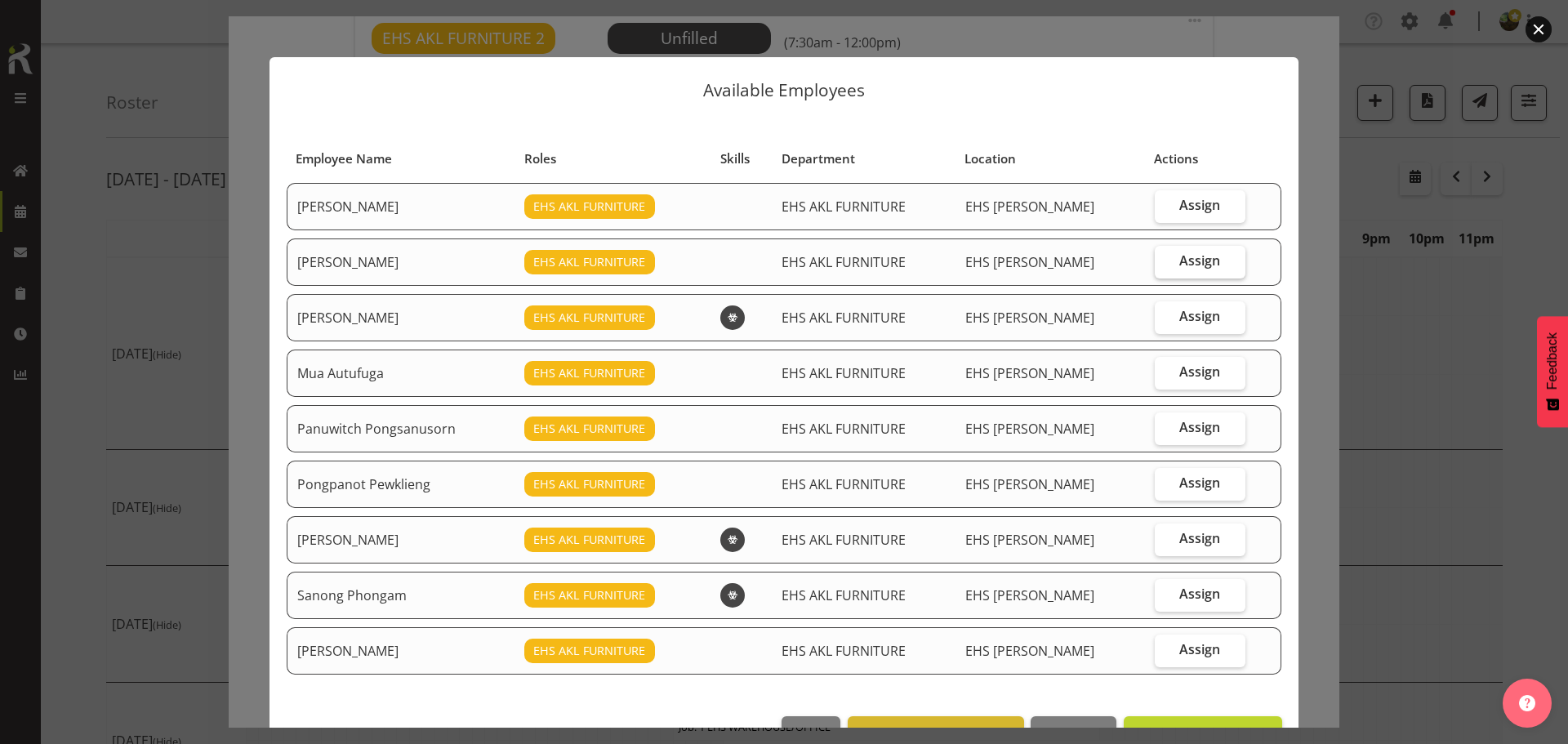
click at [1179, 262] on span "Assign" at bounding box center [1200, 260] width 41 height 16
click at [1166, 262] on input "Assign" at bounding box center [1160, 261] width 11 height 11
checkbox input "true"
click at [1193, 371] on span "Assign" at bounding box center [1200, 371] width 41 height 16
click at [1166, 371] on input "Assign" at bounding box center [1160, 372] width 11 height 11
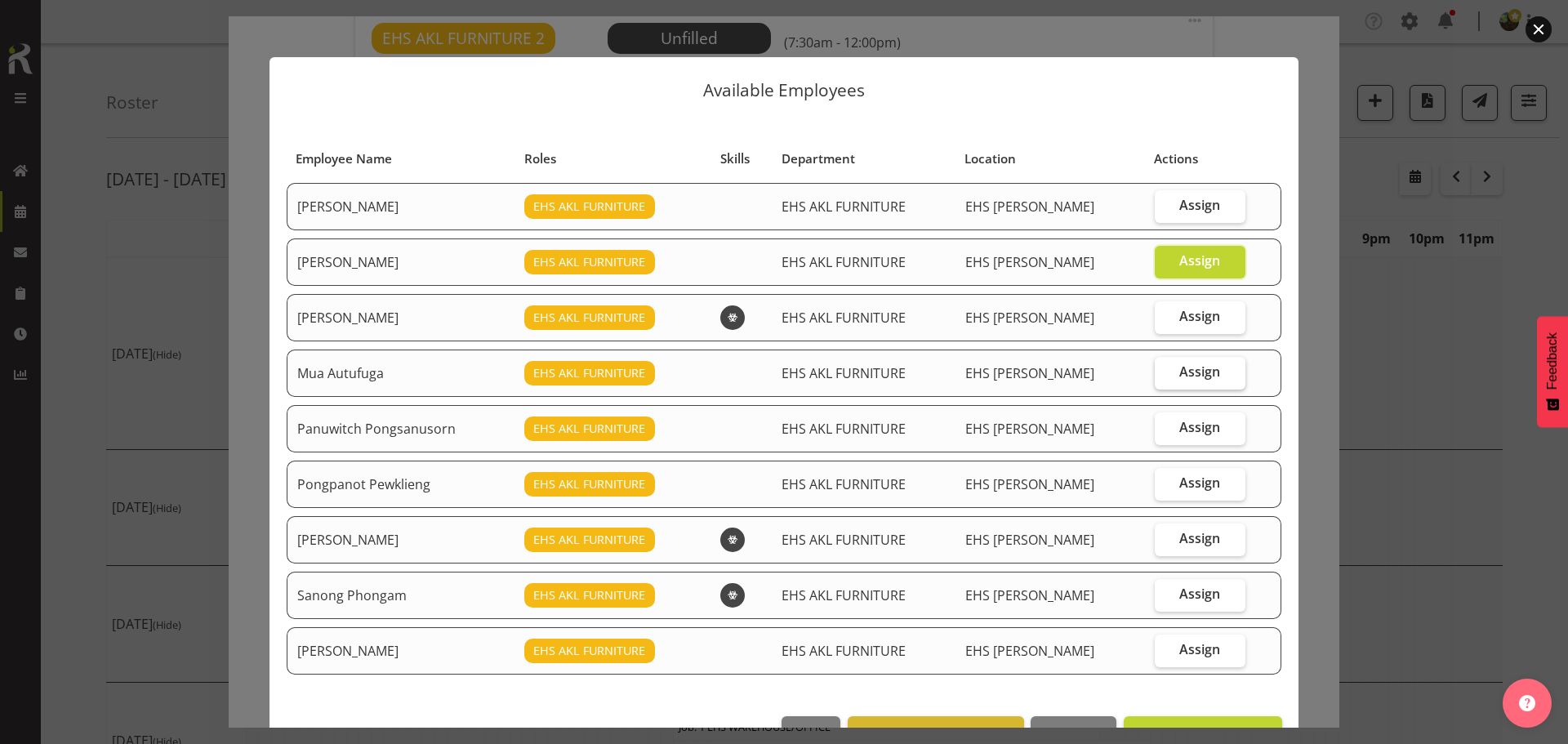
checkbox input "true"
click at [1189, 431] on span "Assign" at bounding box center [1200, 427] width 41 height 16
click at [1166, 431] on input "Assign" at bounding box center [1160, 427] width 11 height 11
checkbox input "true"
click at [1188, 535] on span "Assign" at bounding box center [1200, 538] width 41 height 16
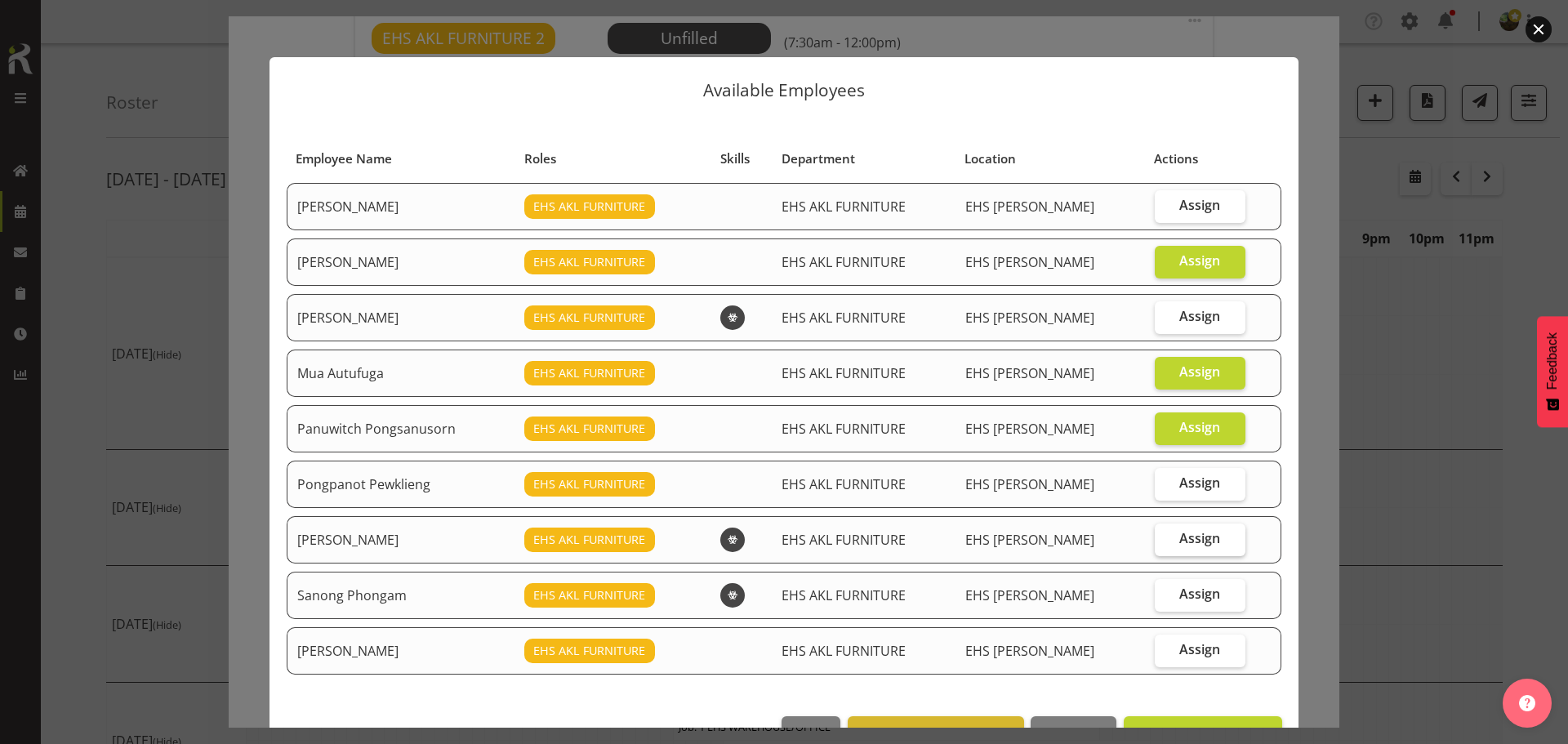
click at [1166, 535] on input "Assign" at bounding box center [1160, 539] width 11 height 11
checkbox input "true"
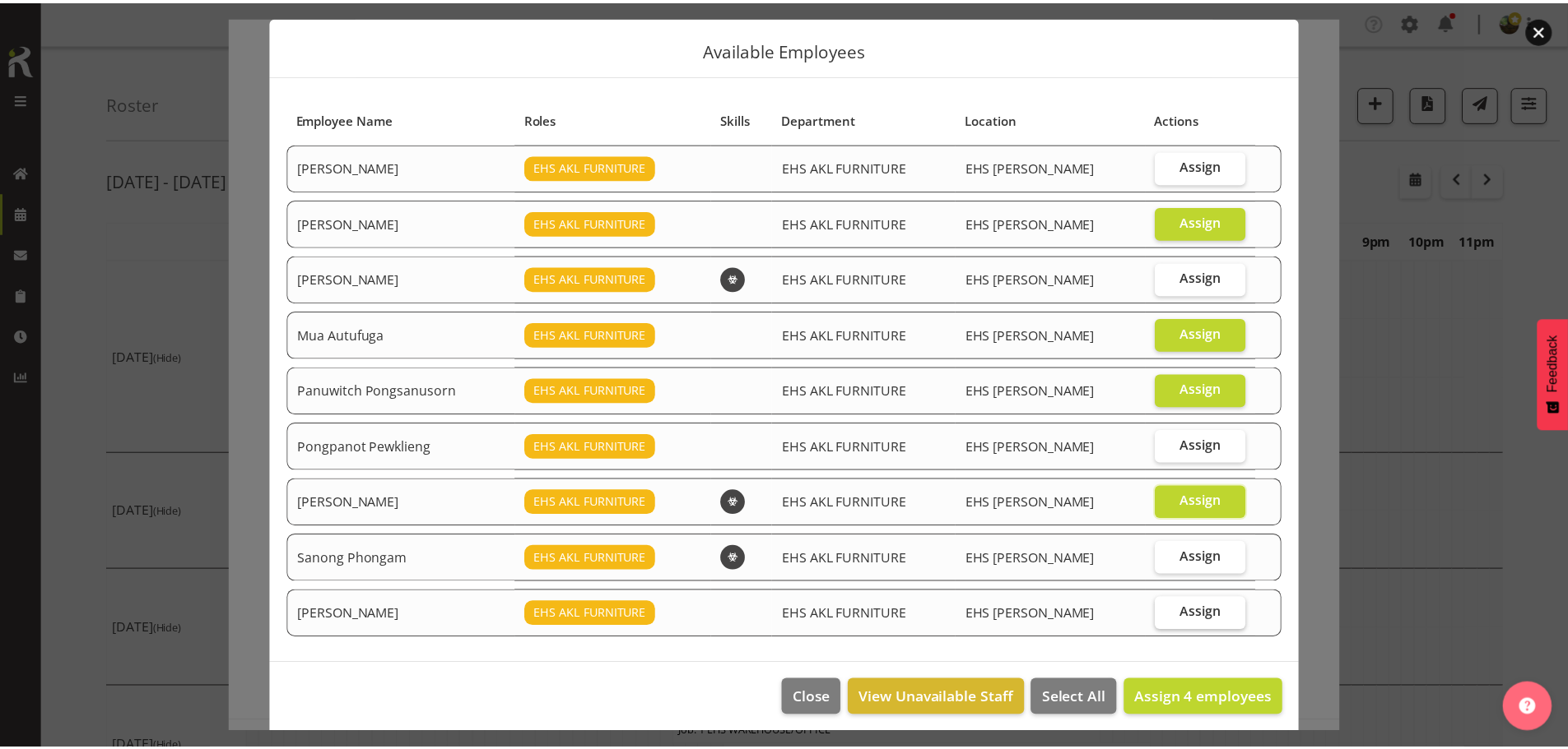
scroll to position [49, 0]
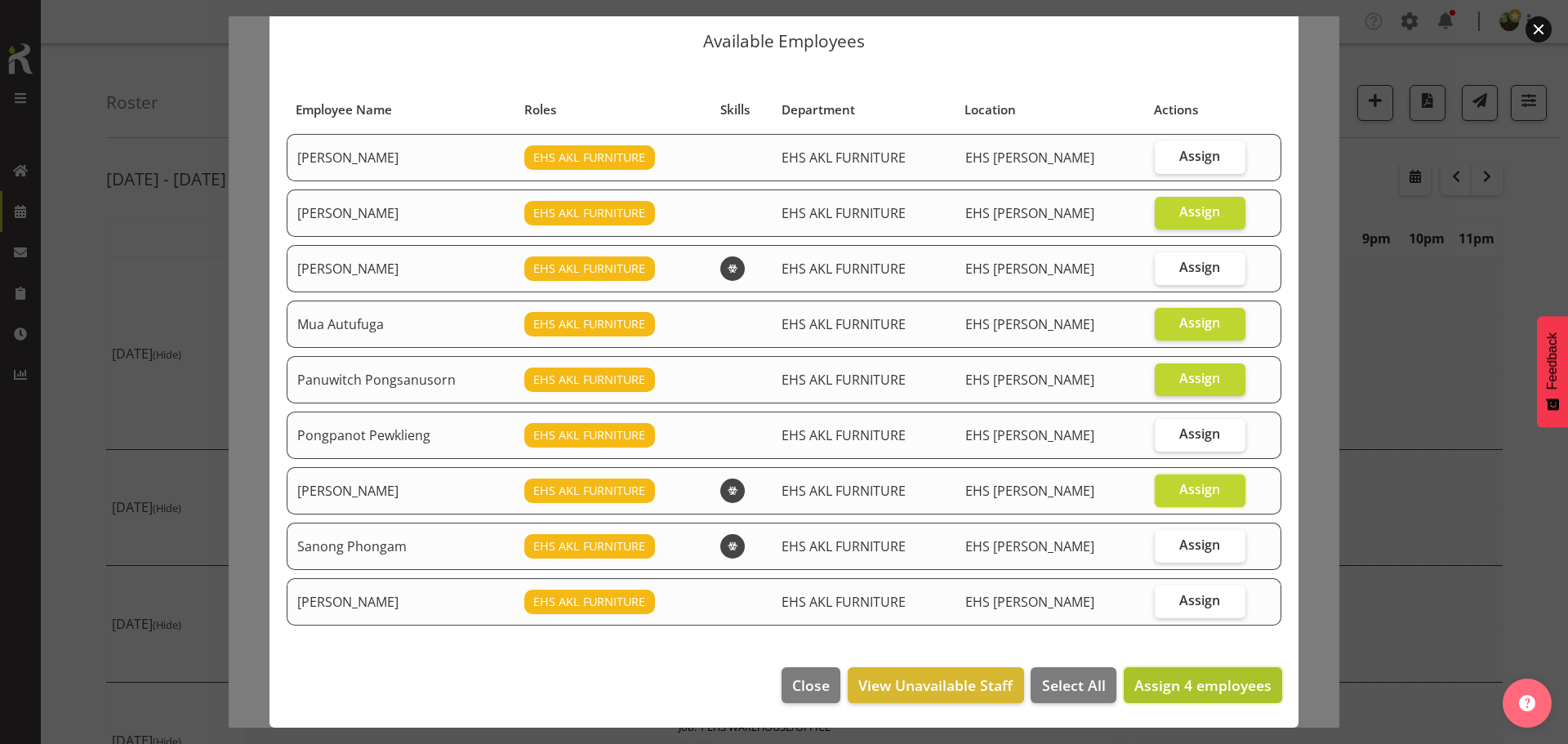
click at [1183, 683] on span "Assign 4 employees" at bounding box center [1203, 685] width 137 height 19
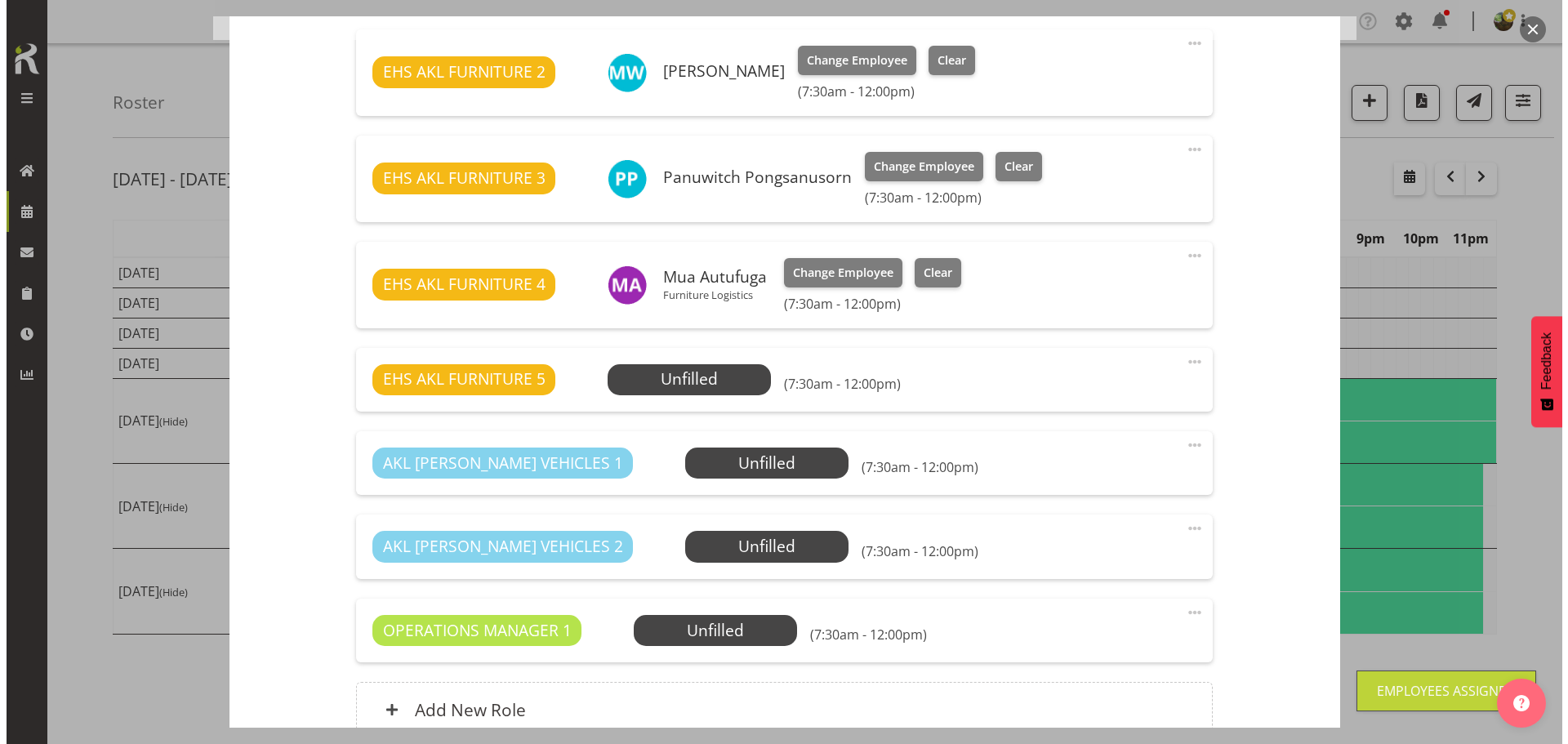
scroll to position [711, 0]
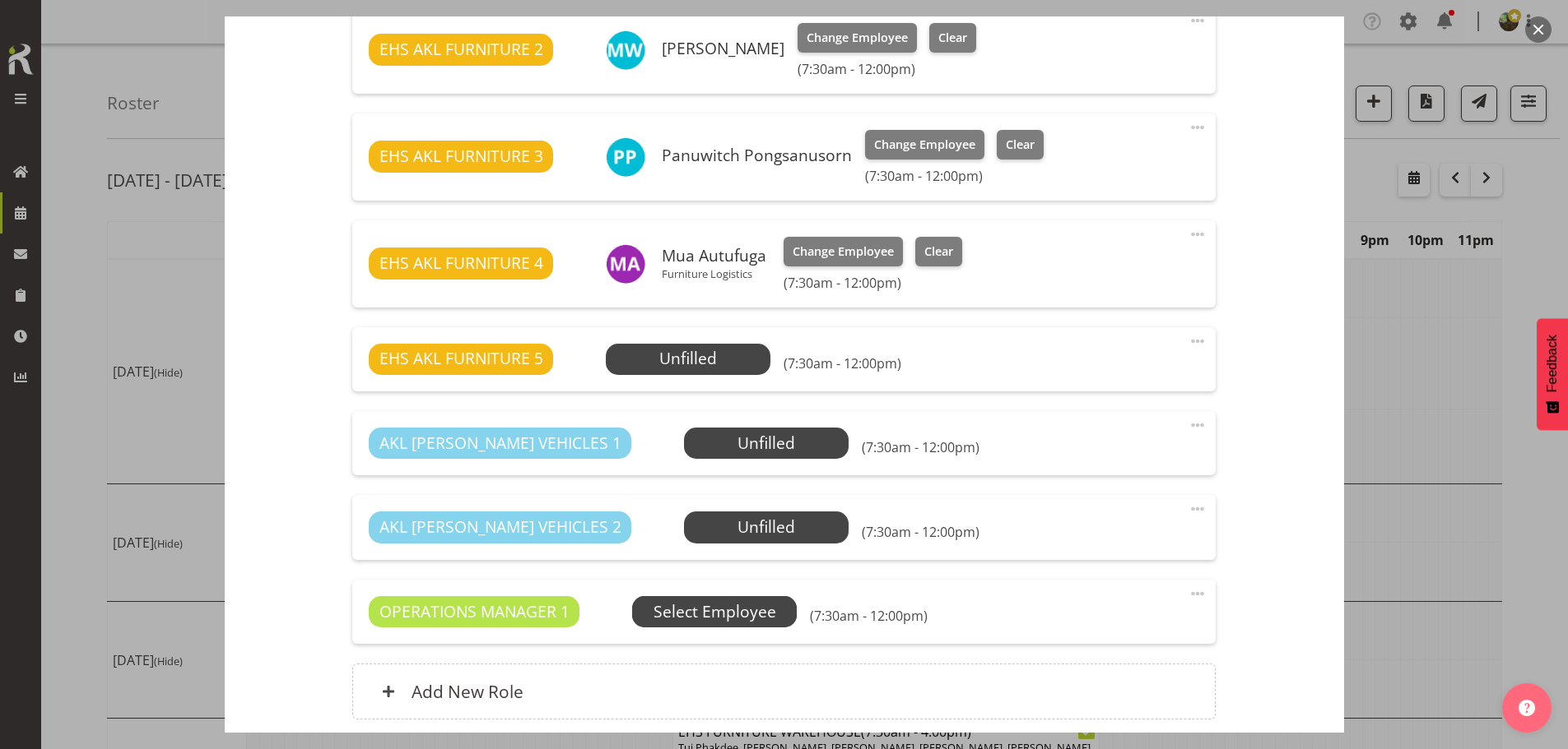
click at [0, 0] on span "Select Employee" at bounding box center [0, 0] width 0 height 0
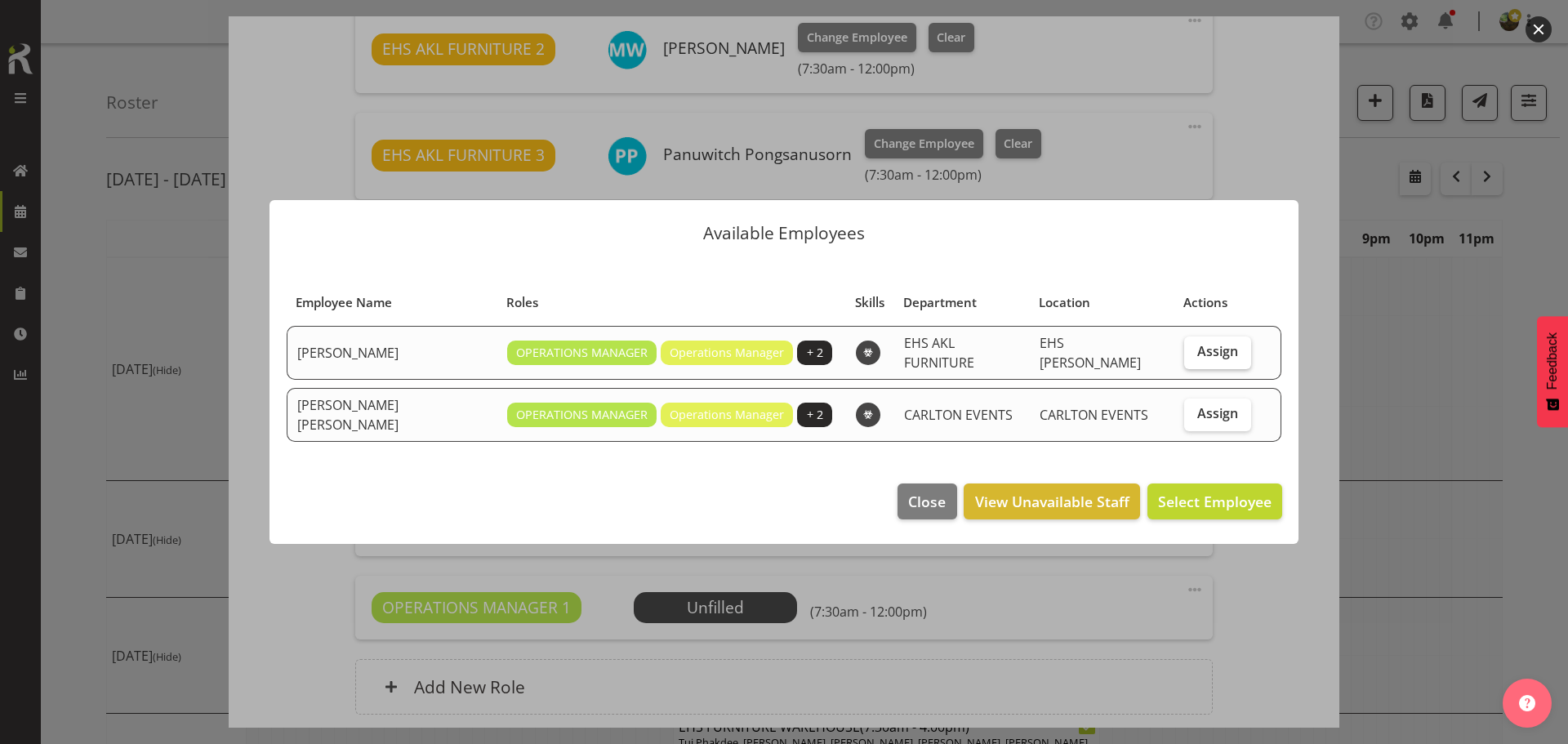
click at [1207, 352] on span "Assign" at bounding box center [1217, 351] width 41 height 16
click at [1195, 352] on input "Assign" at bounding box center [1189, 352] width 11 height 11
checkbox input "true"
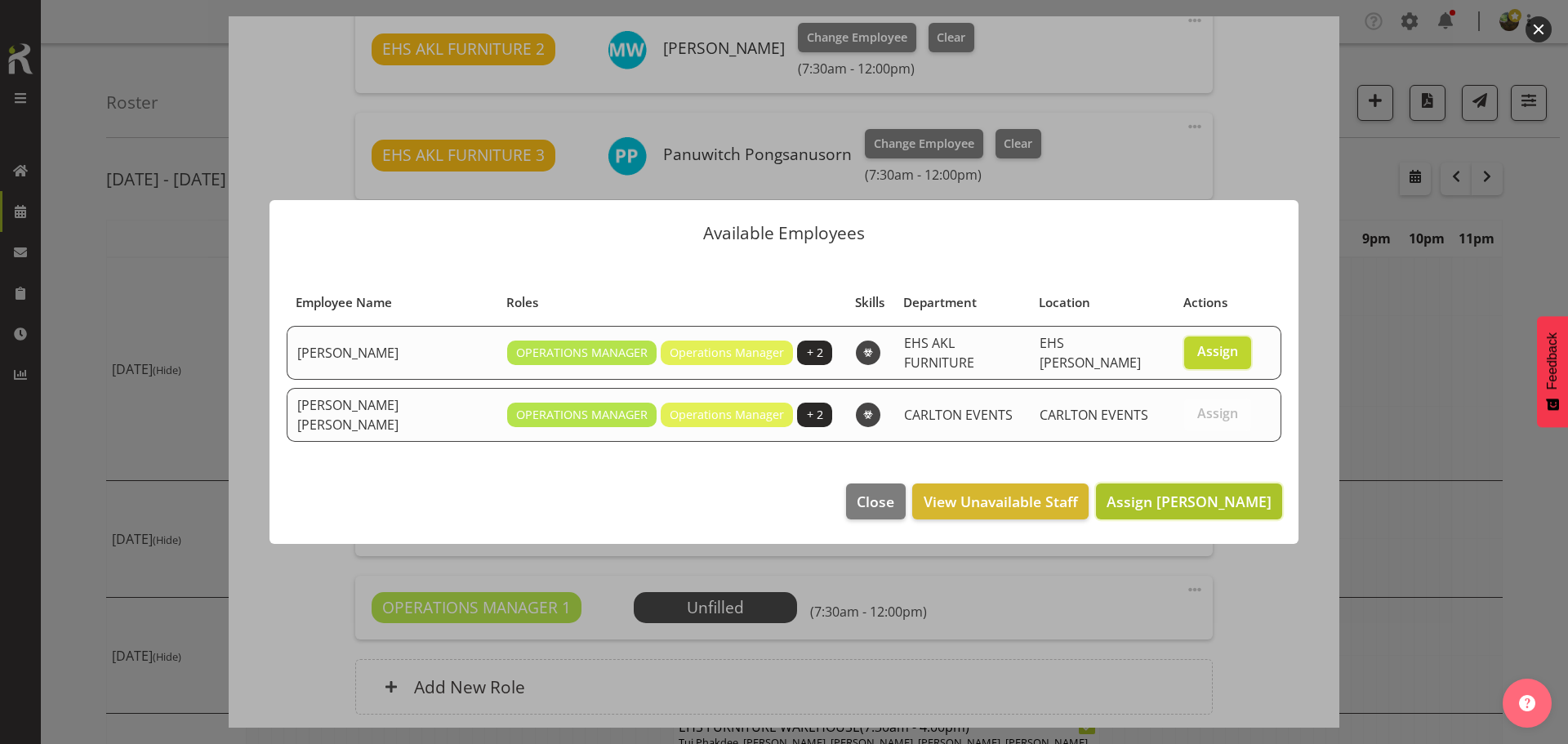
click at [1190, 496] on span "Assign Filipo Iupeli" at bounding box center [1188, 501] width 165 height 19
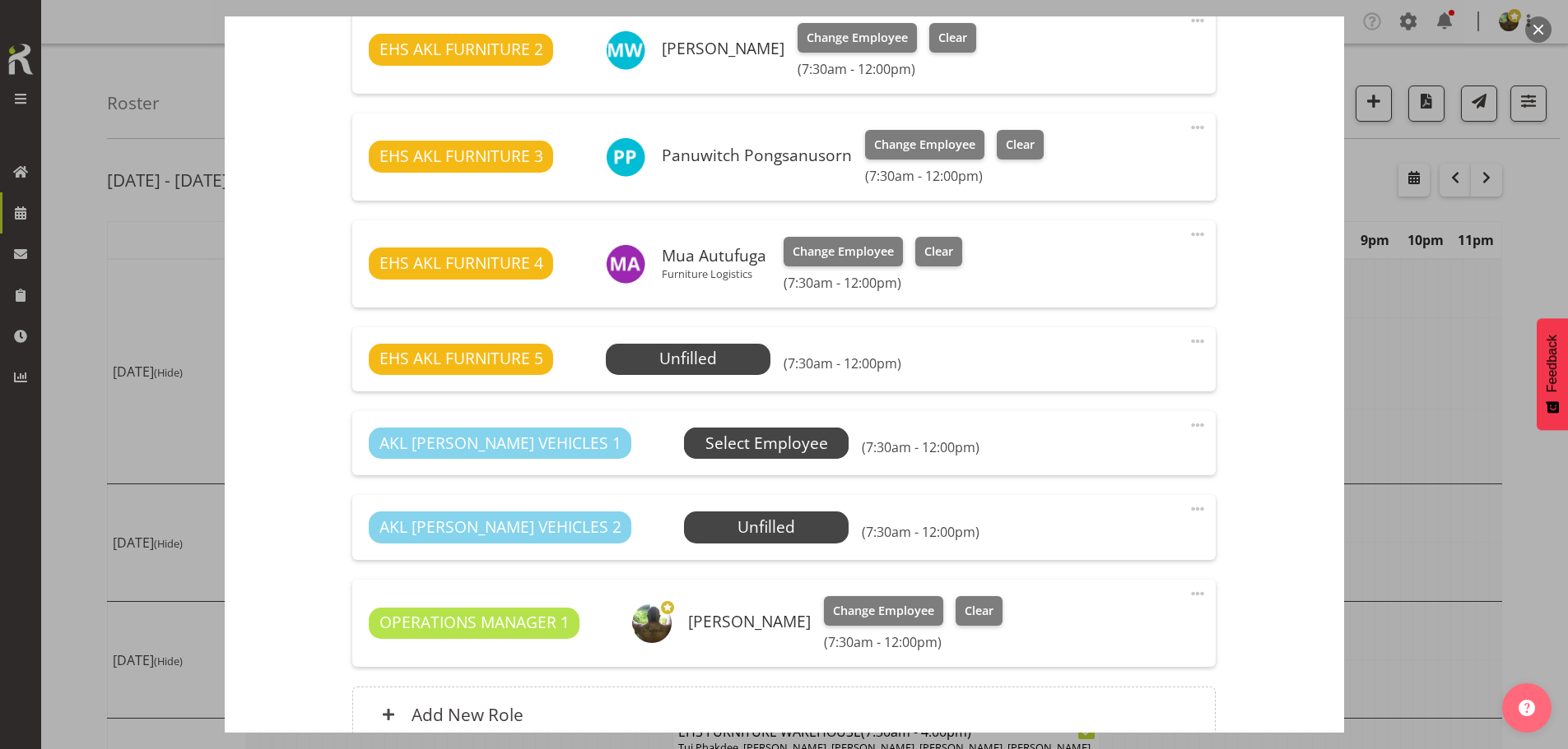
click at [0, 0] on span "Select Employee" at bounding box center [0, 0] width 0 height 0
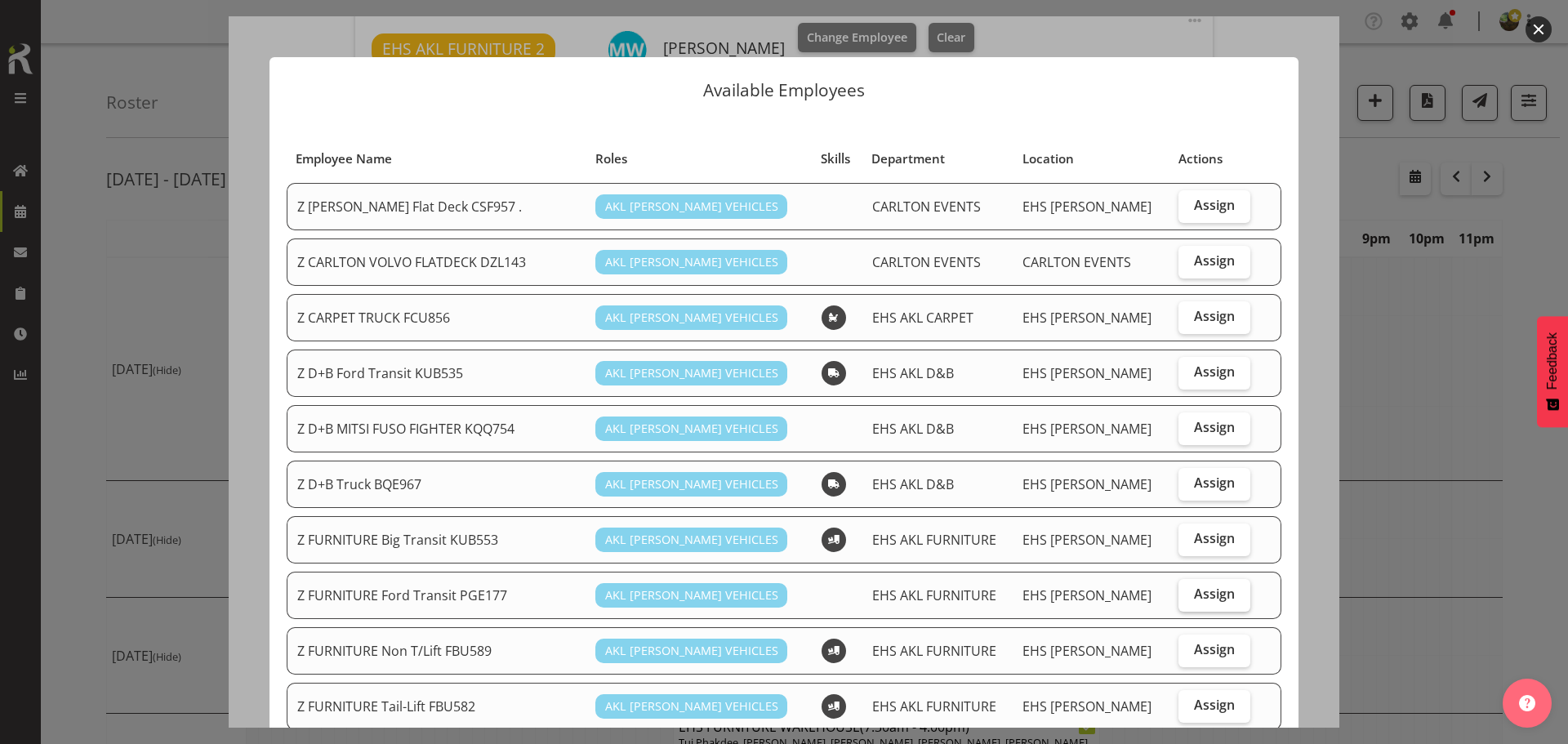
click at [1206, 591] on span "Assign" at bounding box center [1215, 593] width 41 height 16
click at [1189, 591] on input "Assign" at bounding box center [1183, 594] width 11 height 11
checkbox input "true"
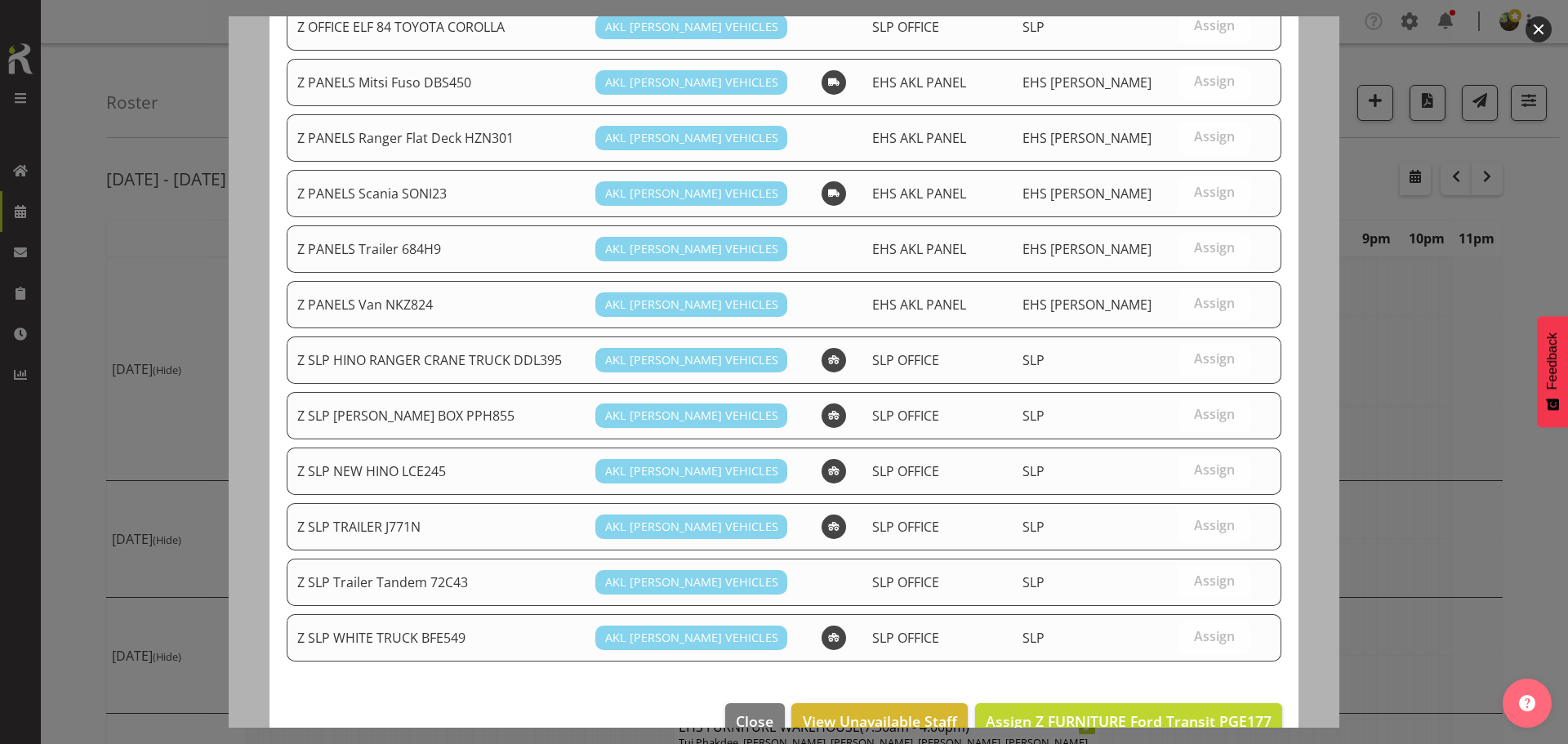
scroll to position [827, 0]
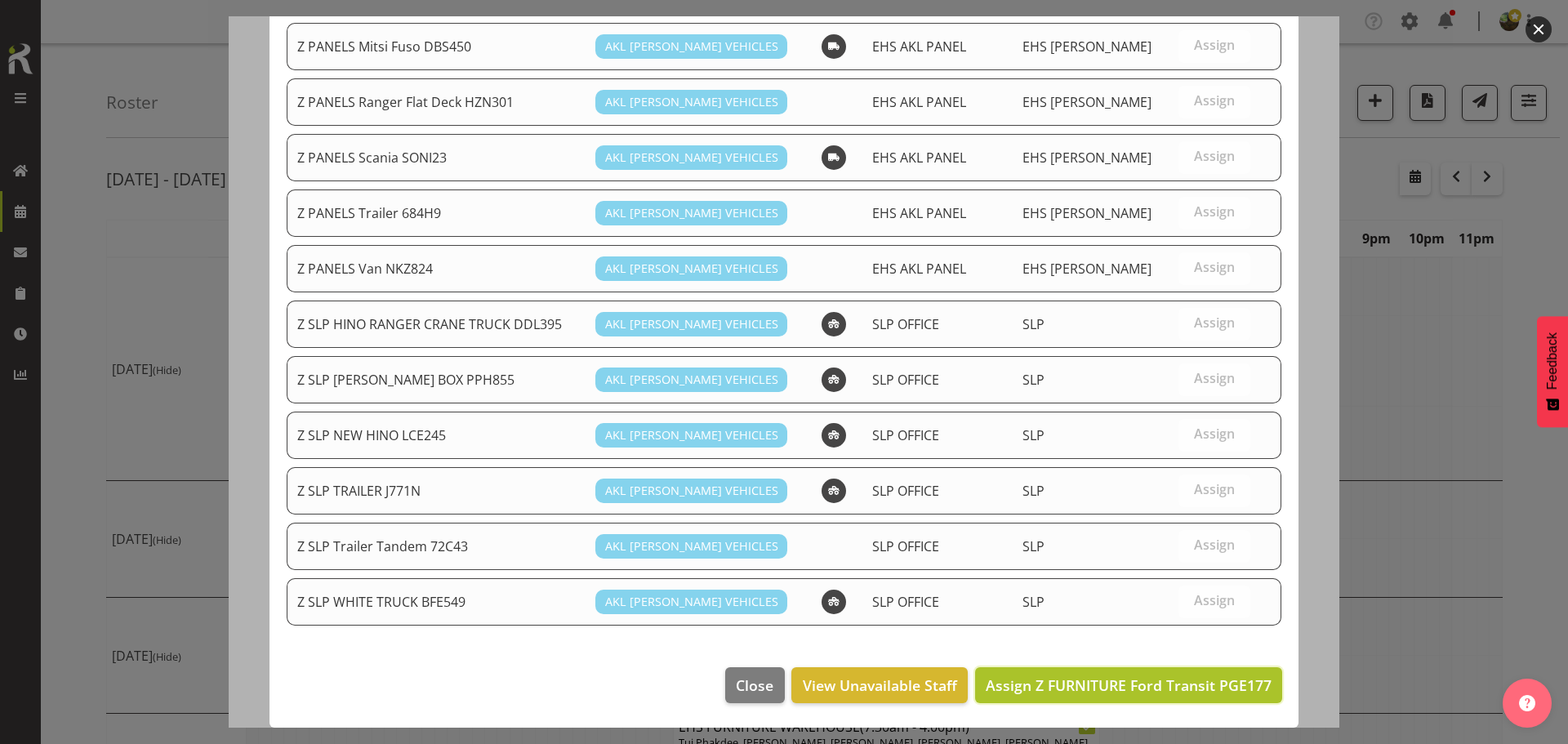
click at [1122, 689] on span "Assign Z FURNITURE Ford Transit PGE177" at bounding box center [1128, 685] width 285 height 19
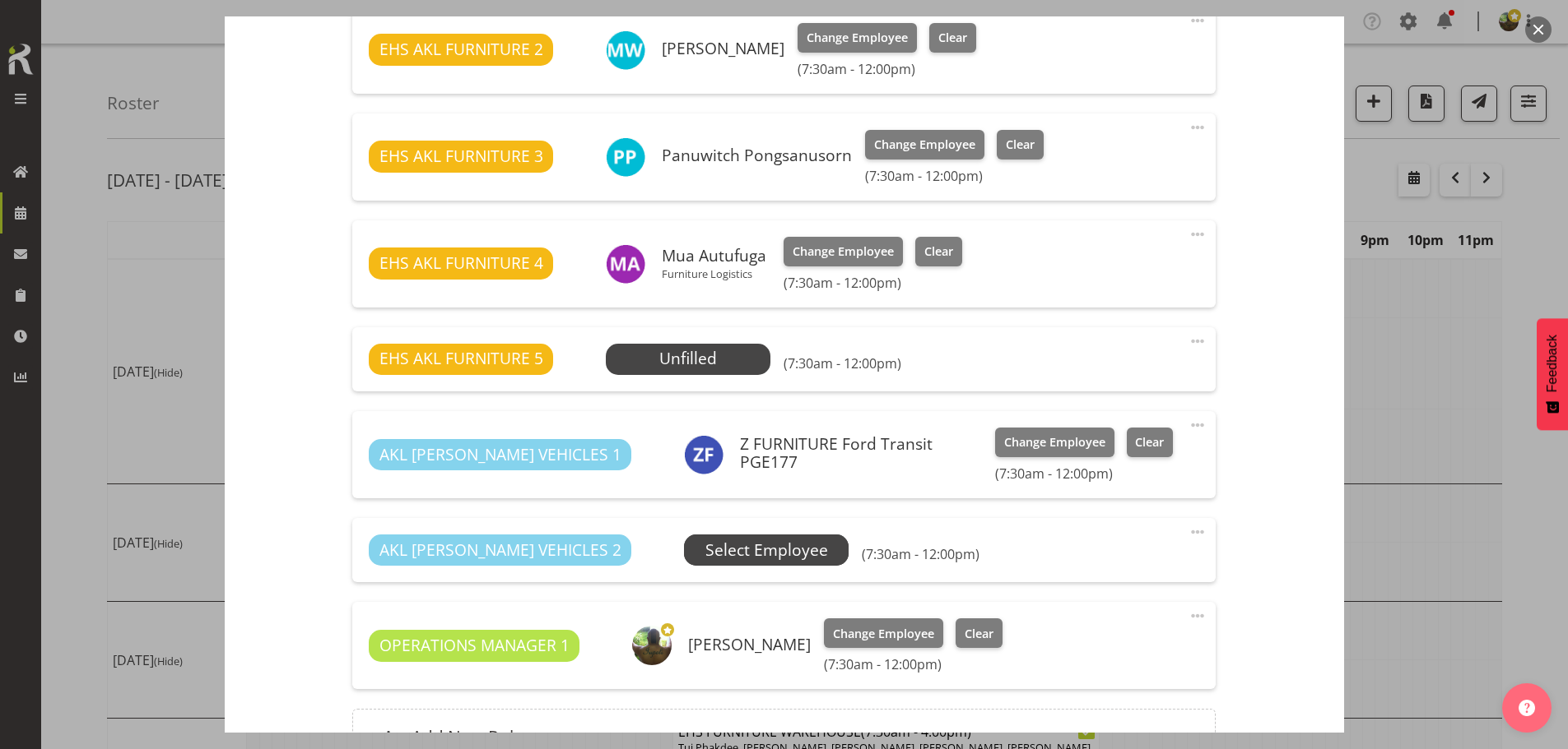
click at [0, 0] on span "Select Employee" at bounding box center [0, 0] width 0 height 0
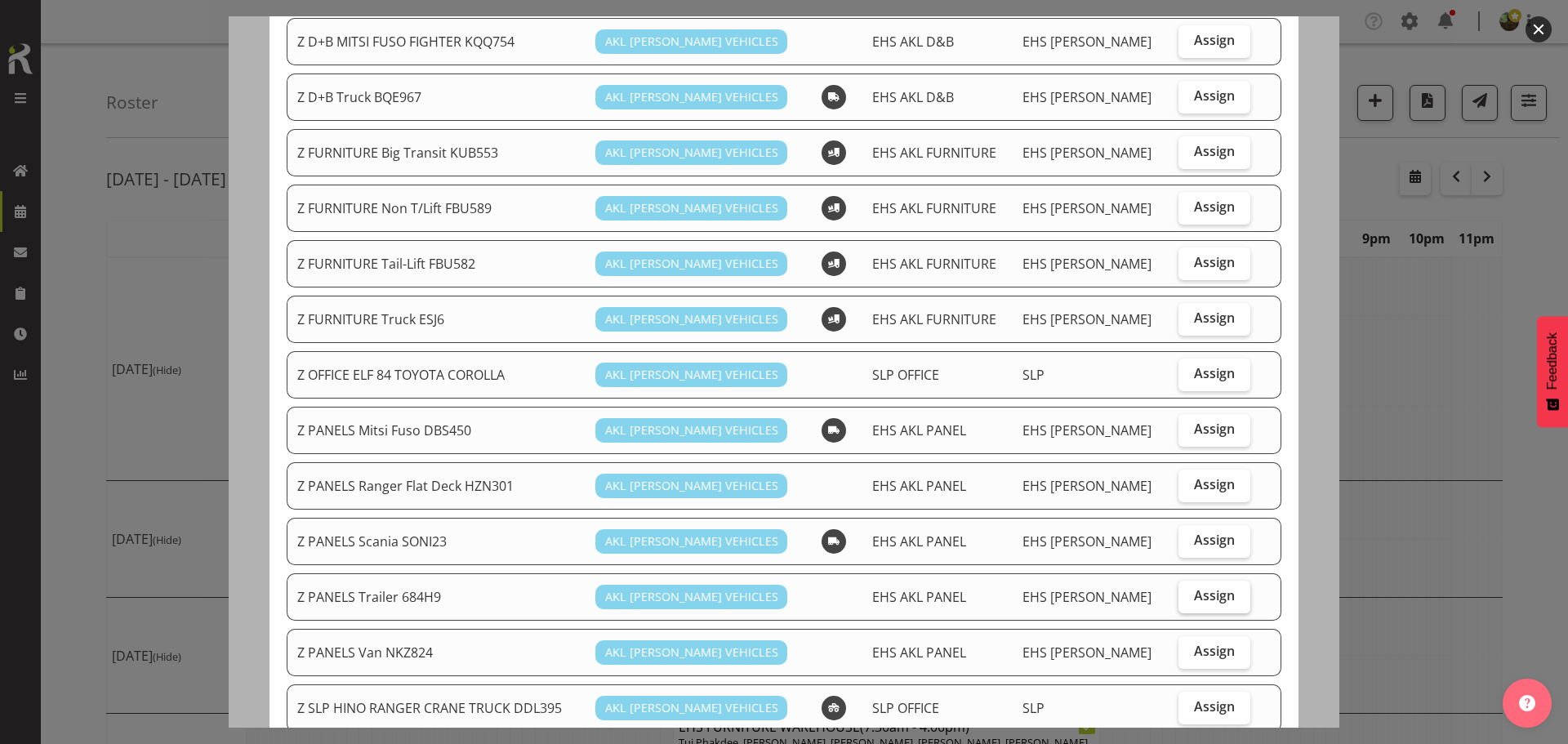
scroll to position [363, 0]
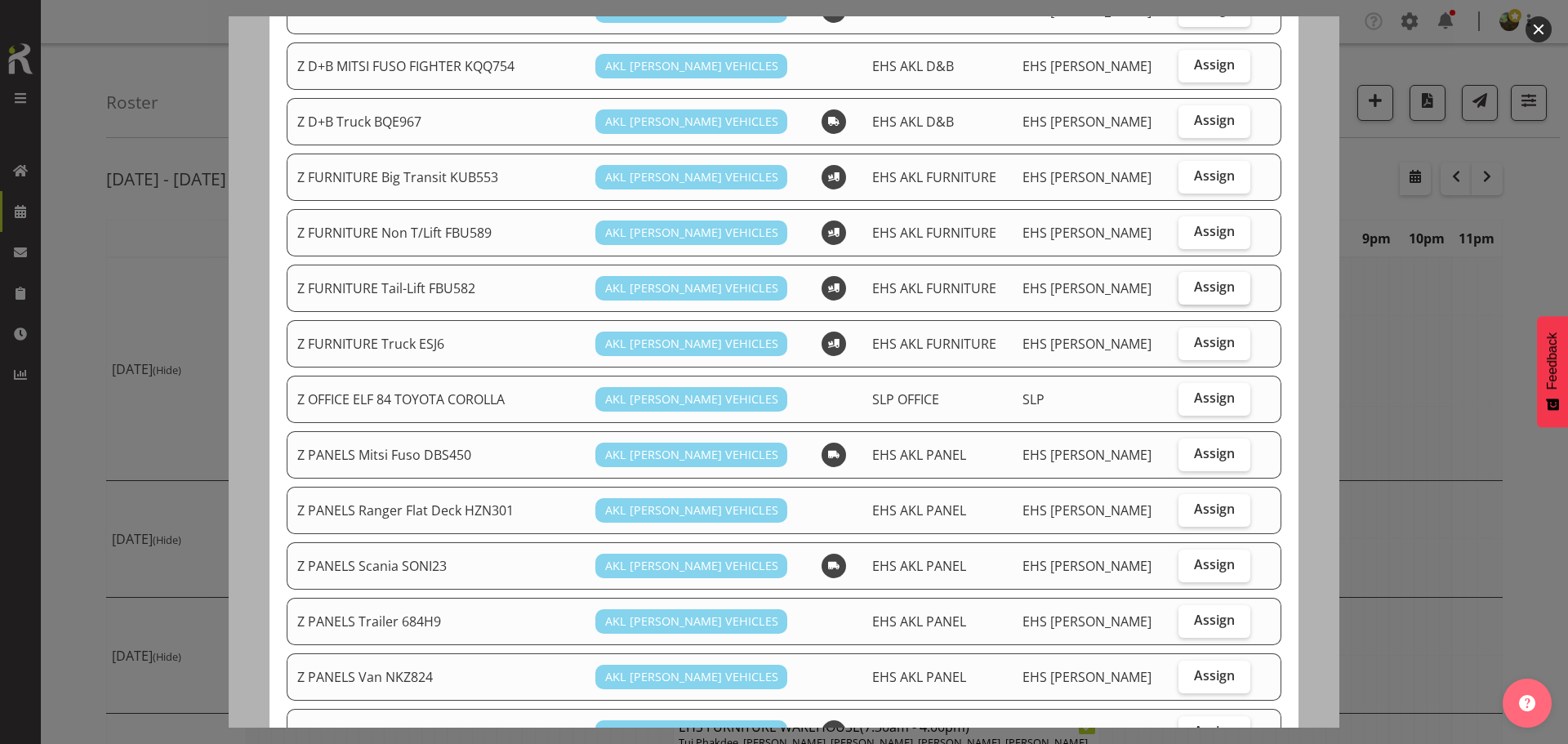
click at [1201, 287] on span "Assign" at bounding box center [1215, 286] width 41 height 16
click at [1189, 287] on input "Assign" at bounding box center [1183, 287] width 11 height 11
checkbox input "true"
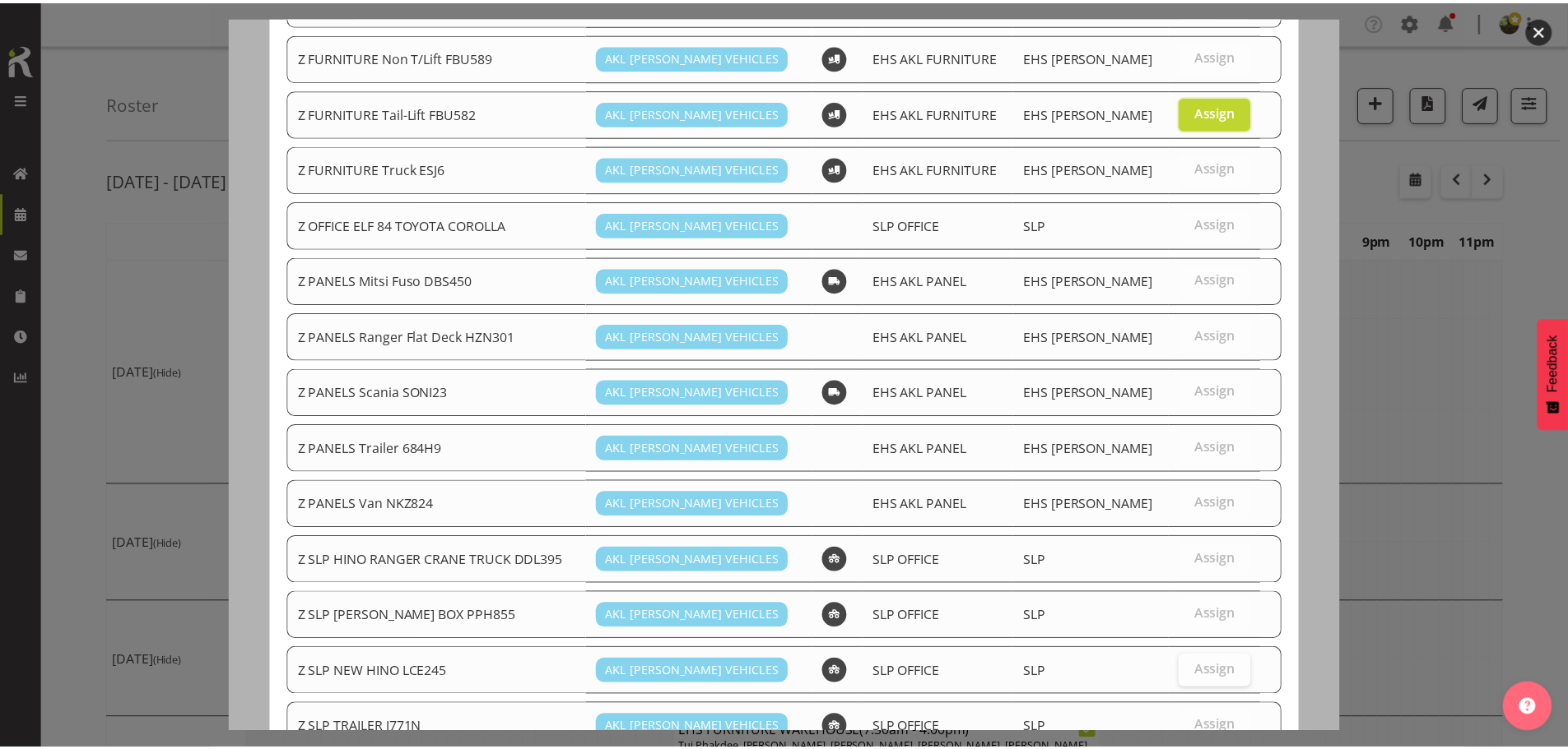
scroll to position [776, 0]
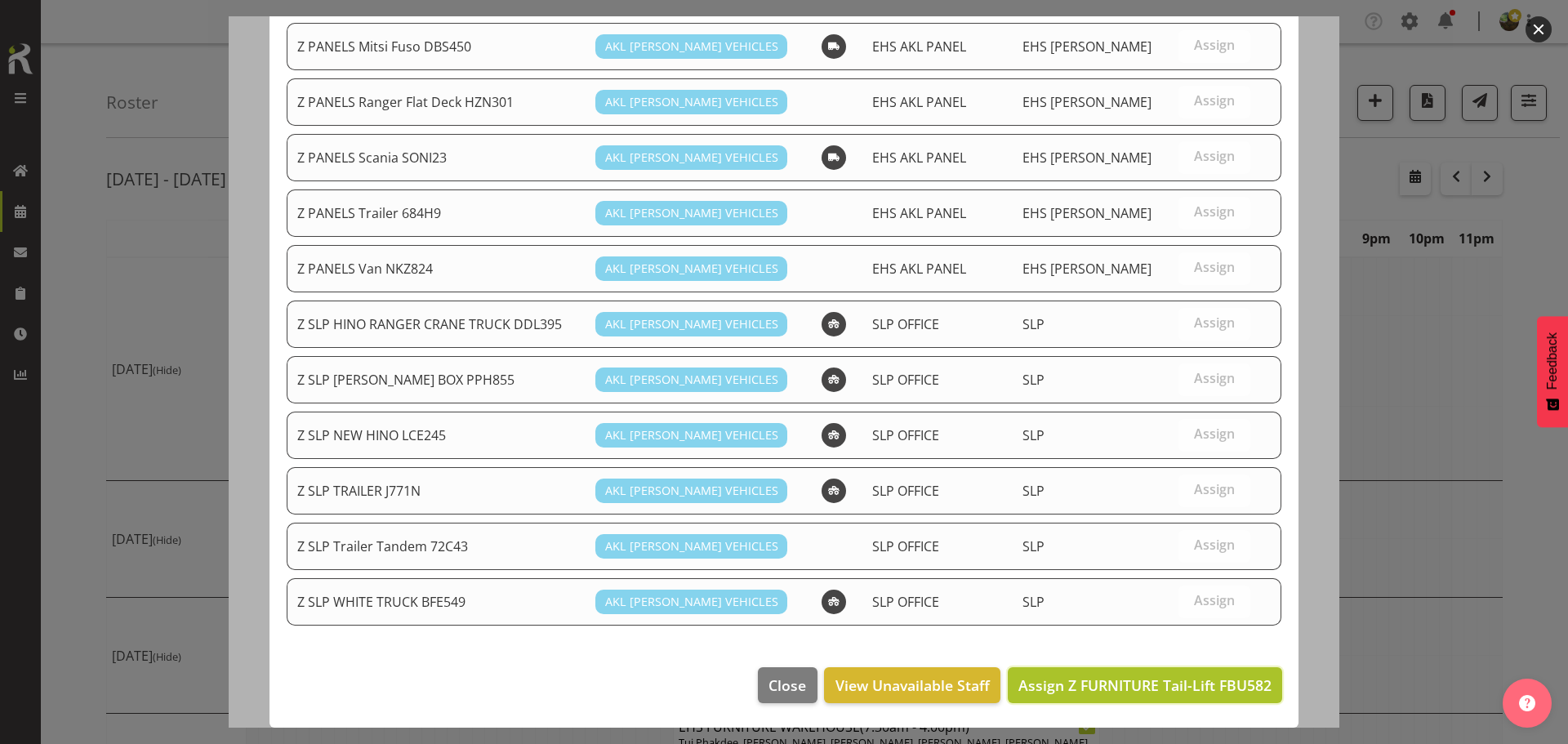
click at [1177, 686] on span "Assign Z FURNITURE Tail-Lift FBU582" at bounding box center [1144, 685] width 253 height 19
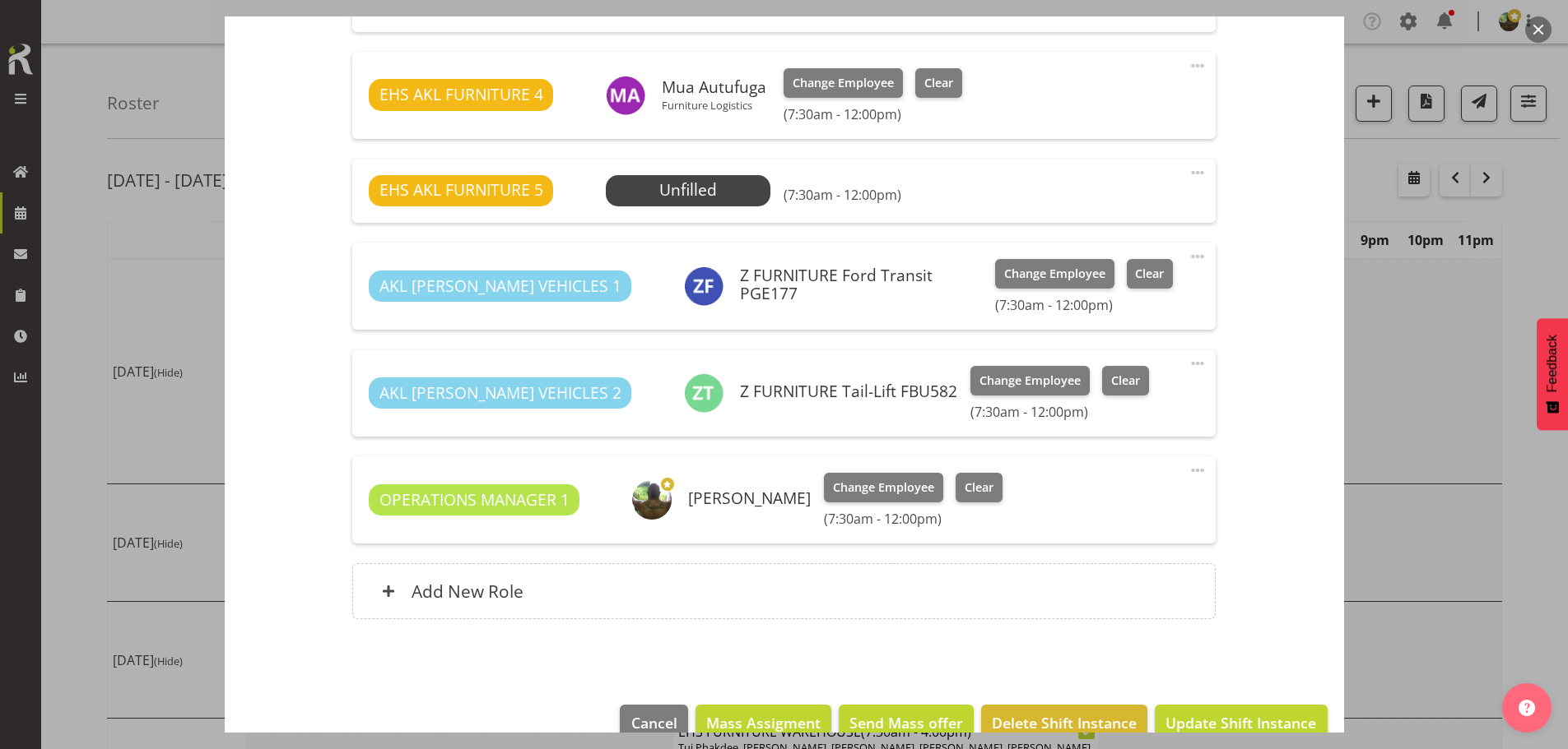
scroll to position [917, 0]
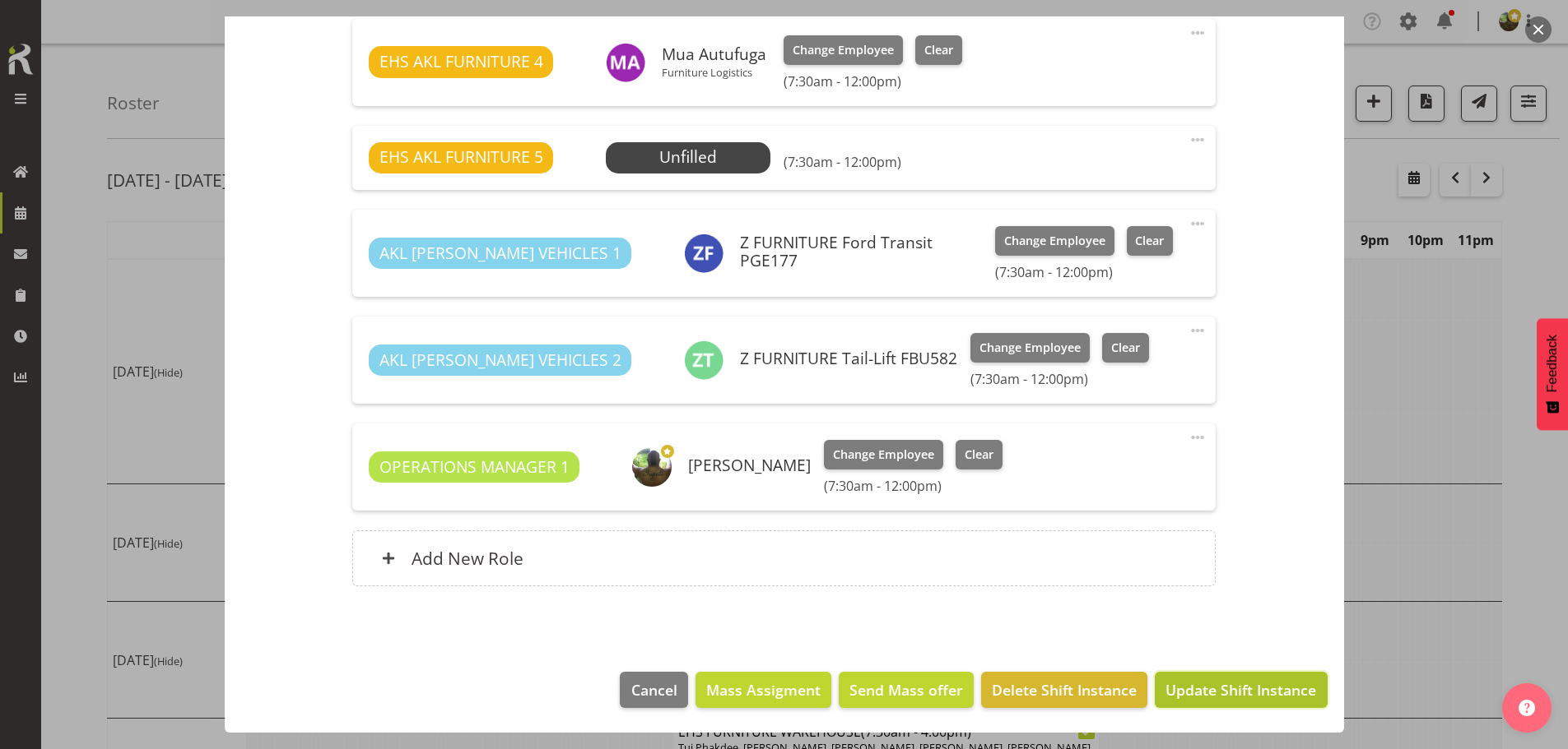
click at [1204, 688] on span "Update Shift Instance" at bounding box center [1240, 689] width 150 height 21
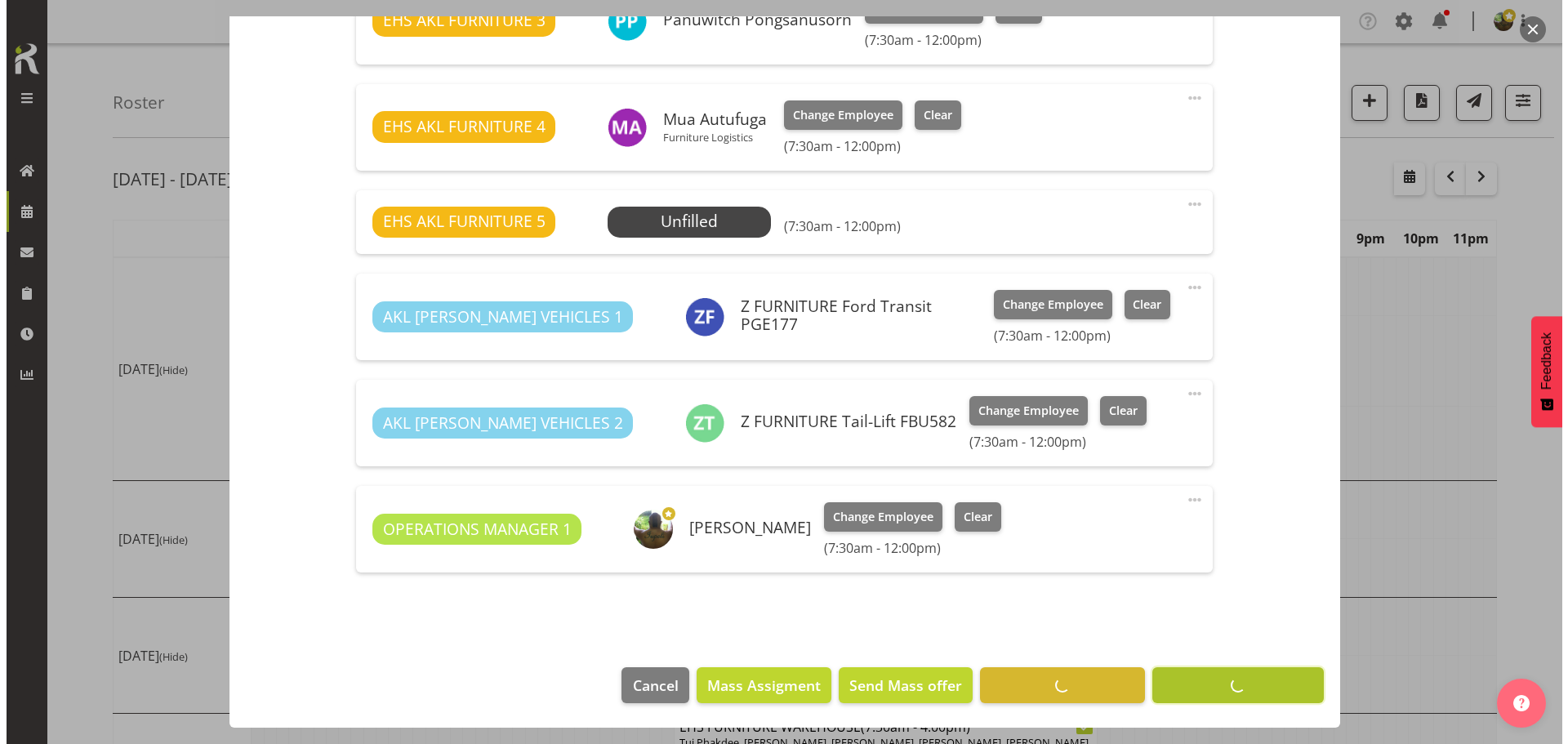
scroll to position [846, 0]
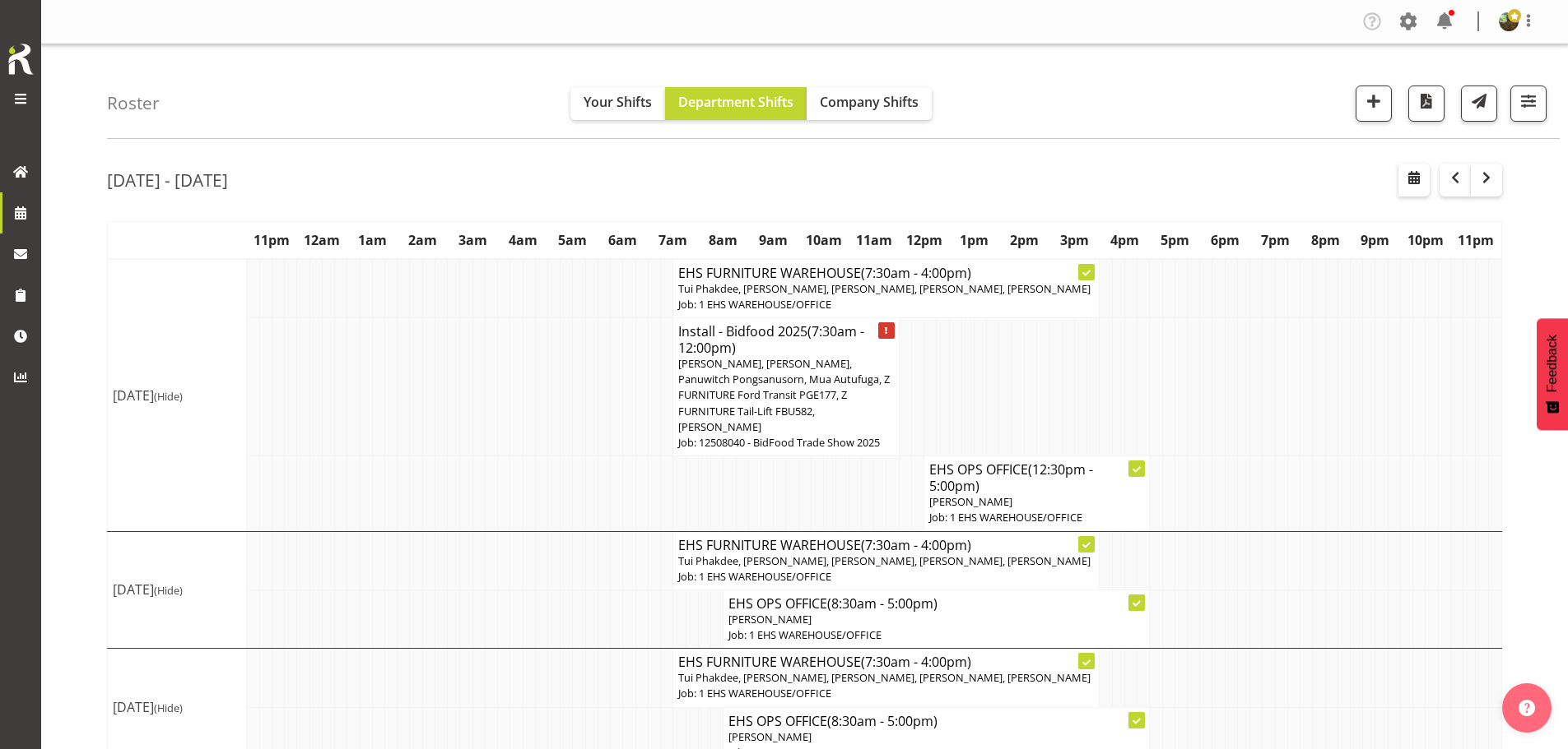
click at [961, 282] on span "Tui Phakdee, Harley Wongpayuk, Ngamata Upoko, Daniel Tini, Sivanila Sapati" at bounding box center [883, 288] width 412 height 15
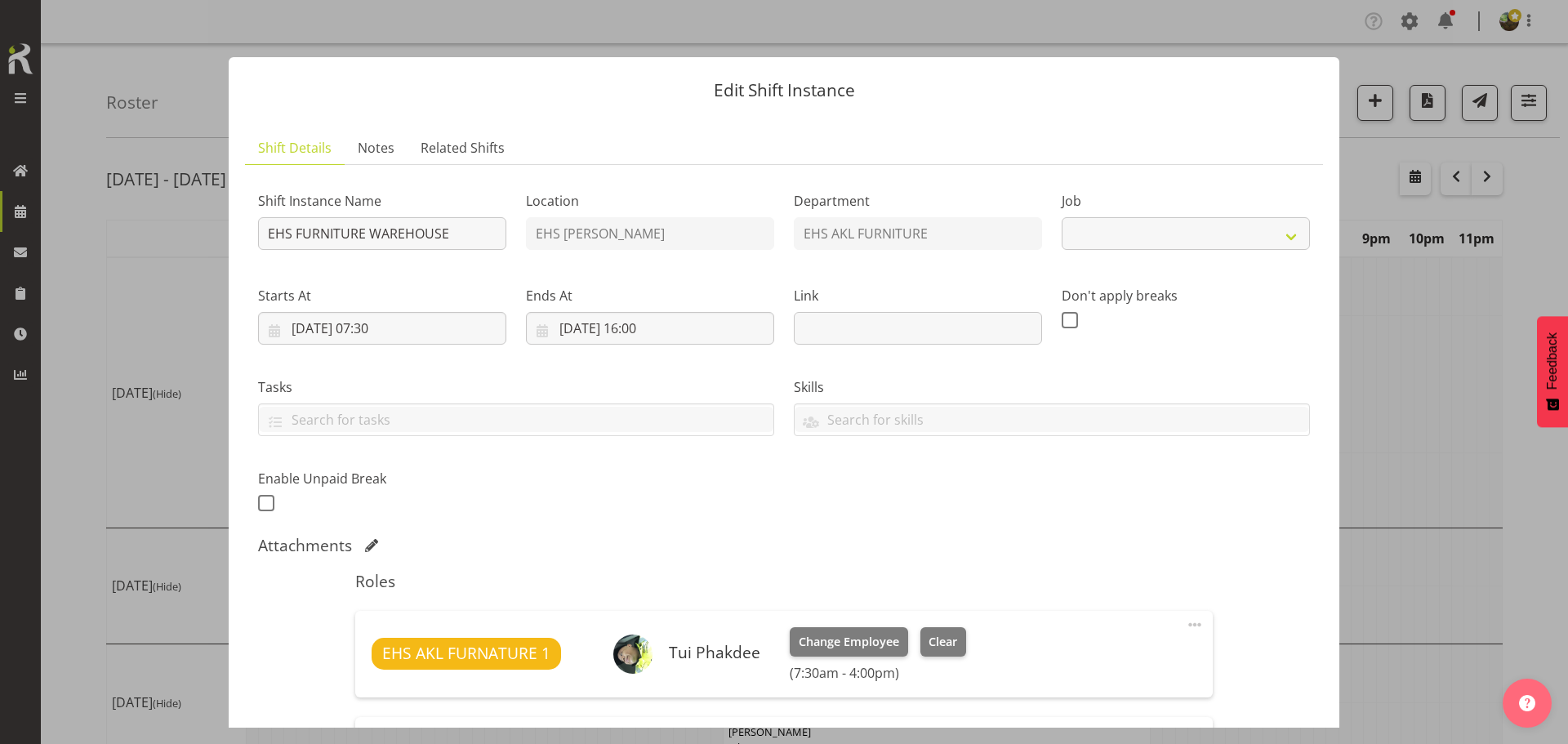
click at [954, 286] on label "Link" at bounding box center [917, 295] width 248 height 19
select select "69"
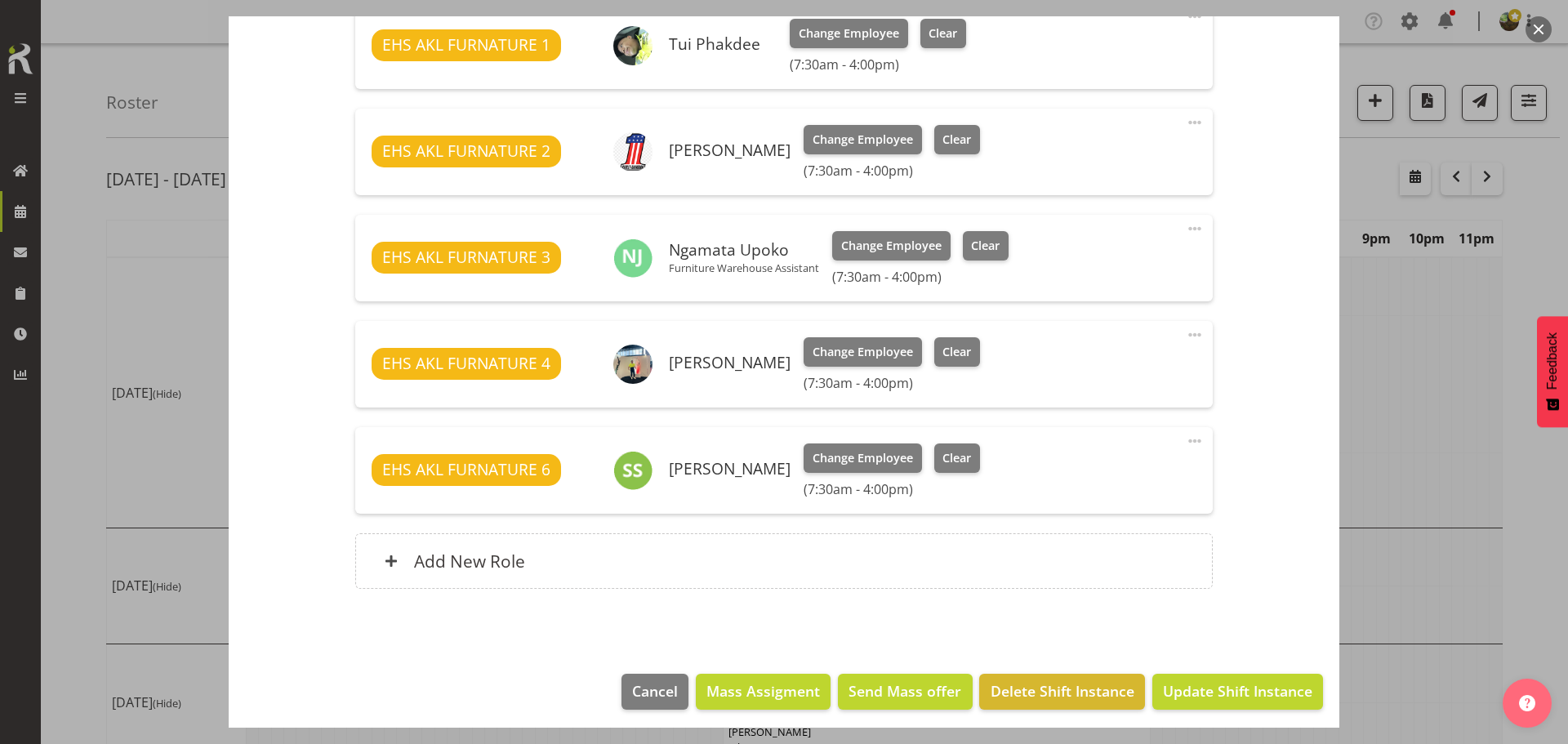
scroll to position [615, 0]
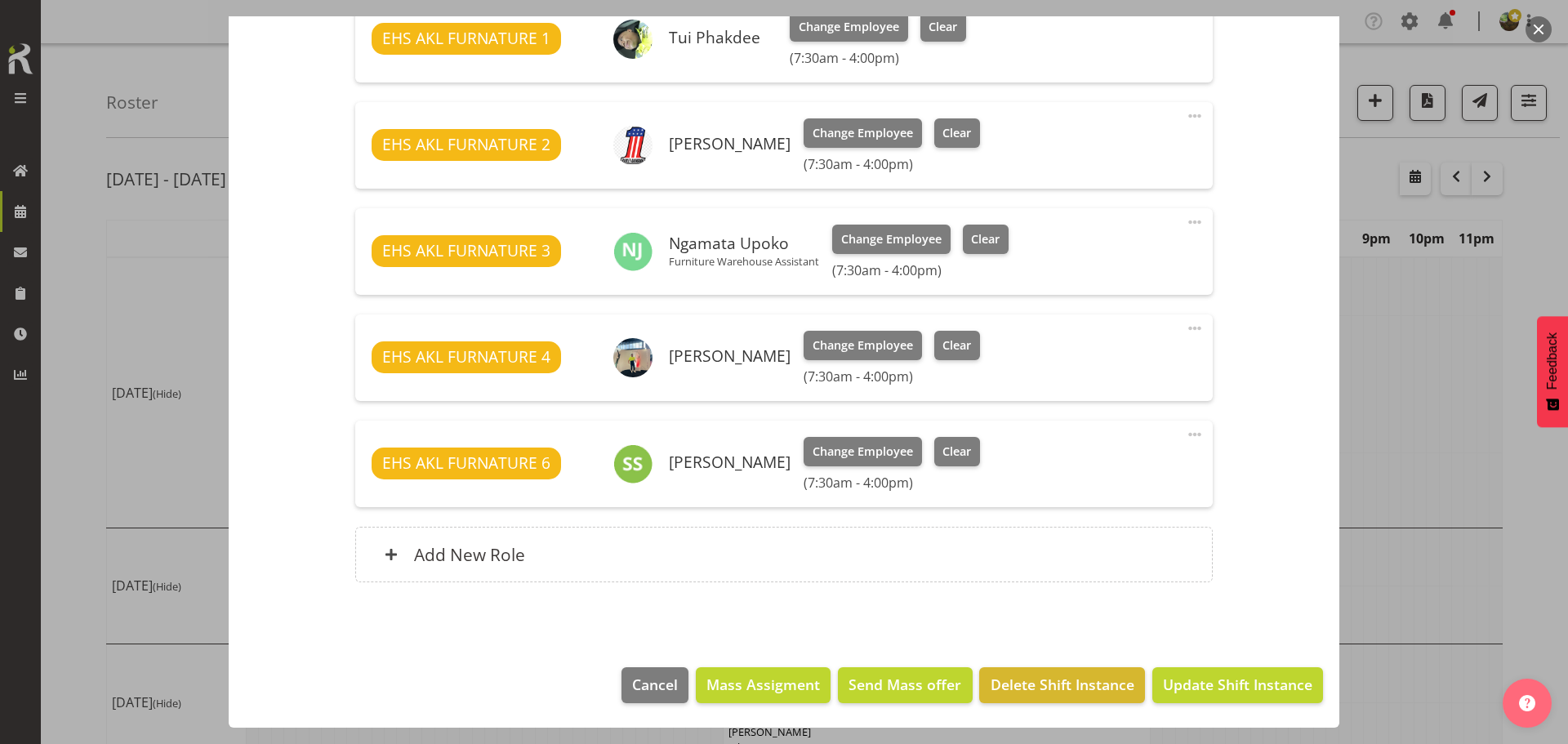
click at [1185, 330] on span at bounding box center [1194, 328] width 19 height 19
click at [1107, 420] on link "Delete" at bounding box center [1126, 423] width 157 height 30
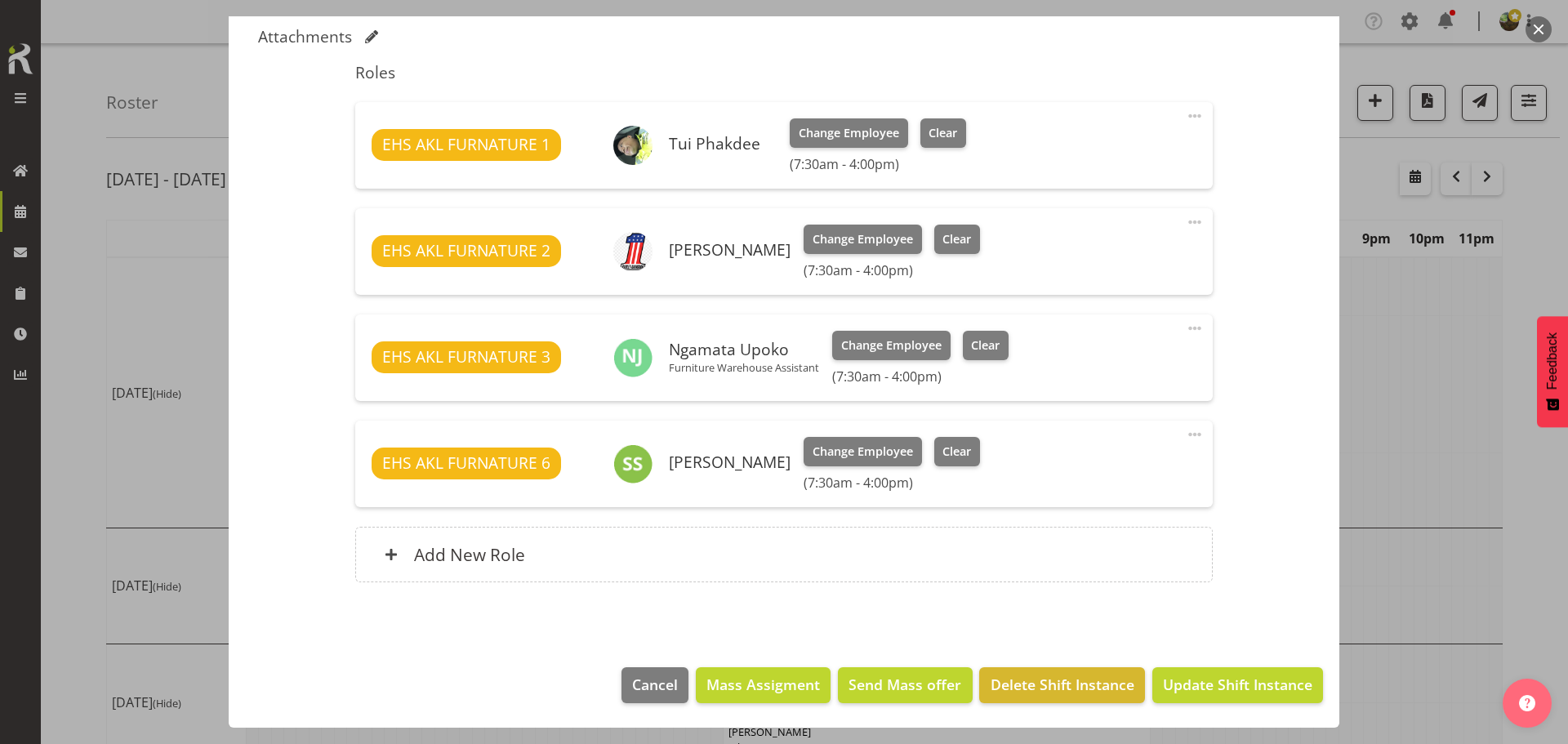
scroll to position [509, 0]
click at [1185, 436] on span at bounding box center [1194, 434] width 19 height 19
click at [1128, 532] on link "Delete" at bounding box center [1126, 529] width 157 height 30
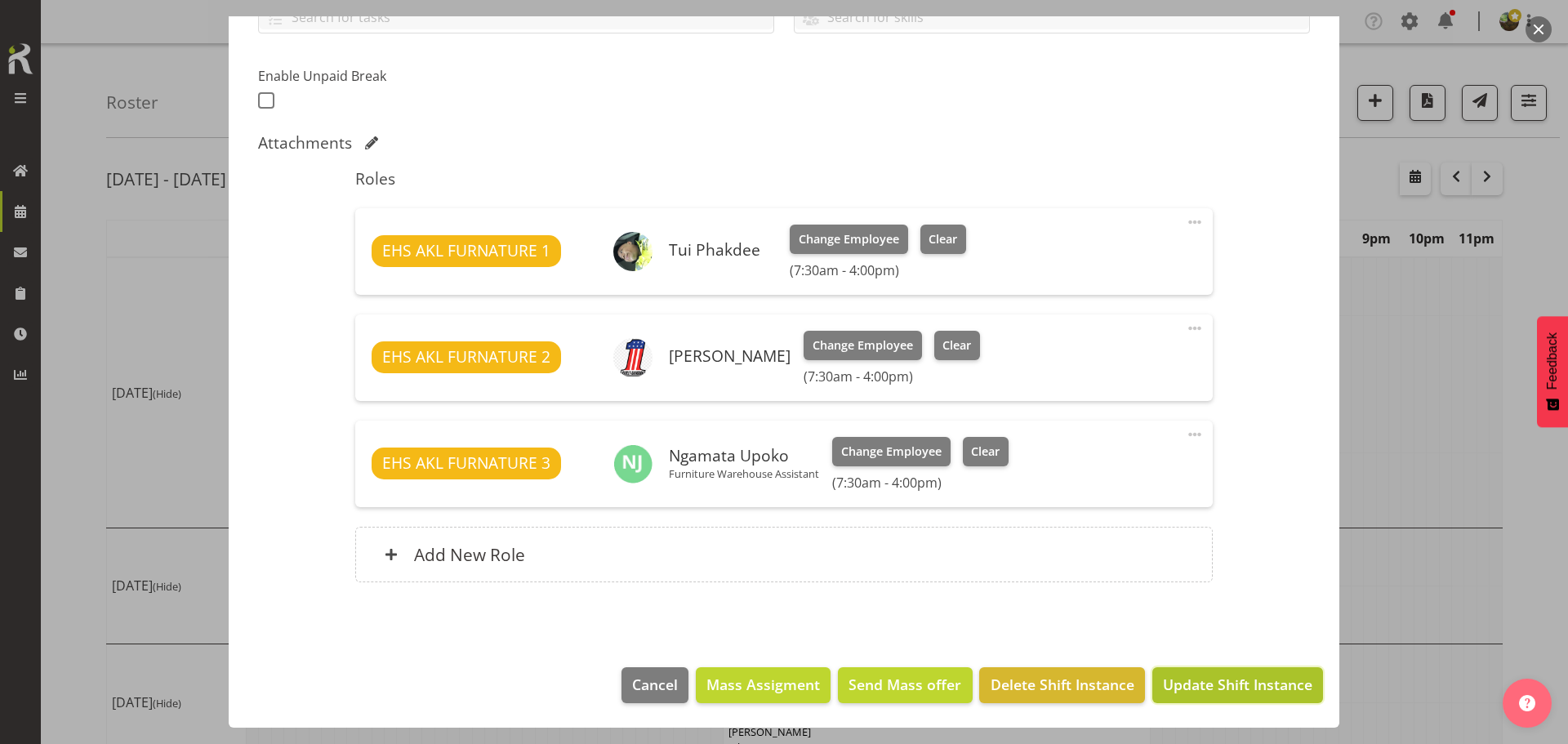
click at [1188, 685] on span "Update Shift Instance" at bounding box center [1238, 684] width 149 height 21
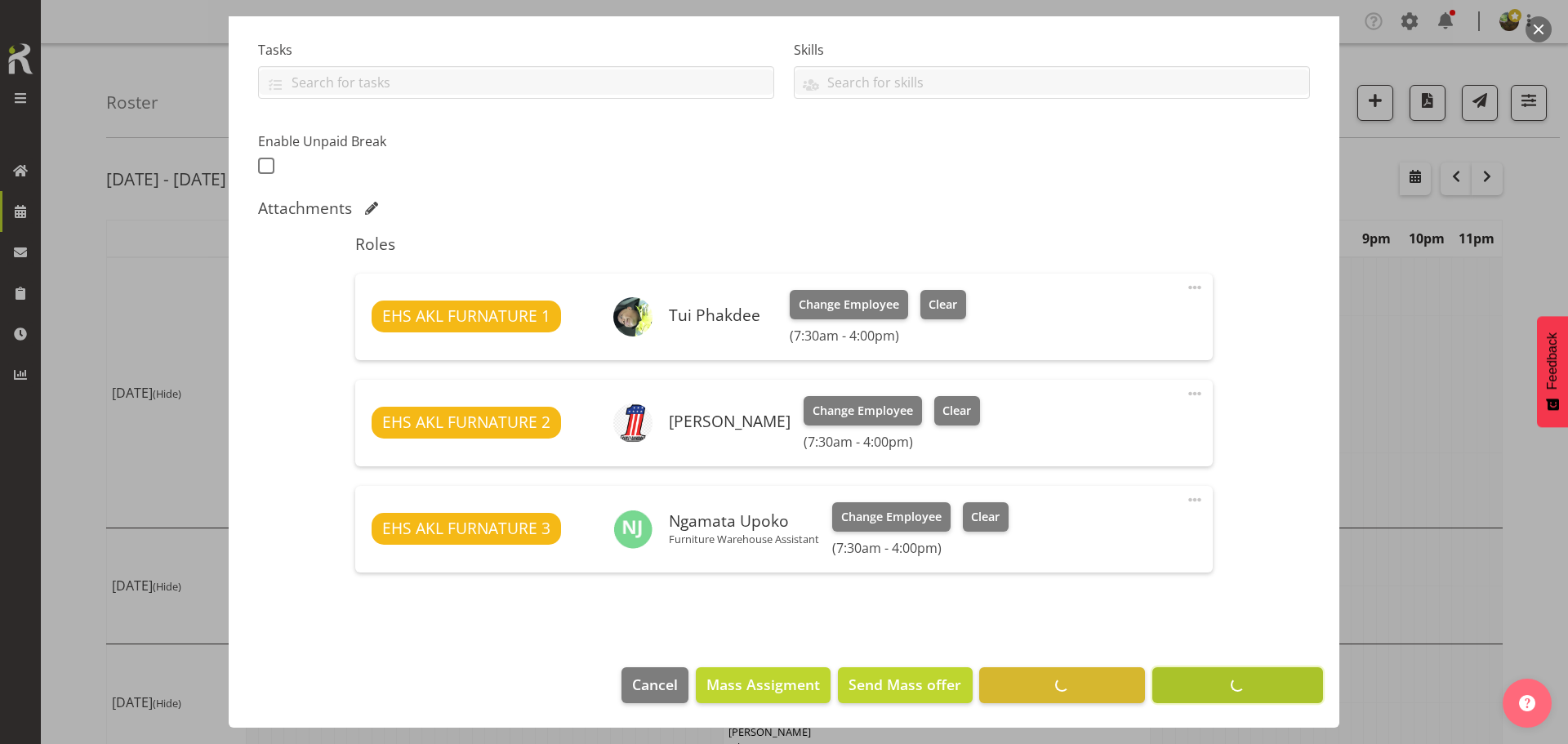
scroll to position [337, 0]
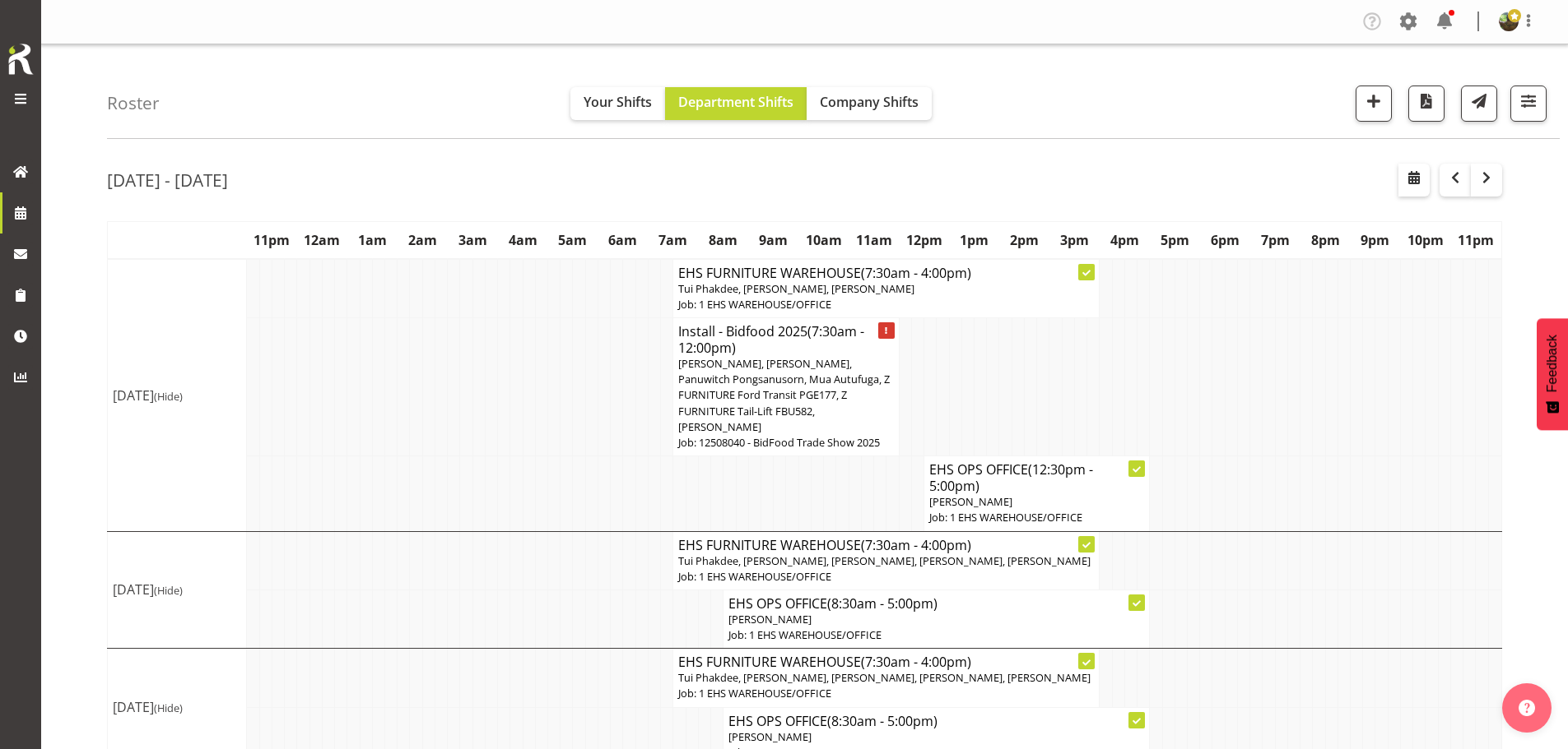
click at [828, 410] on span "Rob Windle, Manase Ward, Panuwitch Pongsanusorn, Mua Autufuga, Z FURNITURE Ford…" at bounding box center [784, 395] width 212 height 78
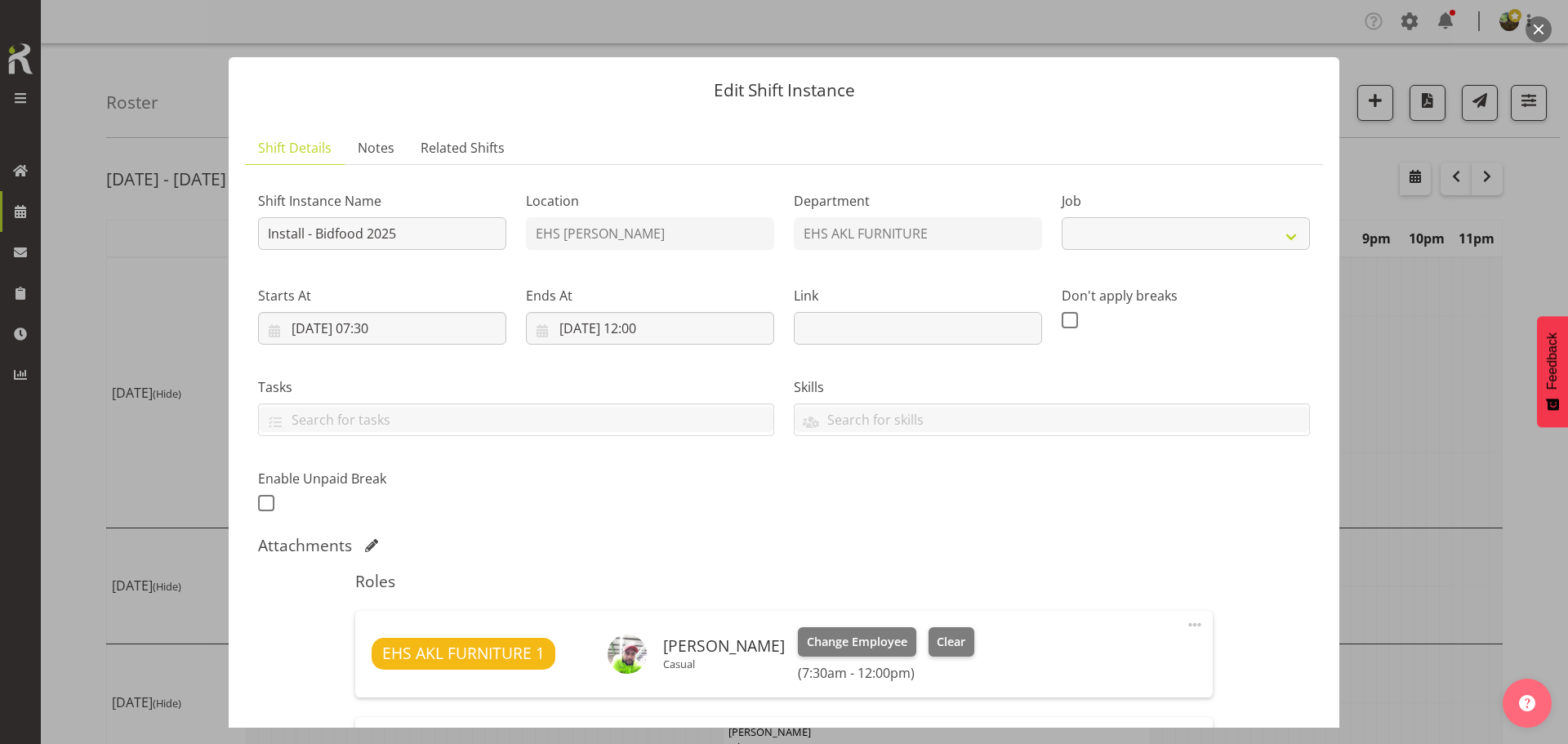
select select "9033"
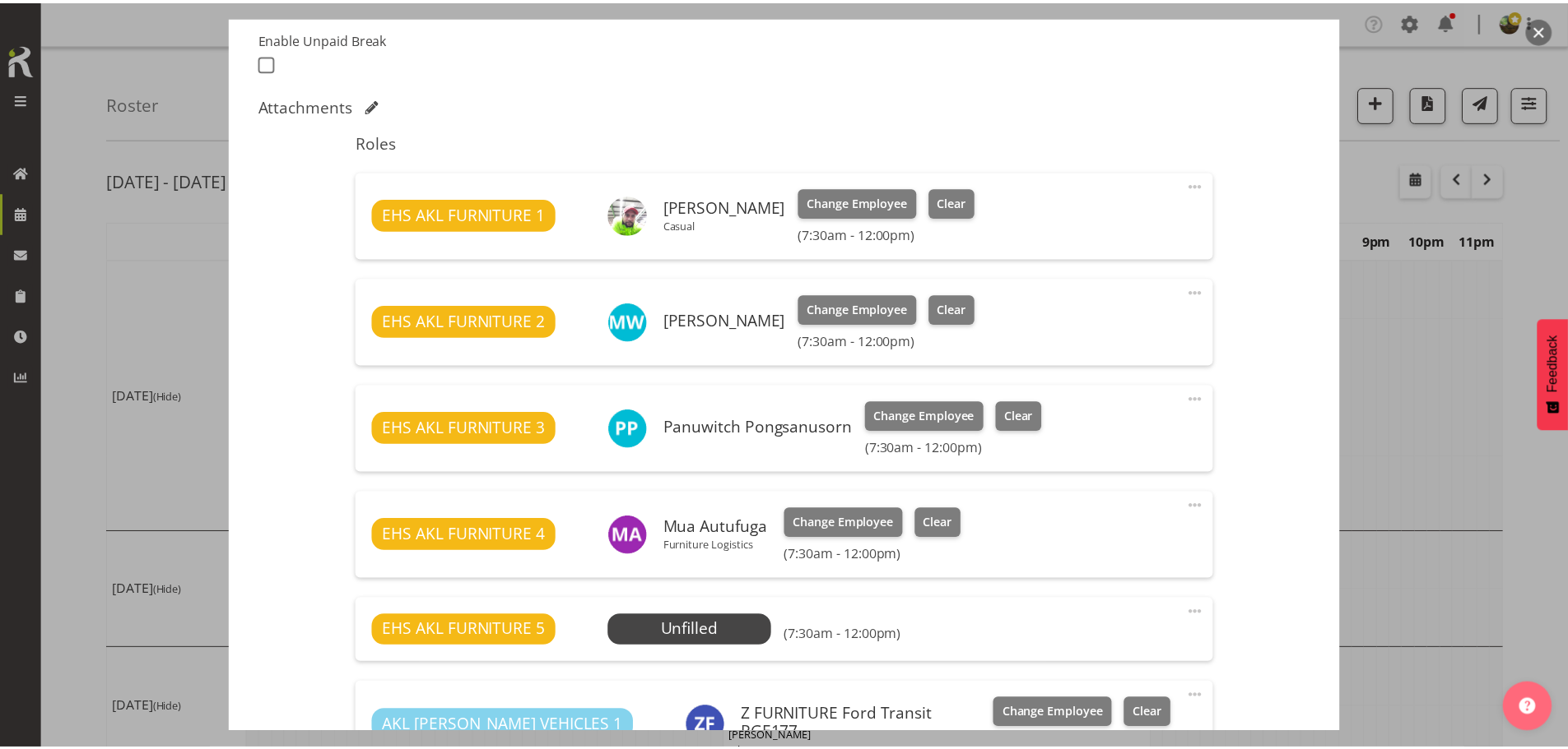
scroll to position [493, 0]
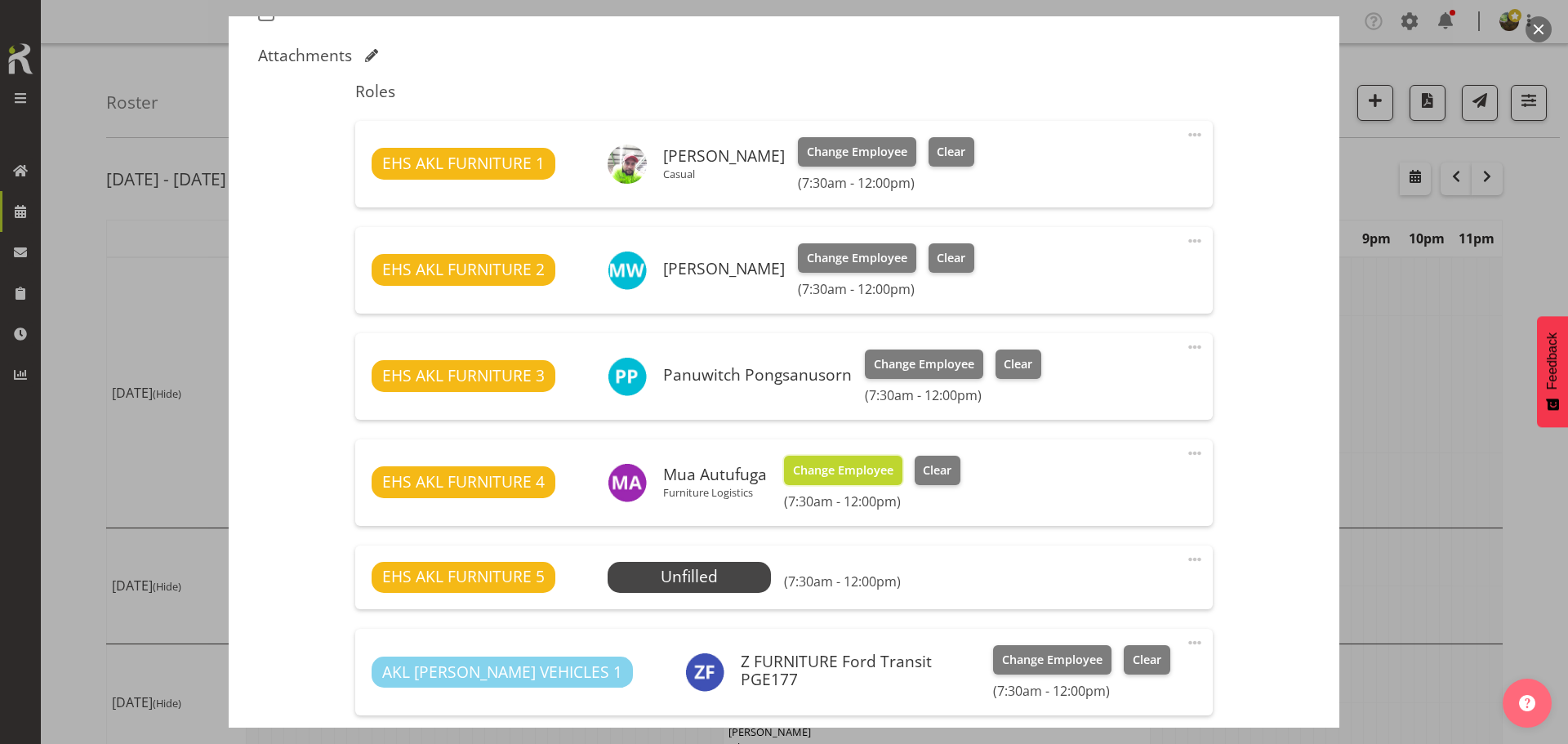
click at [813, 477] on span "Change Employee" at bounding box center [843, 470] width 101 height 18
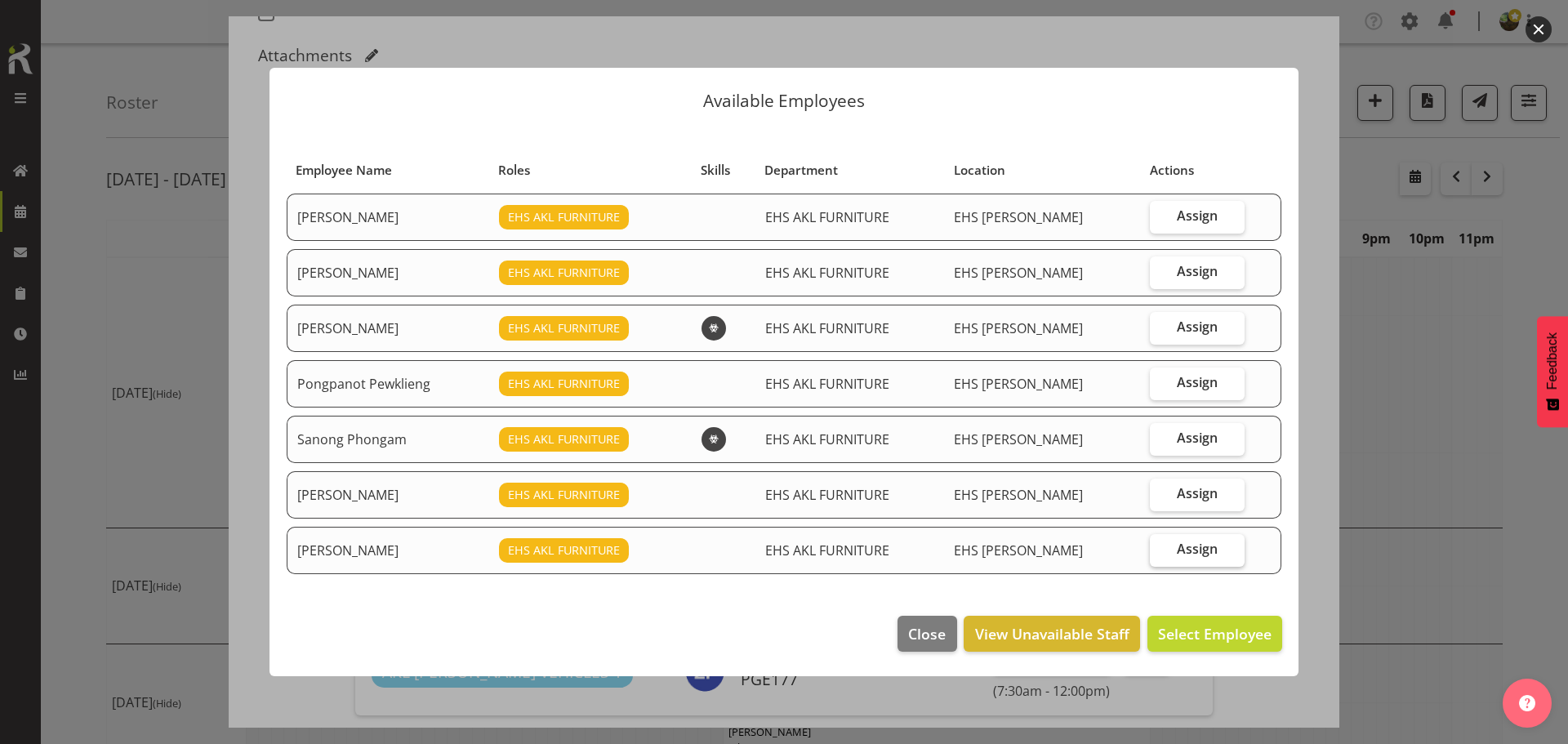
drag, startPoint x: 1198, startPoint y: 547, endPoint x: 1194, endPoint y: 608, distance: 61.1
click at [1198, 548] on span "Assign" at bounding box center [1197, 548] width 41 height 16
click at [1161, 548] on input "Assign" at bounding box center [1155, 549] width 11 height 11
checkbox input "true"
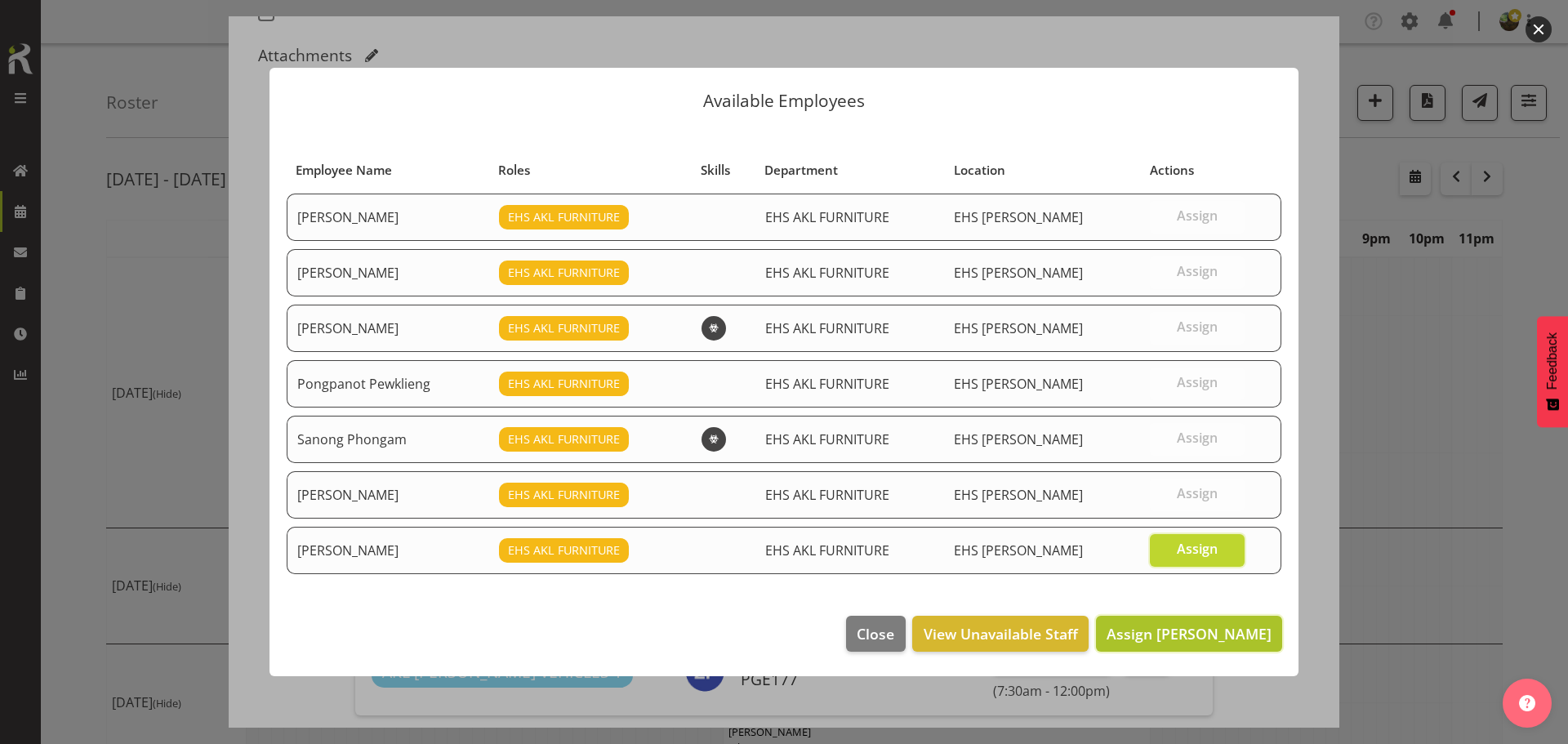
click at [1200, 641] on span "Assign Sivanila Sapati" at bounding box center [1188, 634] width 165 height 19
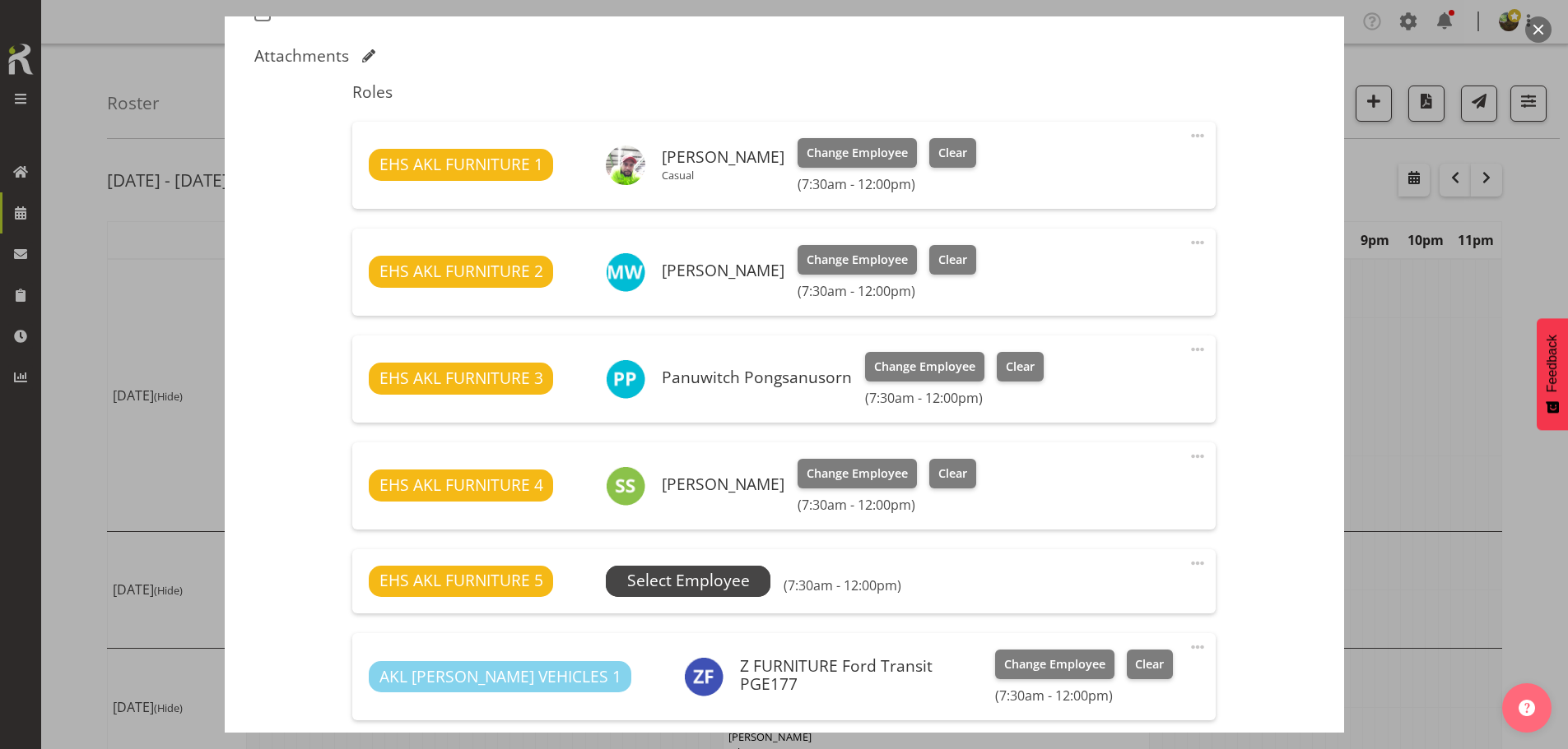
click at [706, 566] on span "Select Employee" at bounding box center [688, 581] width 165 height 32
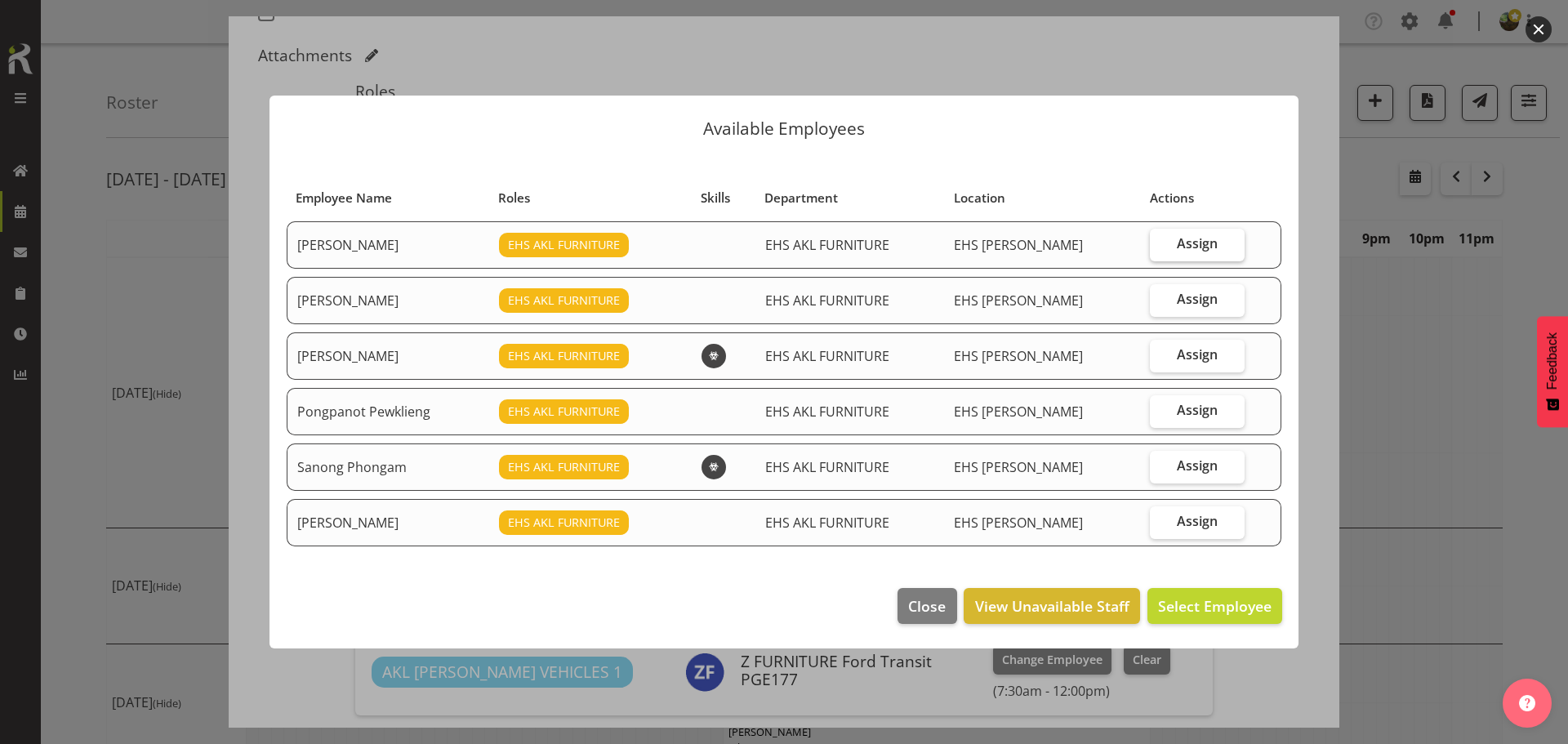
click at [1204, 245] on span "Assign" at bounding box center [1197, 243] width 41 height 16
click at [1161, 245] on input "Assign" at bounding box center [1155, 244] width 11 height 11
checkbox input "true"
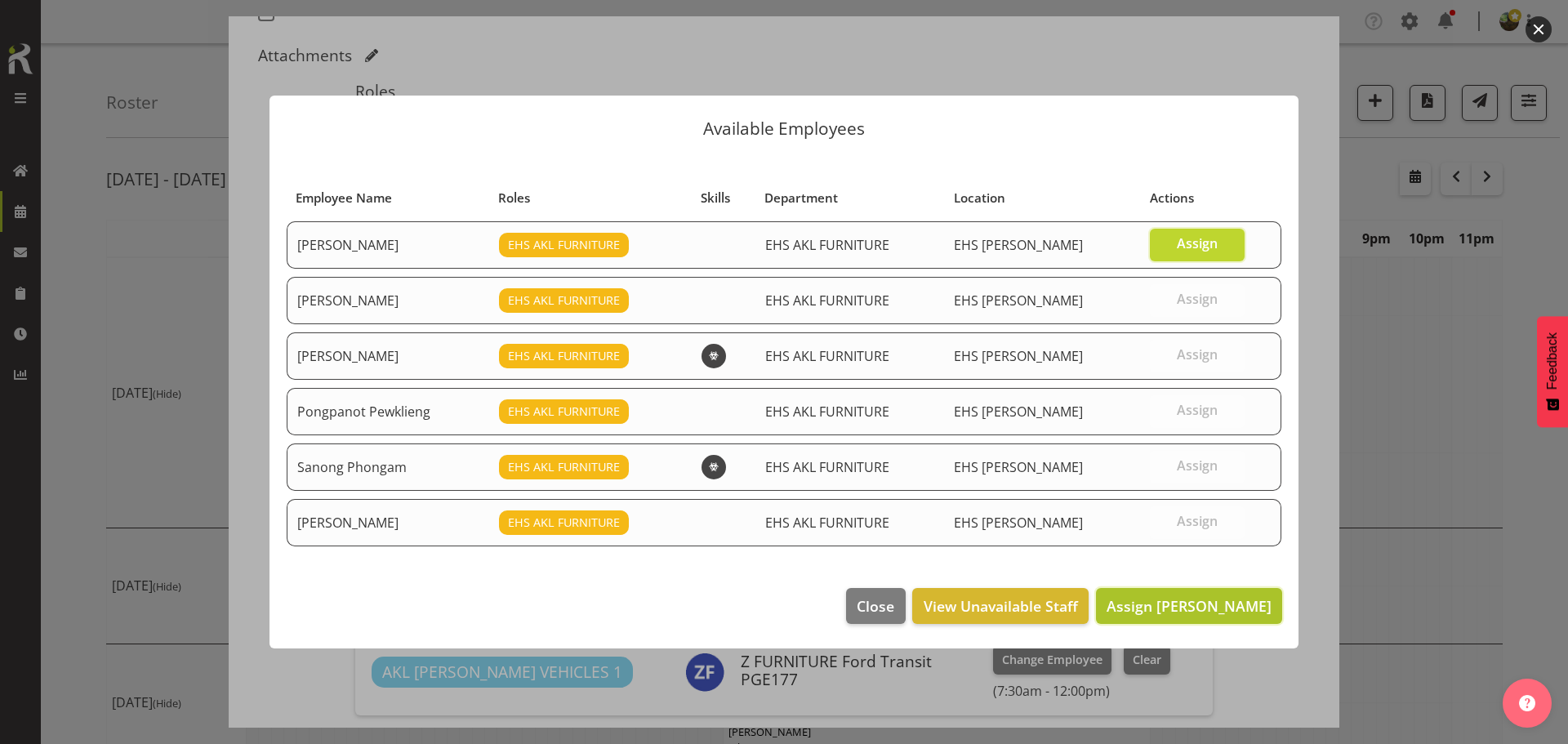
click at [1209, 607] on span "Assign Daniel Tini" at bounding box center [1188, 606] width 165 height 19
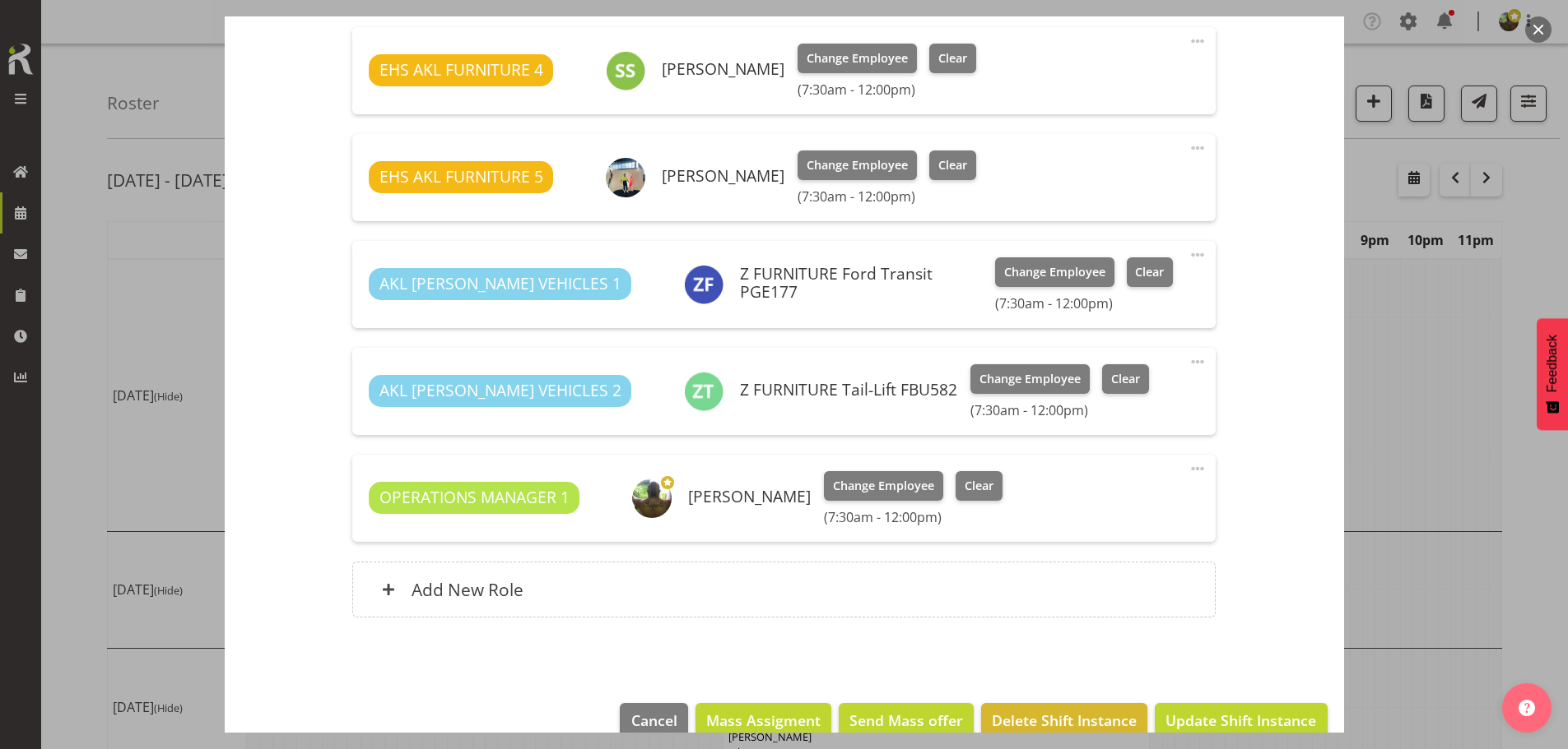
scroll to position [940, 0]
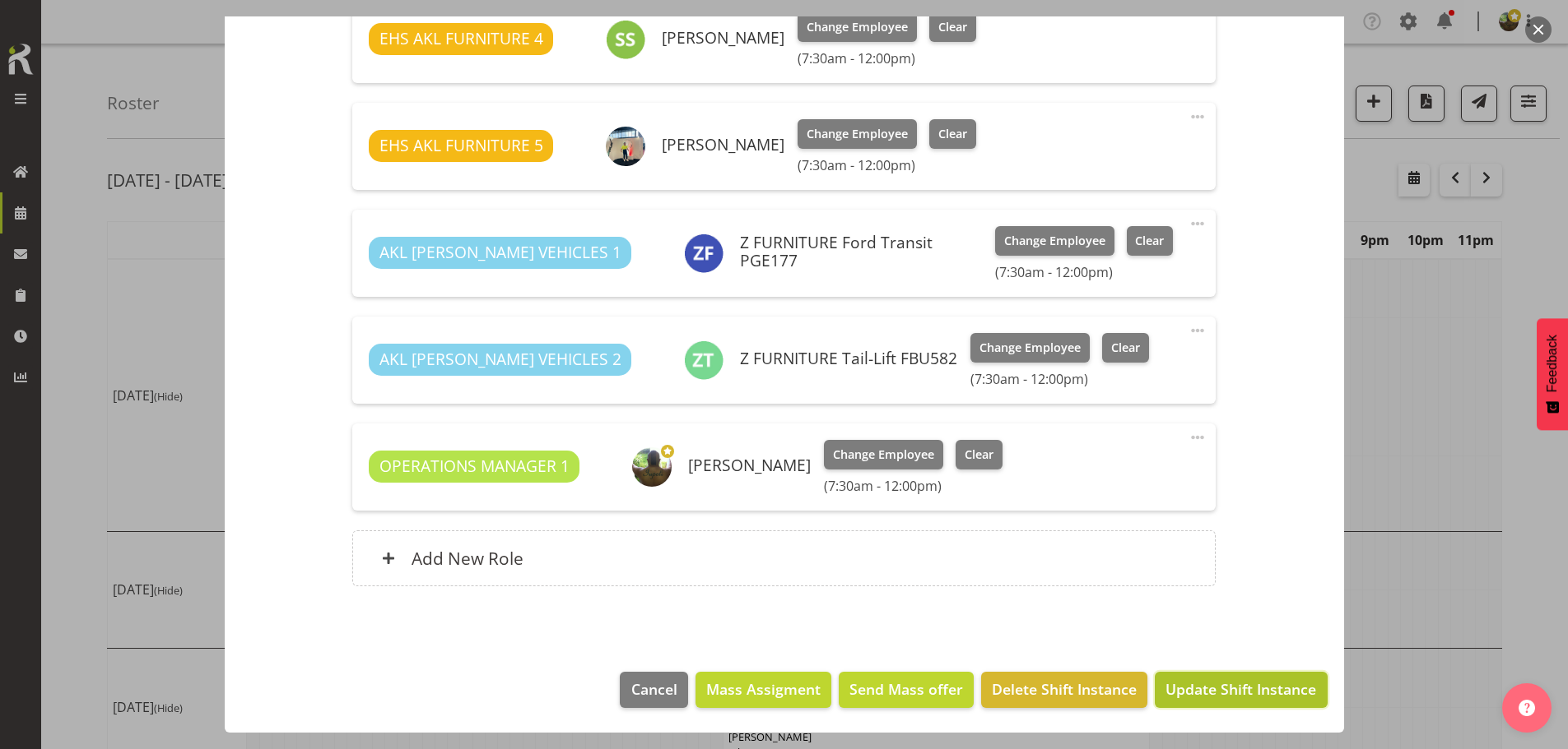
click at [1243, 684] on span "Update Shift Instance" at bounding box center [1240, 688] width 150 height 21
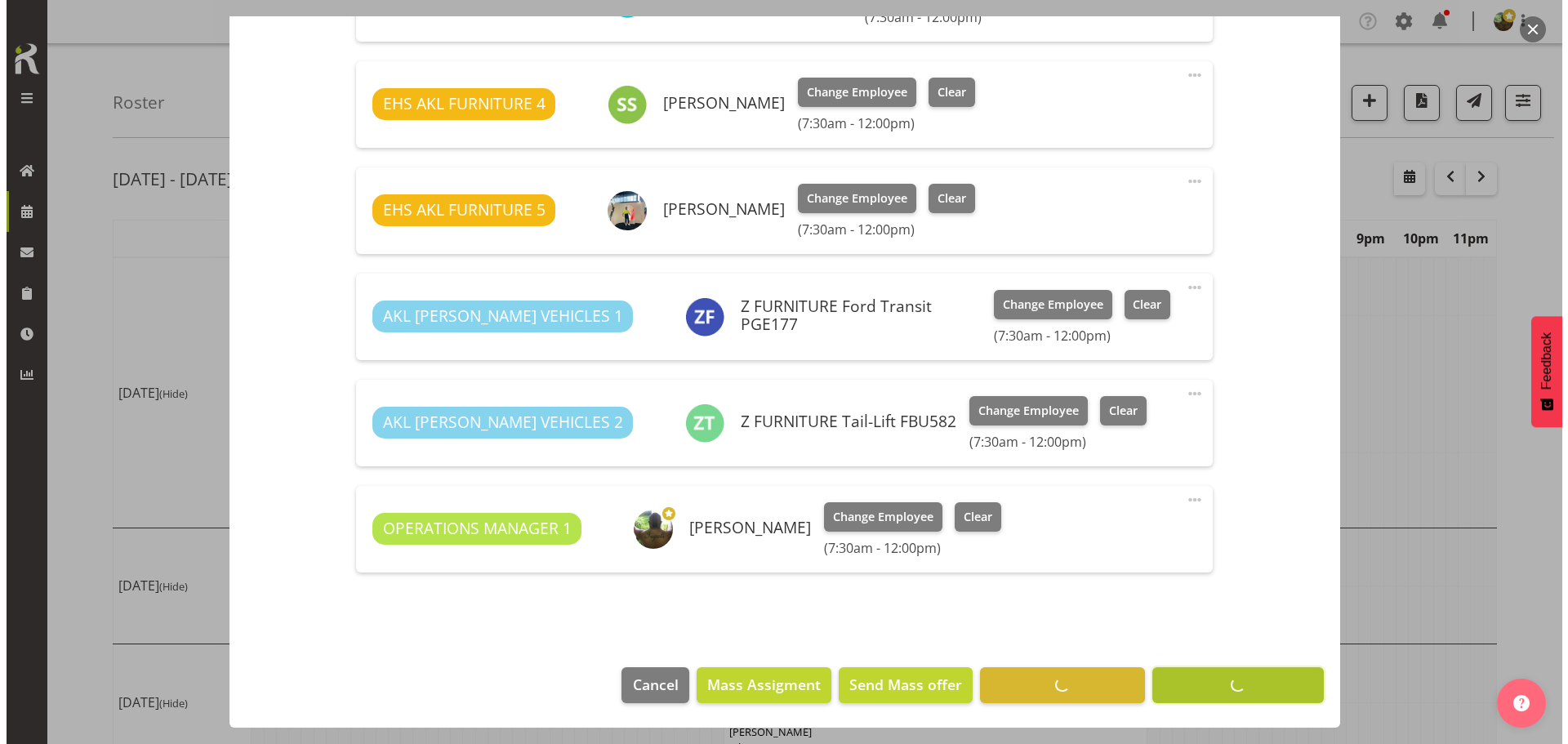
scroll to position [869, 0]
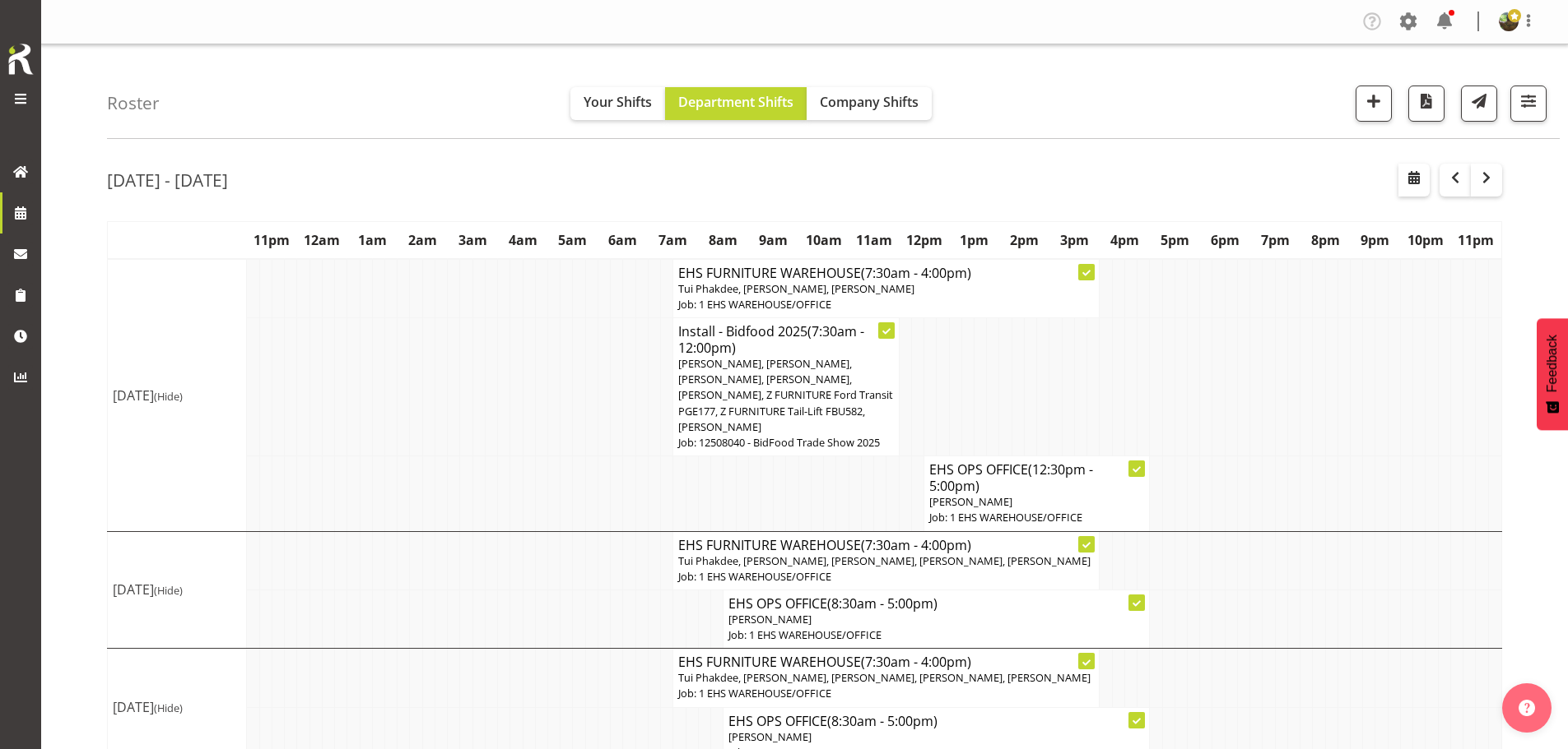
click at [1001, 494] on p "[PERSON_NAME]" at bounding box center [1037, 502] width 215 height 15
select select
select select "7"
select select "2025"
select select "12"
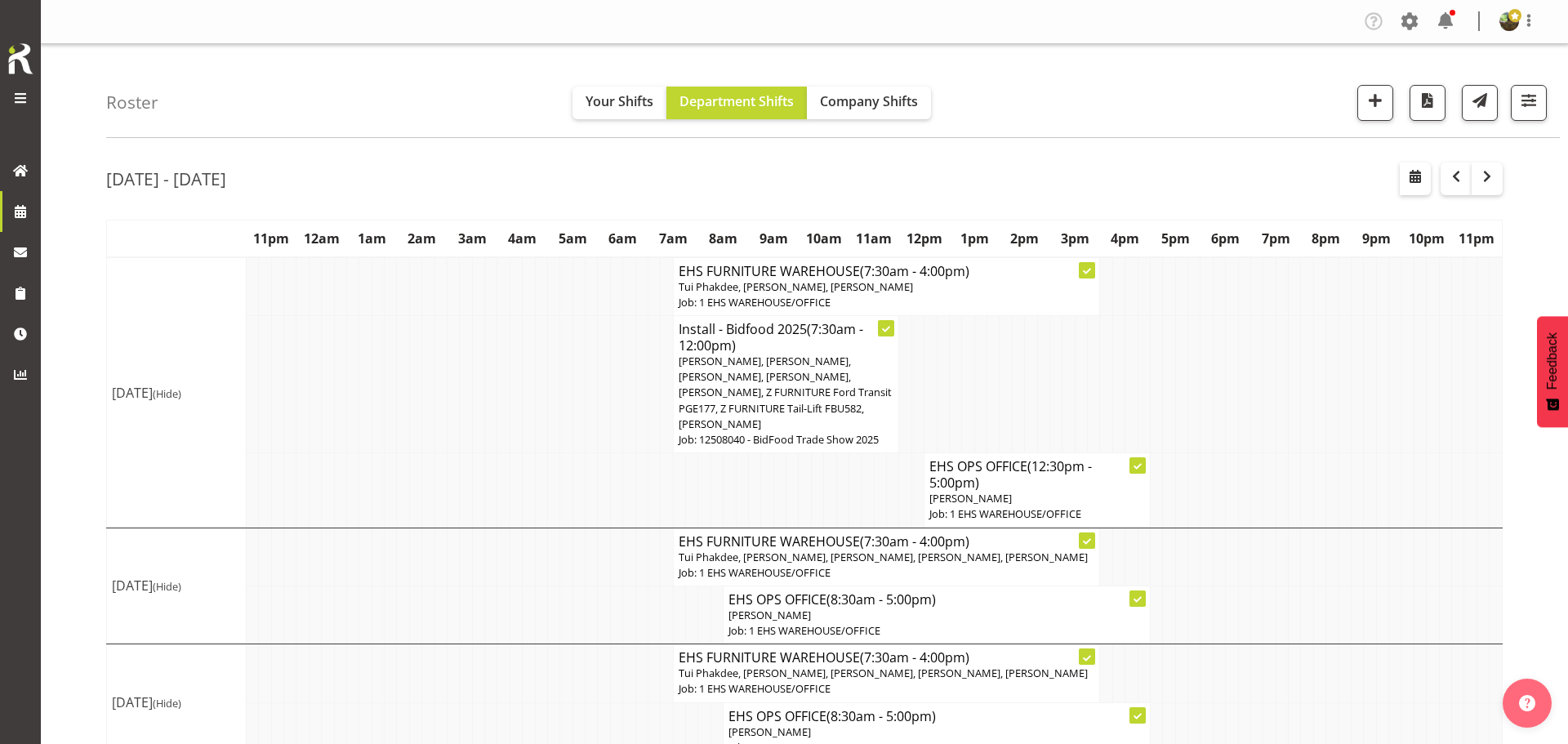
select select "30"
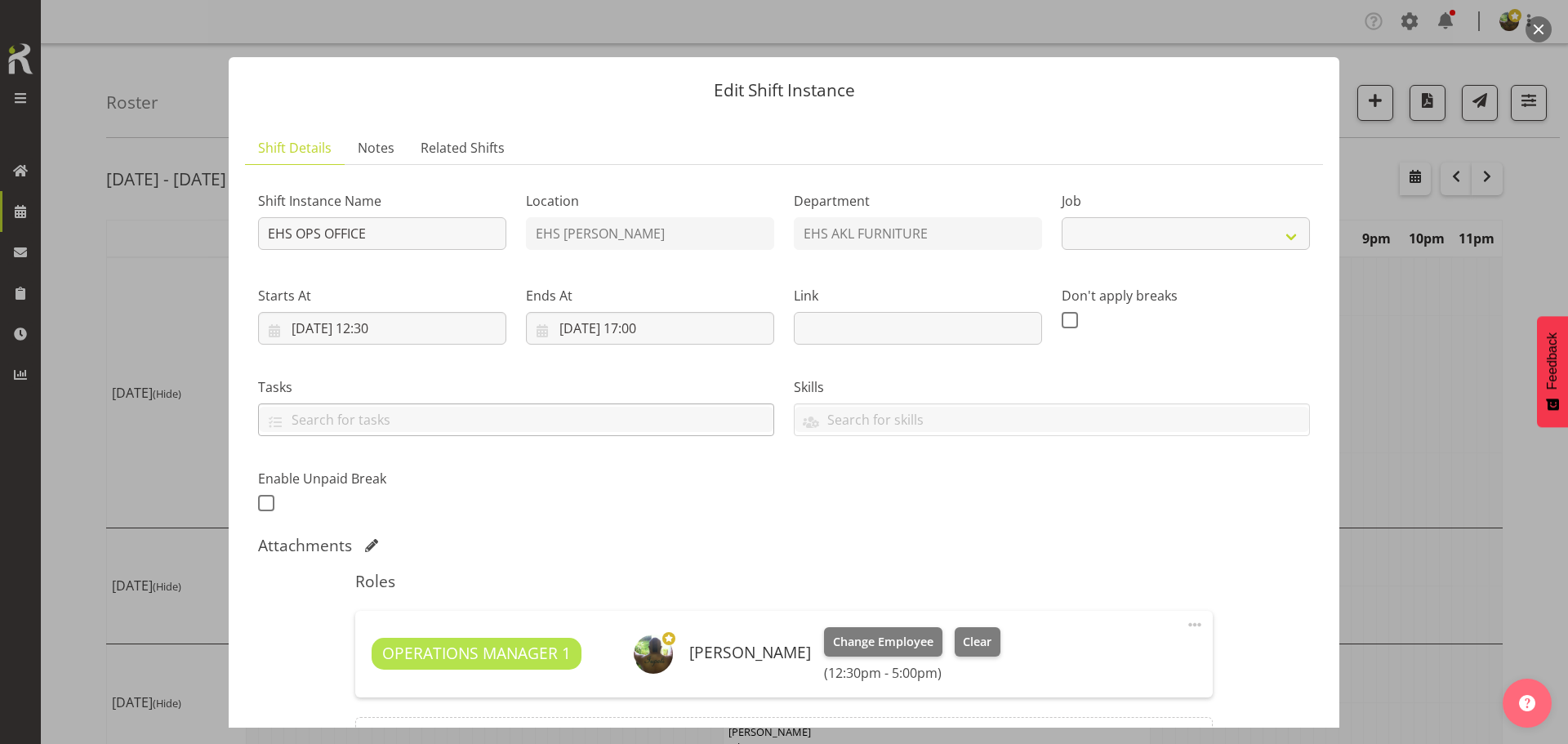
select select "69"
click at [388, 330] on input "11/08/2025, 12:30" at bounding box center [382, 328] width 248 height 33
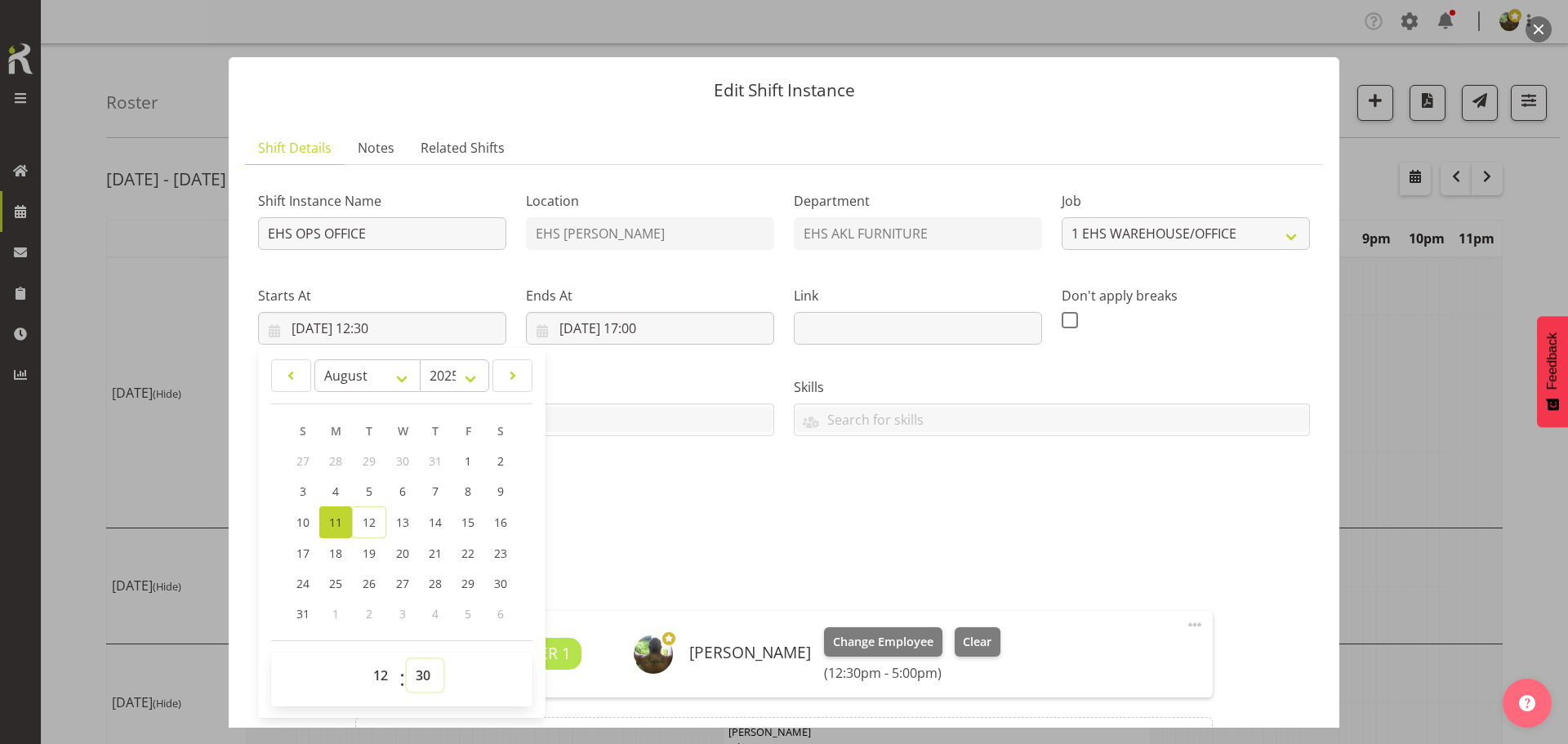
click at [425, 675] on select "00 01 02 03 04 05 06 07 08 09 10 11 12 13 14 15 16 17 18 19 20 21 22 23 24 25 2…" at bounding box center [424, 675] width 36 height 33
select select "0"
click at [407, 659] on select "00 01 02 03 04 05 06 07 08 09 10 11 12 13 14 15 16 17 18 19 20 21 22 23 24 25 2…" at bounding box center [424, 675] width 36 height 33
type input "11/08/2025, 12:00"
click at [632, 335] on input "11/08/2025, 17:00" at bounding box center [650, 328] width 248 height 33
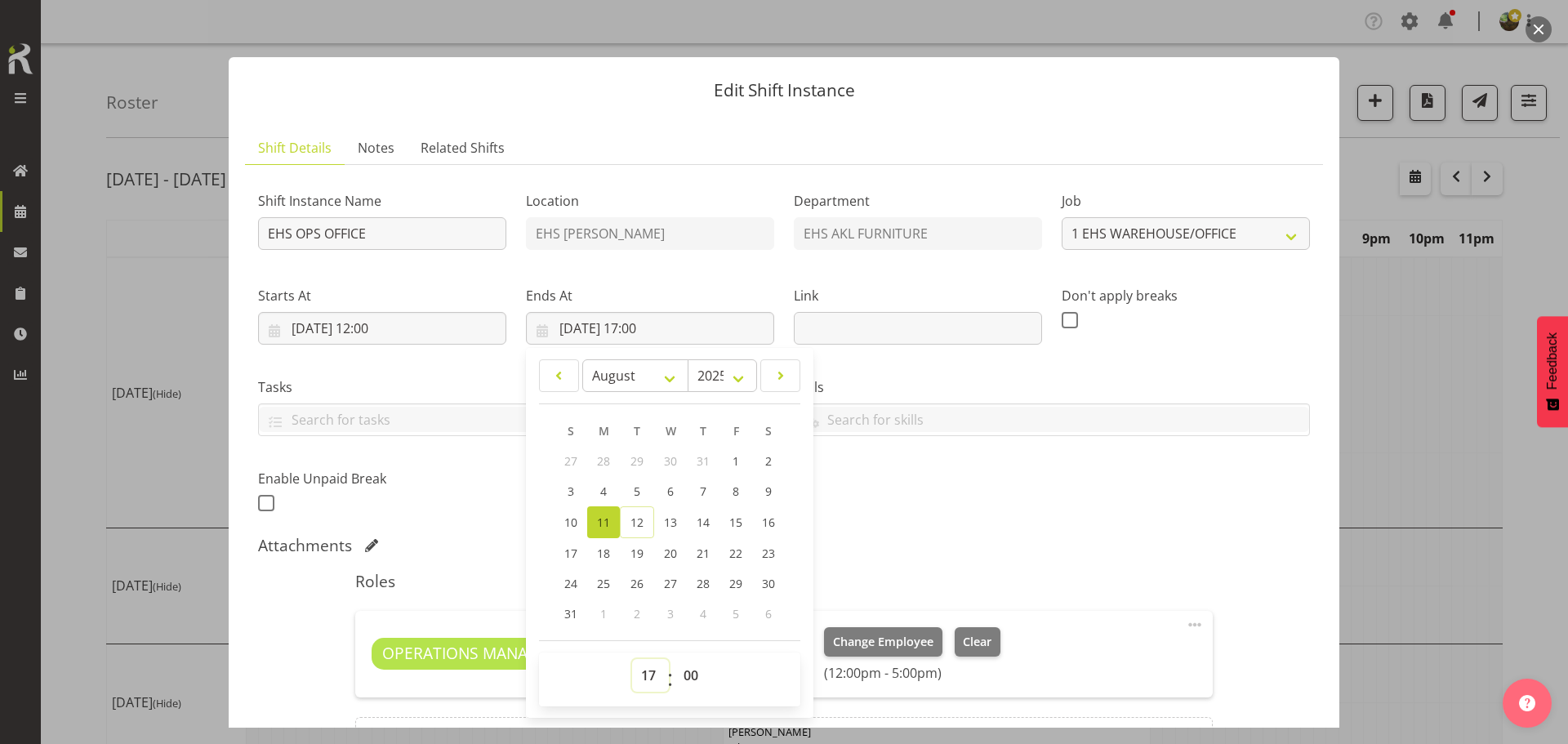
click at [647, 674] on select "00 01 02 03 04 05 06 07 08 09 10 11 12 13 14 15 16 17 18 19 20 21 22 23" at bounding box center [650, 675] width 36 height 33
select select "16"
click at [632, 659] on select "00 01 02 03 04 05 06 07 08 09 10 11 12 13 14 15 16 17 18 19 20 21 22 23" at bounding box center [650, 675] width 36 height 33
type input "11/08/2025, 16:00"
click at [1039, 508] on div "Shift Instance Name EHS OPS OFFICE Location EHS RYMER Department EHS AKL FURNIT…" at bounding box center [784, 347] width 1072 height 358
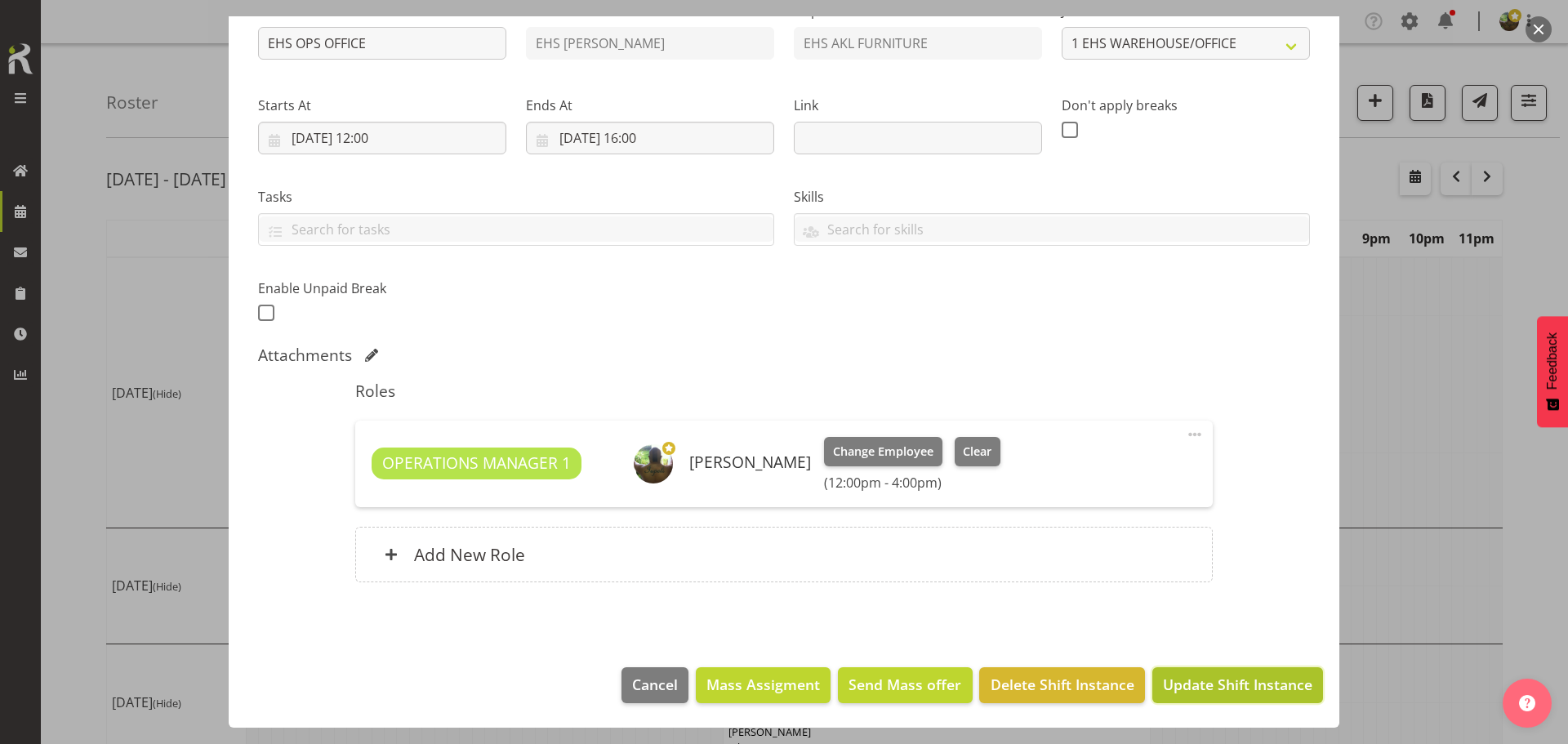
click at [1250, 695] on span "Update Shift Instance" at bounding box center [1238, 684] width 149 height 21
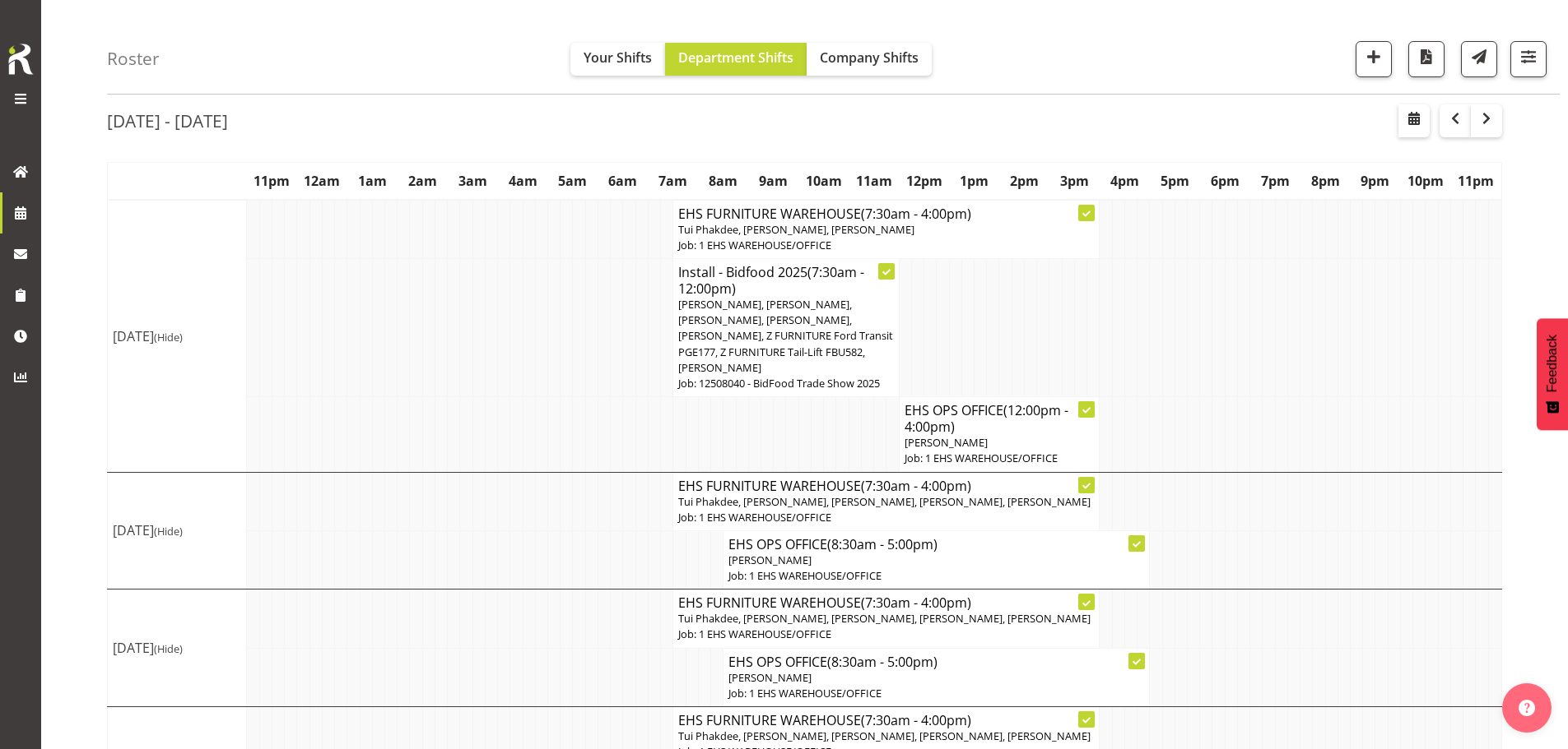
scroll to position [0, 0]
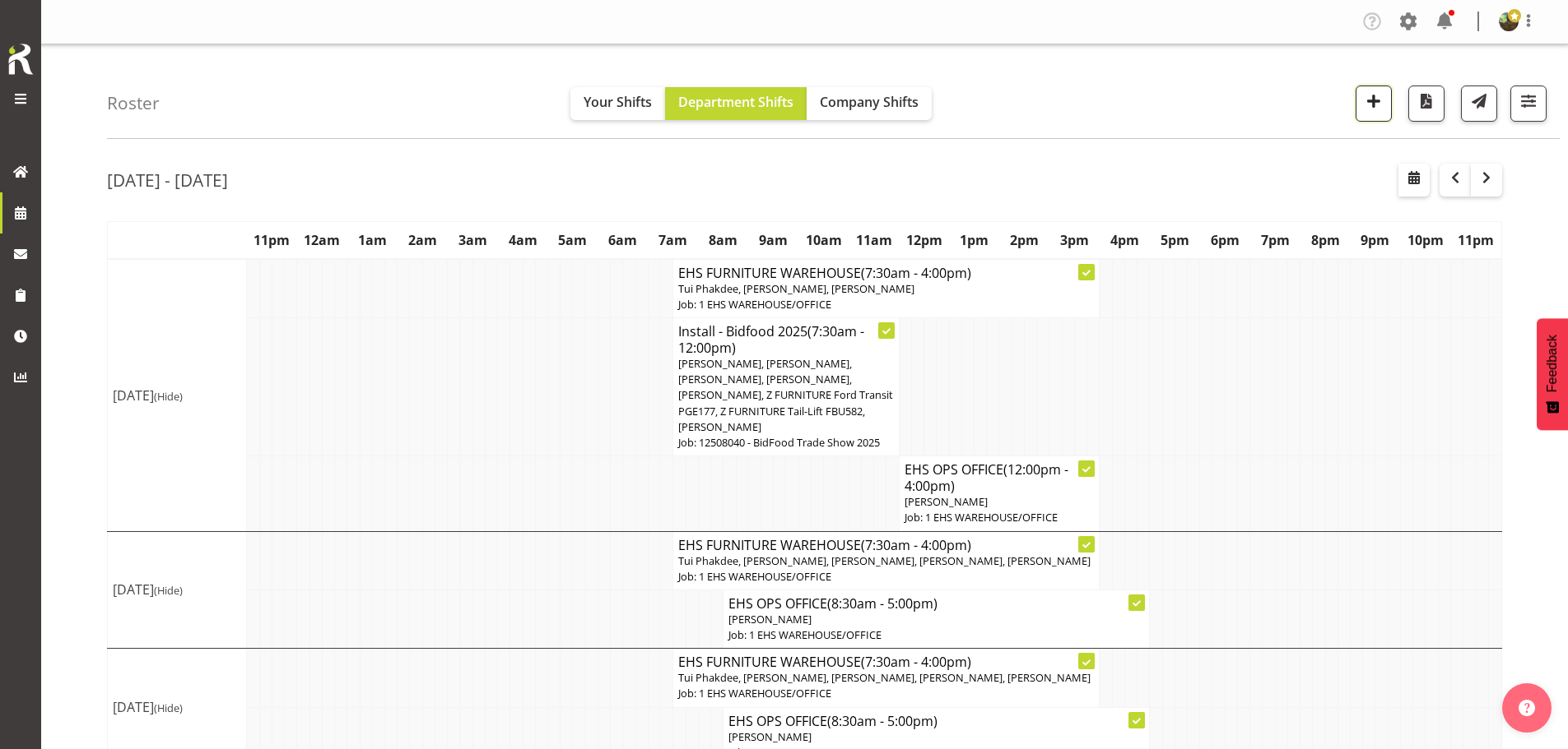
click at [1373, 109] on span "button" at bounding box center [1373, 101] width 21 height 21
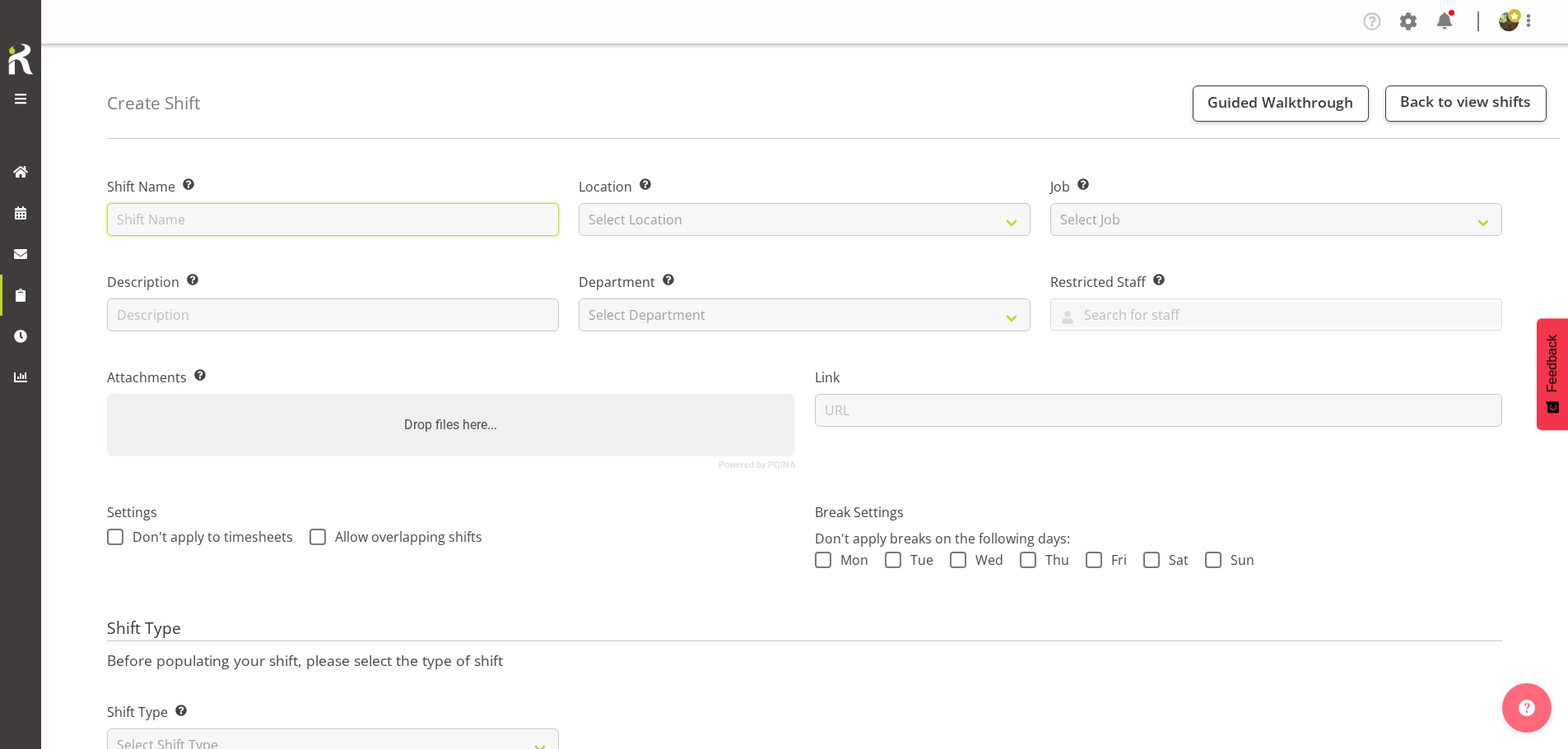
click at [280, 232] on input "text" at bounding box center [332, 219] width 452 height 33
click at [259, 214] on input "text" at bounding box center [332, 219] width 452 height 33
type input "Install - FST Media 2025"
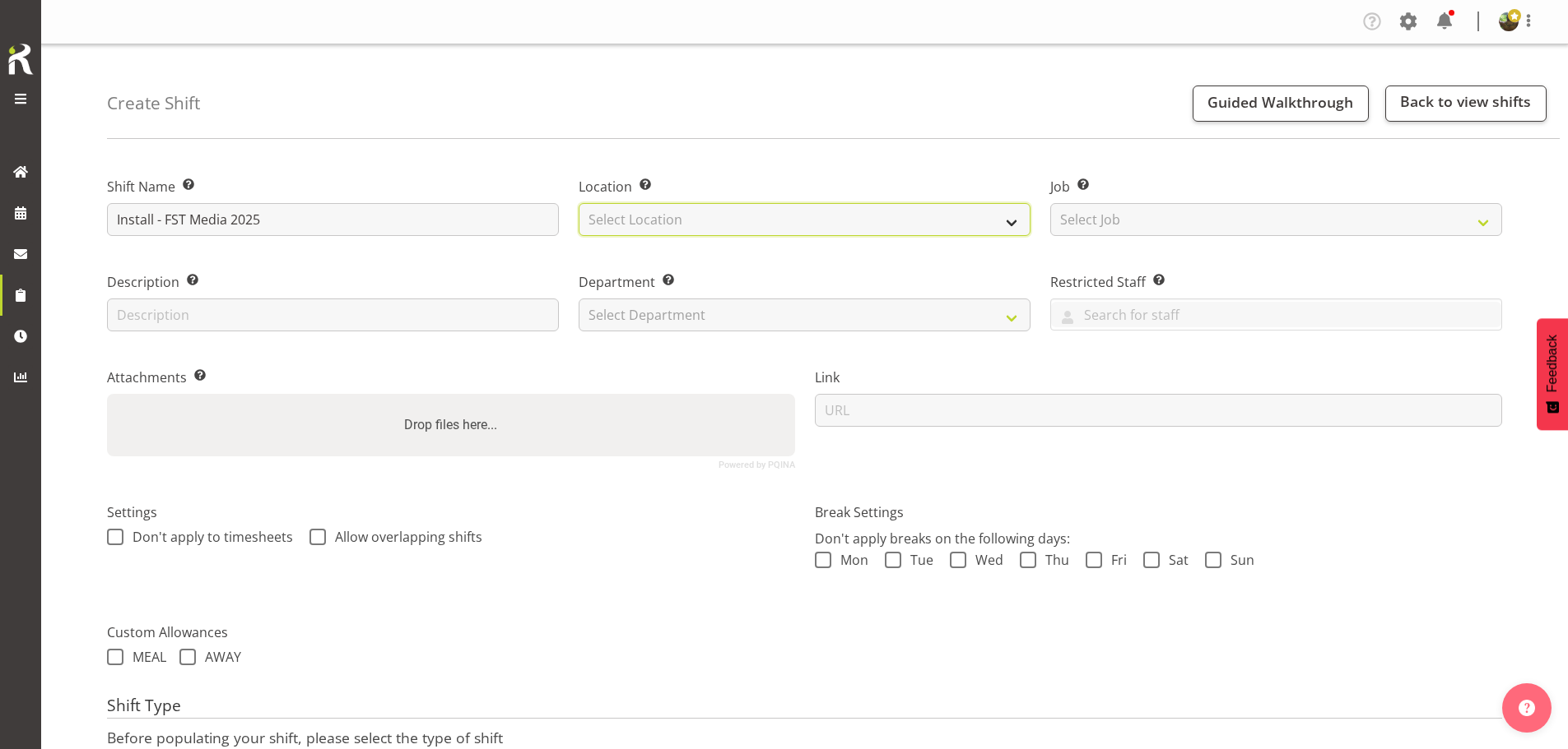
drag, startPoint x: 704, startPoint y: 212, endPoint x: 708, endPoint y: 228, distance: 16.5
click at [704, 215] on select "Select Location EHS [PERSON_NAME]" at bounding box center [804, 219] width 452 height 33
select select "35"
click at [579, 203] on select "Select Location EHS [PERSON_NAME]" at bounding box center [804, 219] width 452 height 33
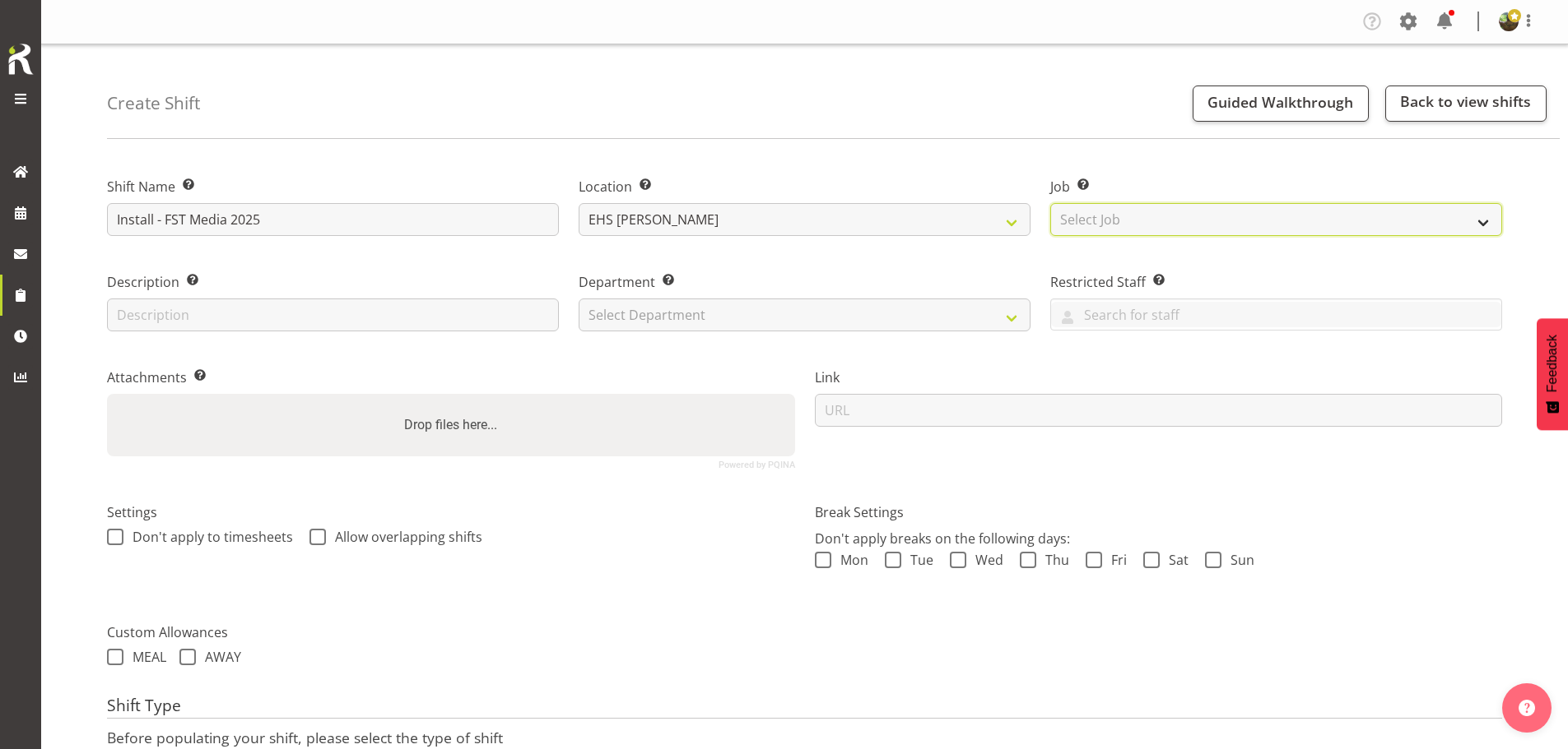
click at [1236, 225] on select "Select Job Create new job 1 Carlton Events 1 [PERSON_NAME][GEOGRAPHIC_DATA] 1 […" at bounding box center [1275, 219] width 452 height 33
